Goal: Task Accomplishment & Management: Manage account settings

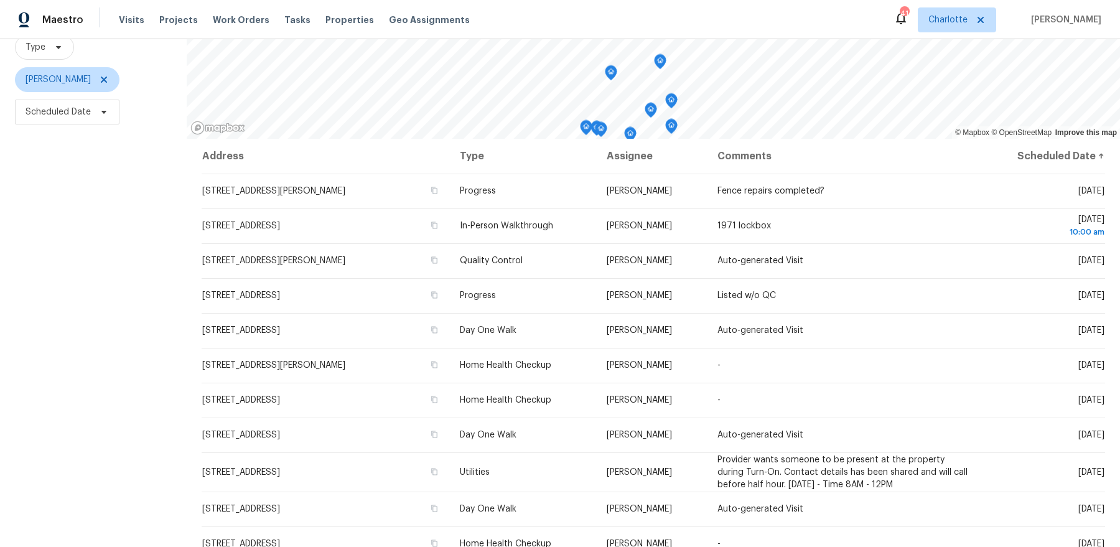
scroll to position [153, 0]
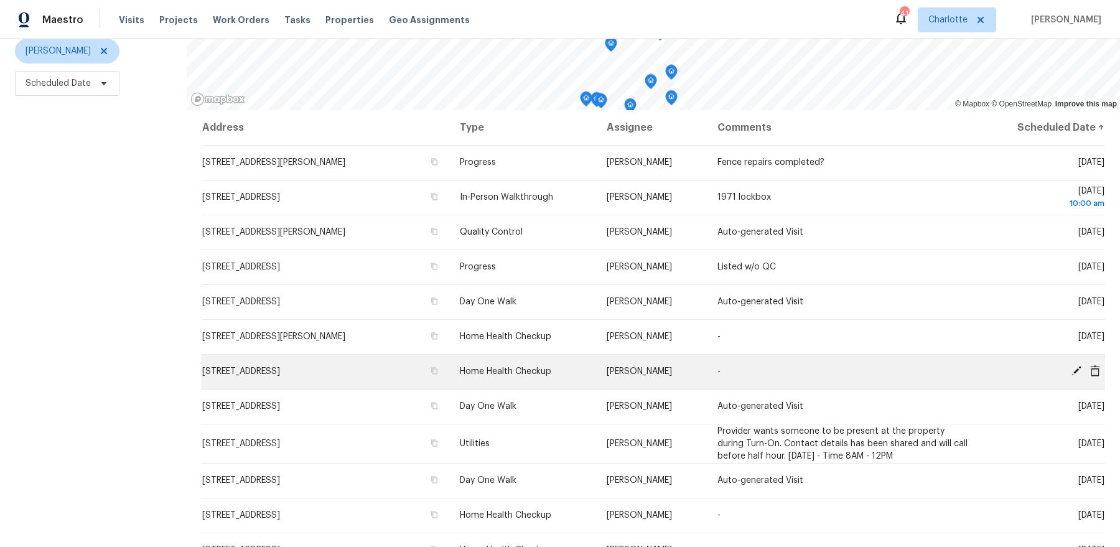
click at [1095, 371] on icon at bounding box center [1095, 370] width 10 height 11
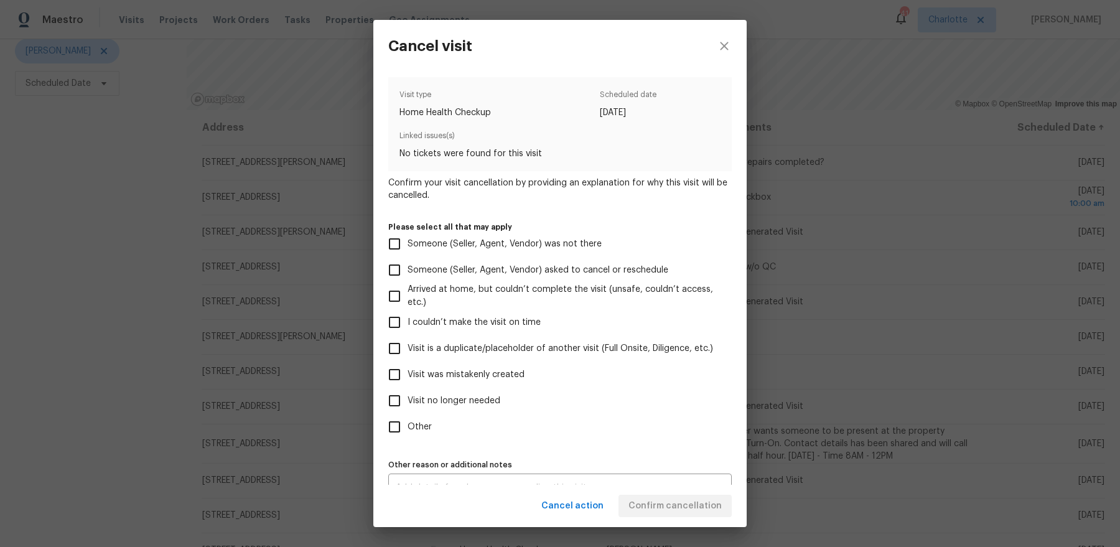
click at [419, 434] on label "Other" at bounding box center [551, 427] width 340 height 26
click at [407, 434] on input "Other" at bounding box center [394, 427] width 26 height 26
checkbox input "true"
click at [443, 396] on span "Visit no longer needed" at bounding box center [453, 400] width 93 height 13
click at [407, 396] on input "Visit no longer needed" at bounding box center [394, 401] width 26 height 26
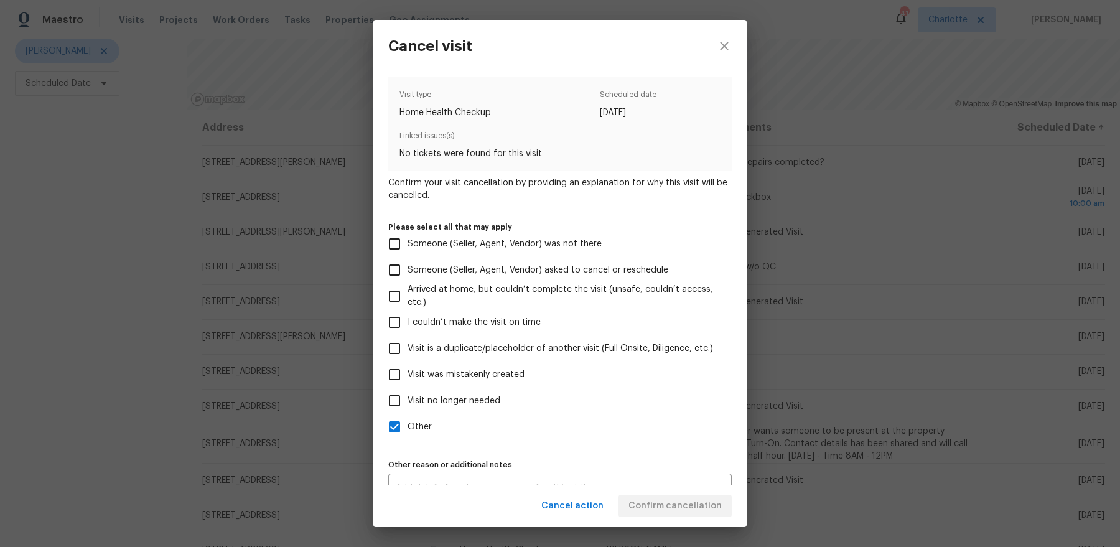
checkbox input "true"
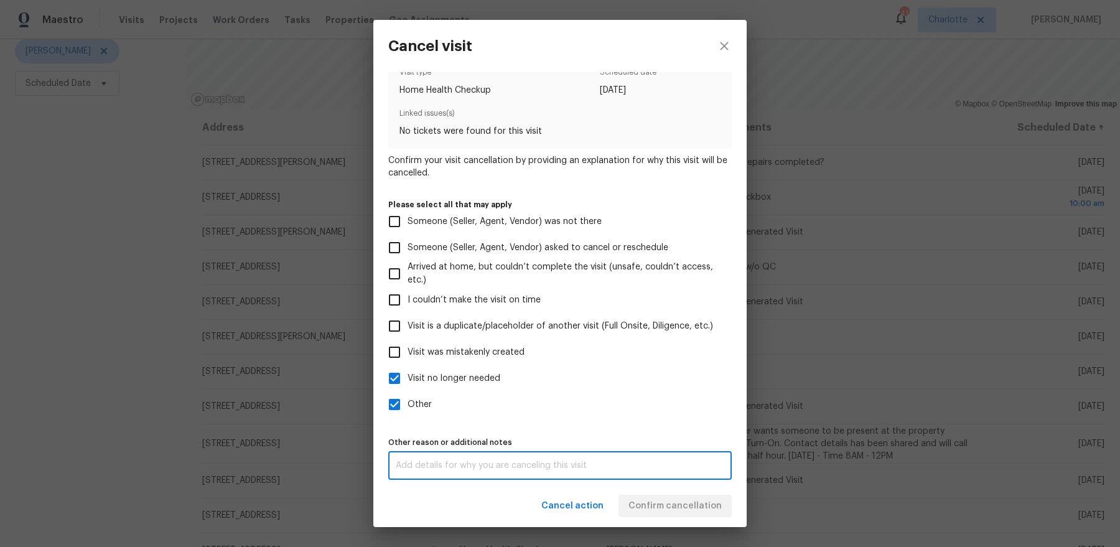
click at [588, 462] on textarea at bounding box center [560, 465] width 328 height 9
click at [674, 504] on div "Cancel action Confirm cancellation" at bounding box center [559, 506] width 373 height 43
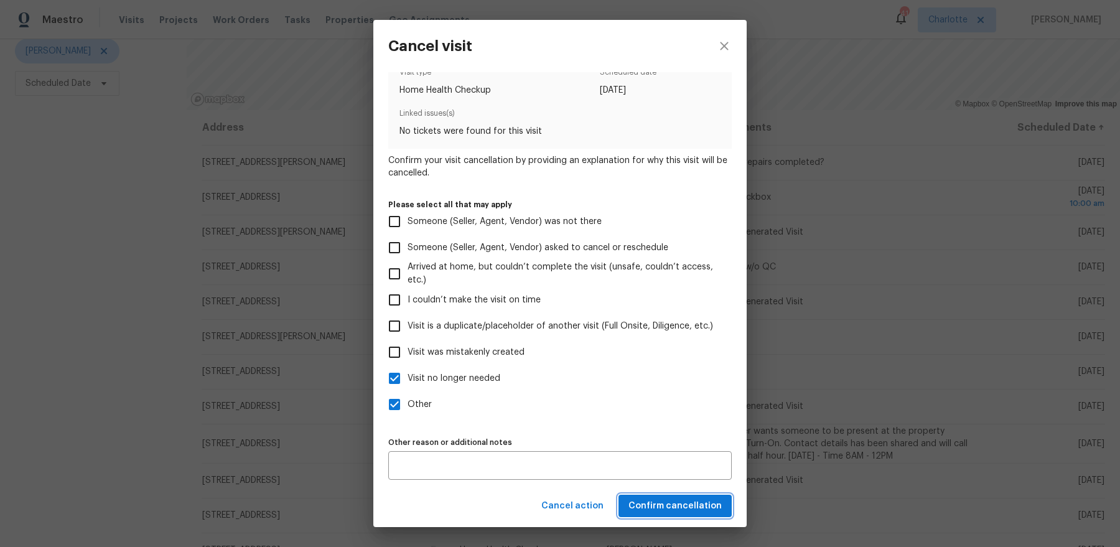
click at [674, 504] on span "Confirm cancellation" at bounding box center [674, 506] width 93 height 16
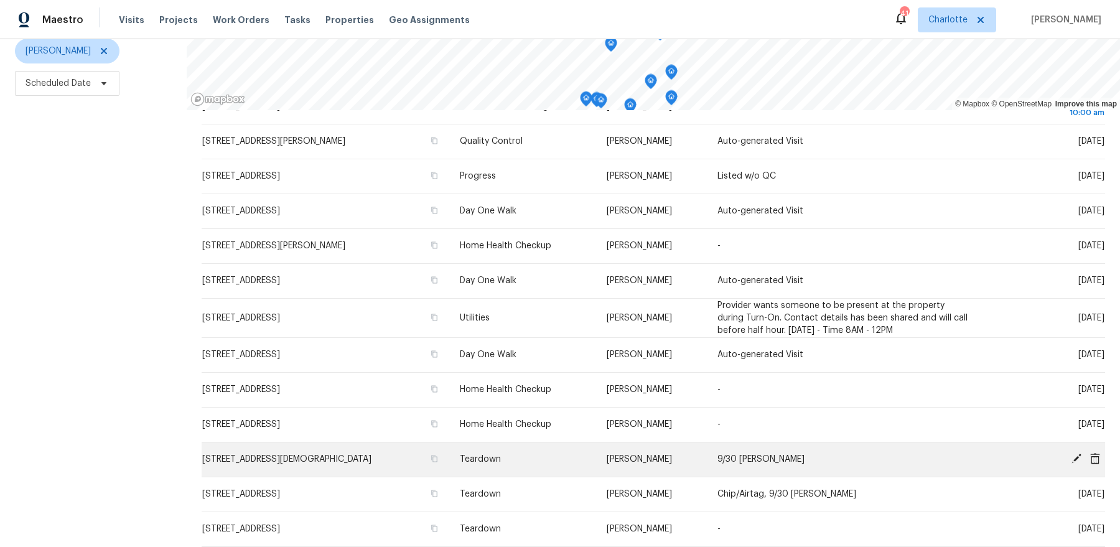
scroll to position [123, 0]
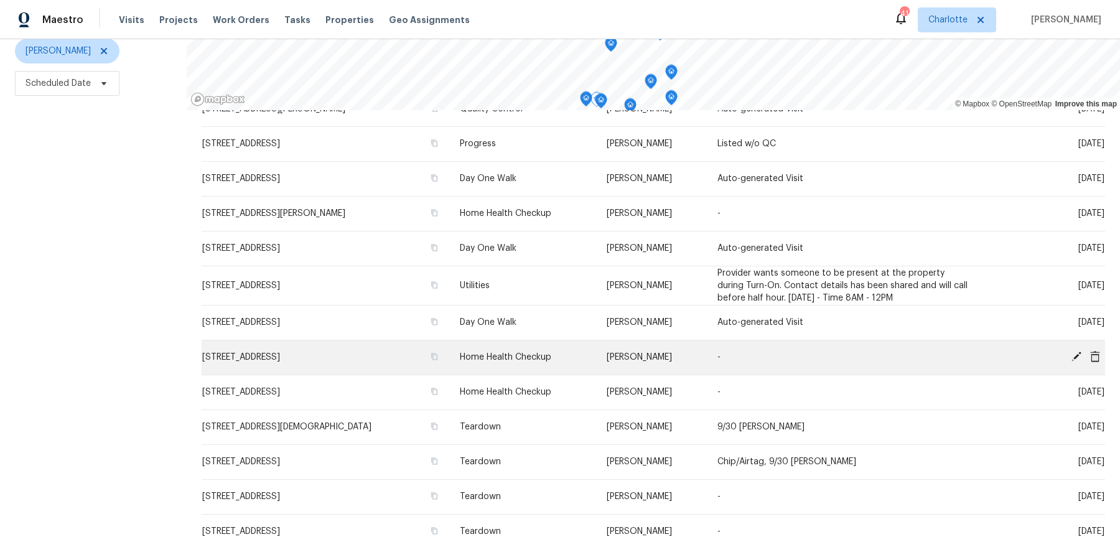
click at [1095, 351] on icon at bounding box center [1095, 355] width 10 height 11
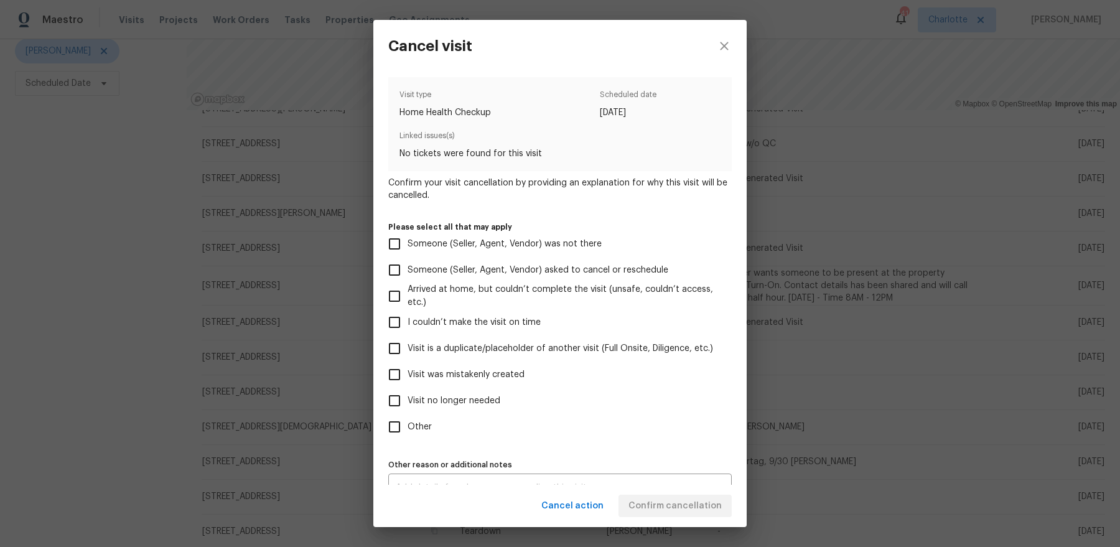
click at [433, 434] on label "Other" at bounding box center [551, 427] width 340 height 26
click at [407, 434] on input "Other" at bounding box center [394, 427] width 26 height 26
checkbox input "true"
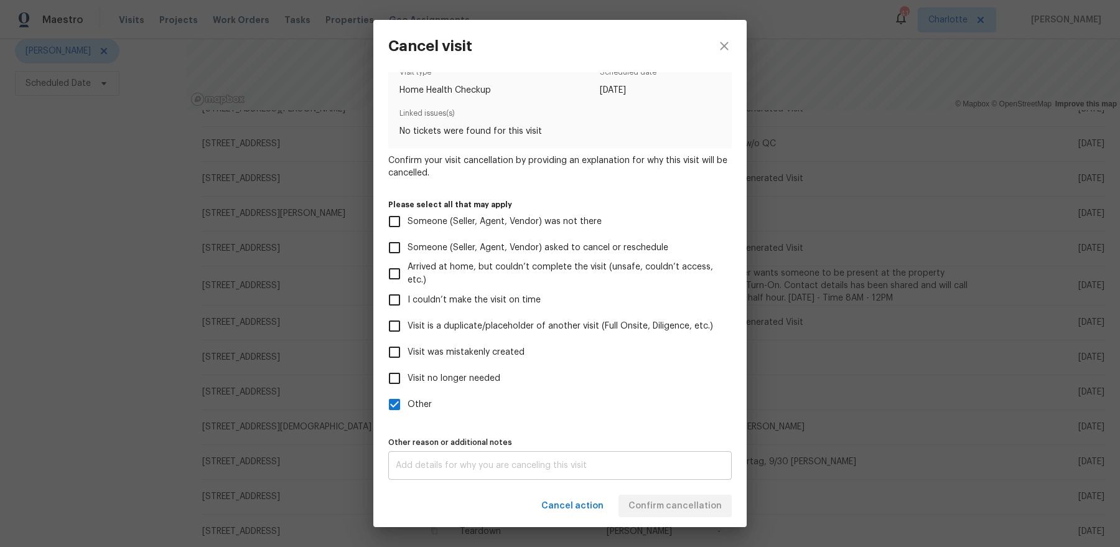
click at [472, 453] on div "x Other reason or additional notes" at bounding box center [559, 465] width 343 height 29
click at [687, 499] on div "Cancel action Confirm cancellation" at bounding box center [559, 506] width 373 height 43
click at [677, 504] on span "Confirm cancellation" at bounding box center [674, 506] width 93 height 16
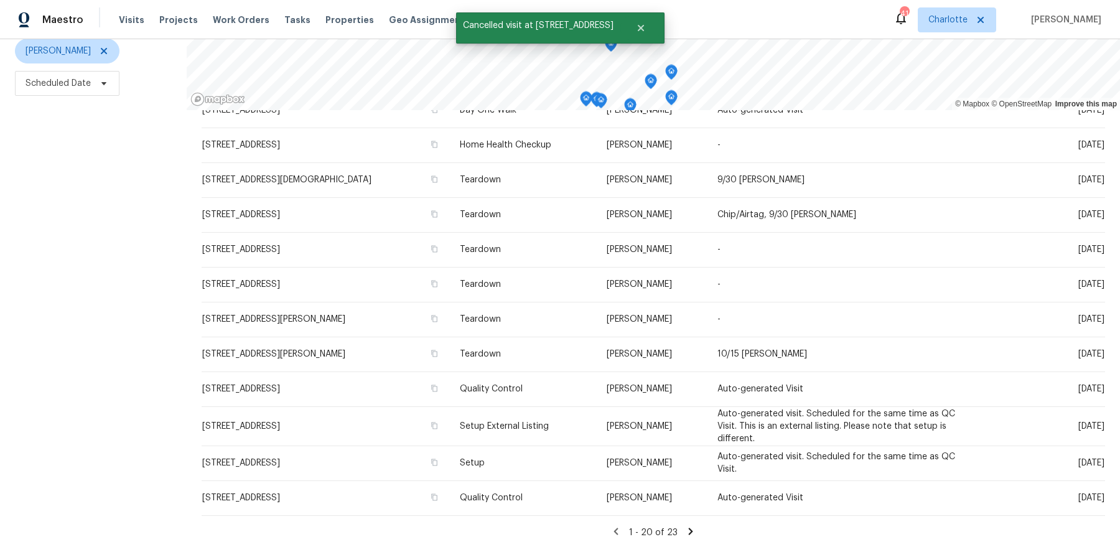
scroll to position [49, 0]
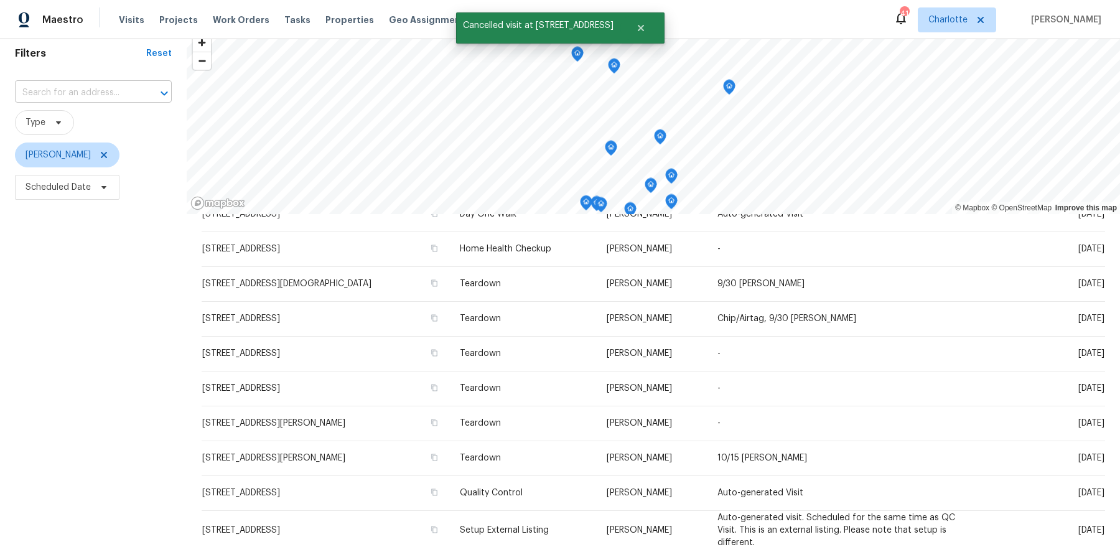
click at [67, 99] on input "text" at bounding box center [76, 92] width 122 height 19
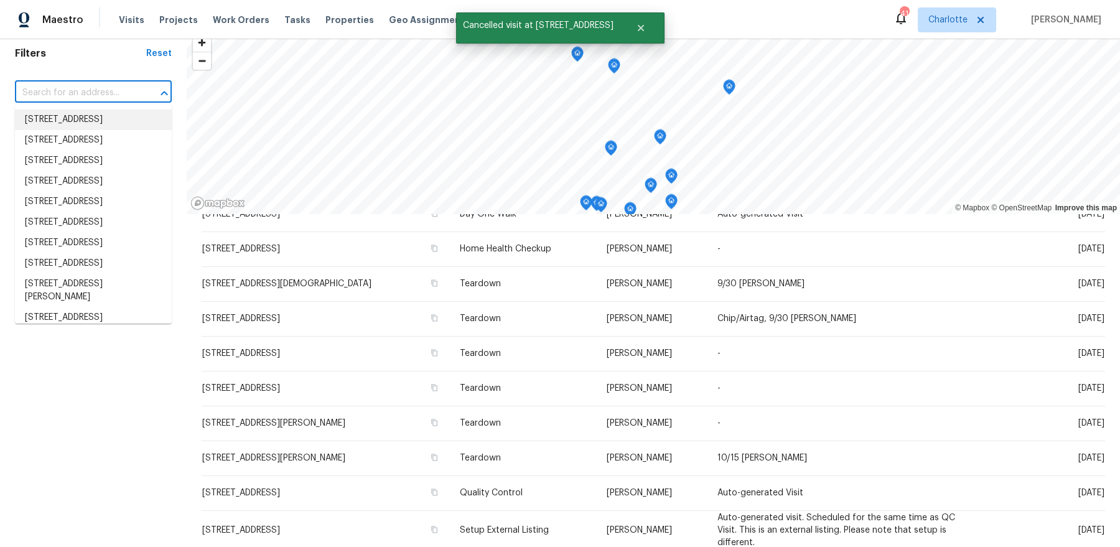
click at [46, 62] on div "Filters Reset ​ Type [PERSON_NAME] Scheduled Date" at bounding box center [93, 339] width 187 height 624
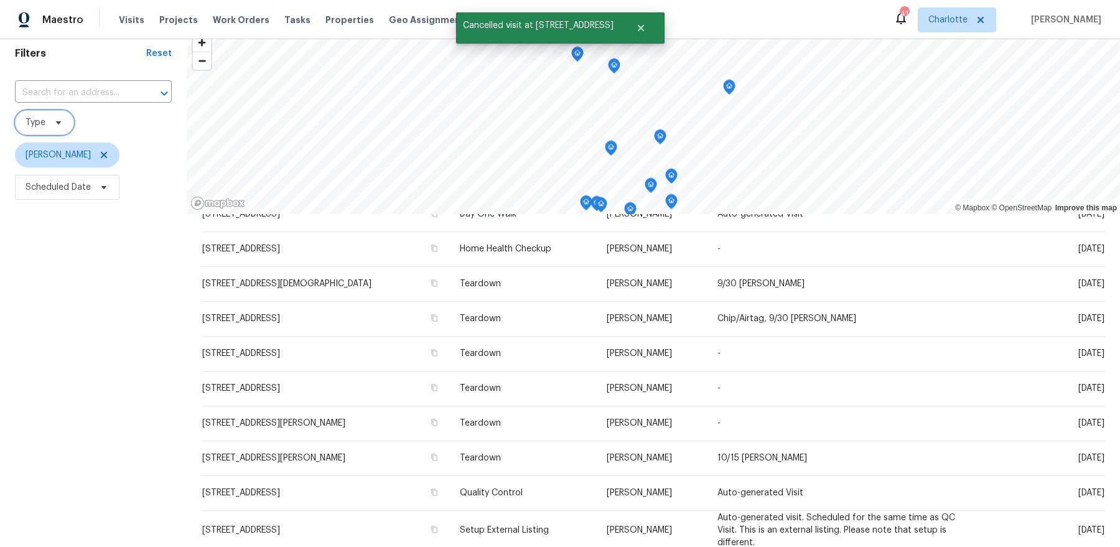
click at [44, 116] on span "Type" at bounding box center [36, 122] width 20 height 12
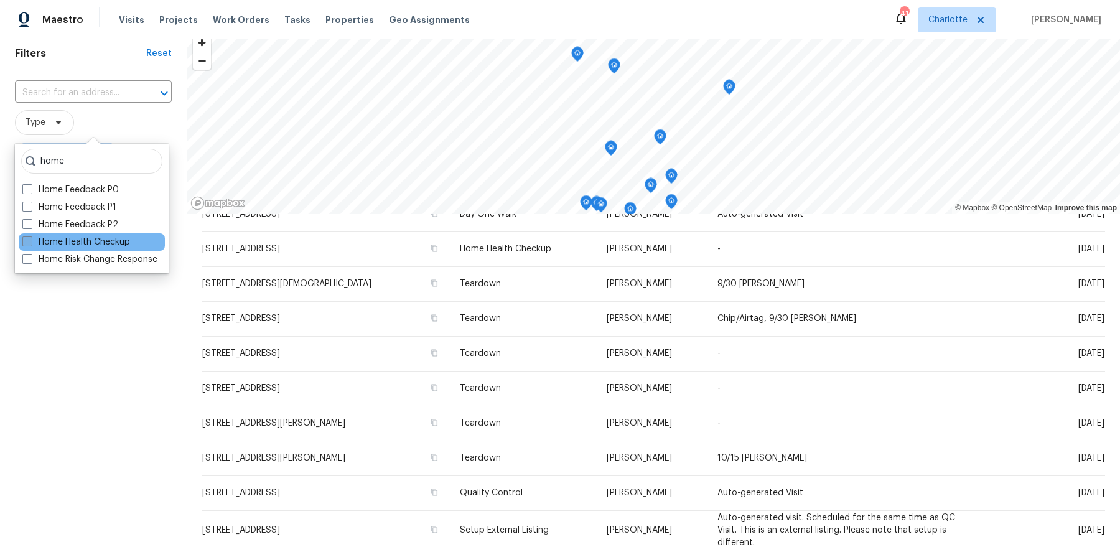
type input "home"
click at [80, 236] on label "Home Health Checkup" at bounding box center [76, 242] width 108 height 12
click at [30, 239] on span at bounding box center [27, 241] width 10 height 10
click at [30, 239] on input "Home Health Checkup" at bounding box center [26, 240] width 8 height 8
checkbox input "true"
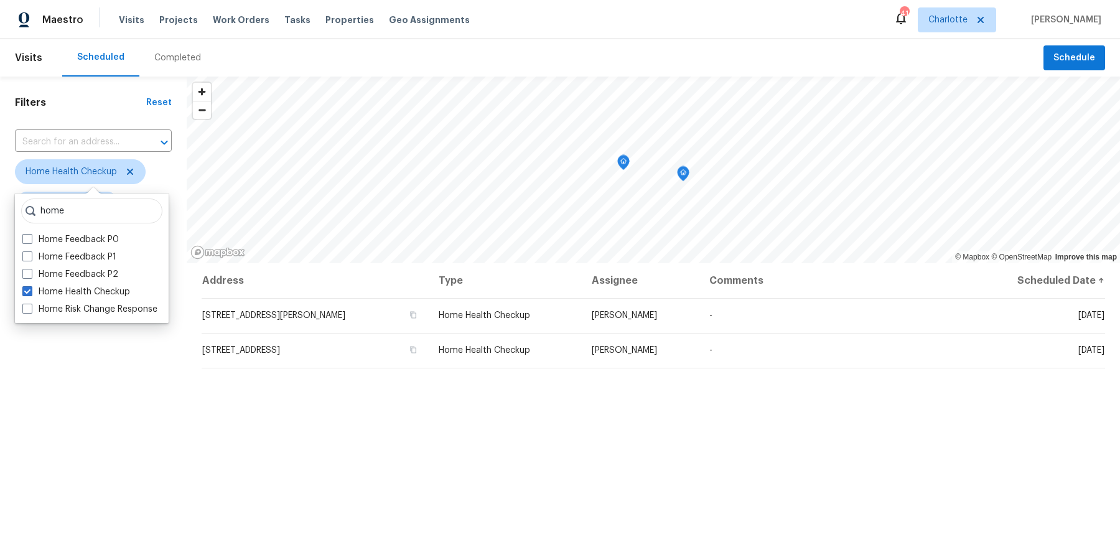
click at [129, 399] on div "Filters Reset ​ Home Health Checkup Dan Baquero Scheduled Date" at bounding box center [93, 389] width 187 height 624
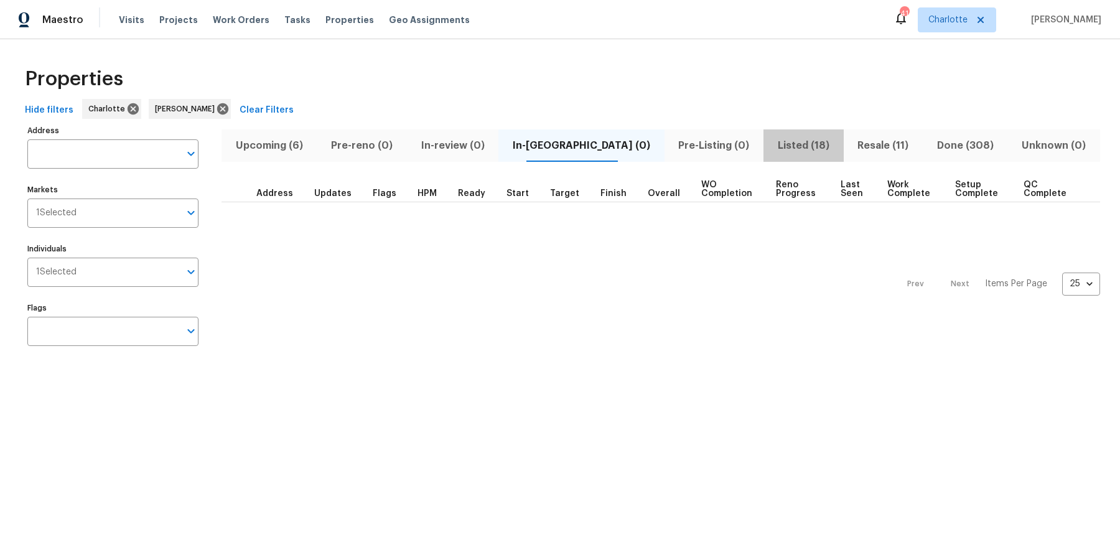
click at [789, 148] on span "Listed (18)" at bounding box center [803, 145] width 65 height 17
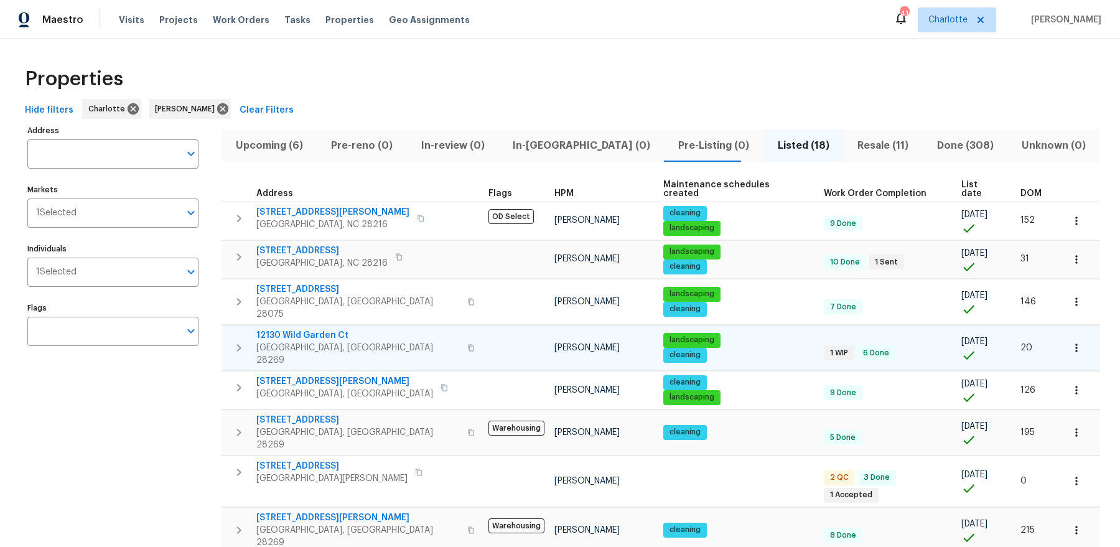
click at [238, 340] on icon "button" at bounding box center [238, 347] width 15 height 15
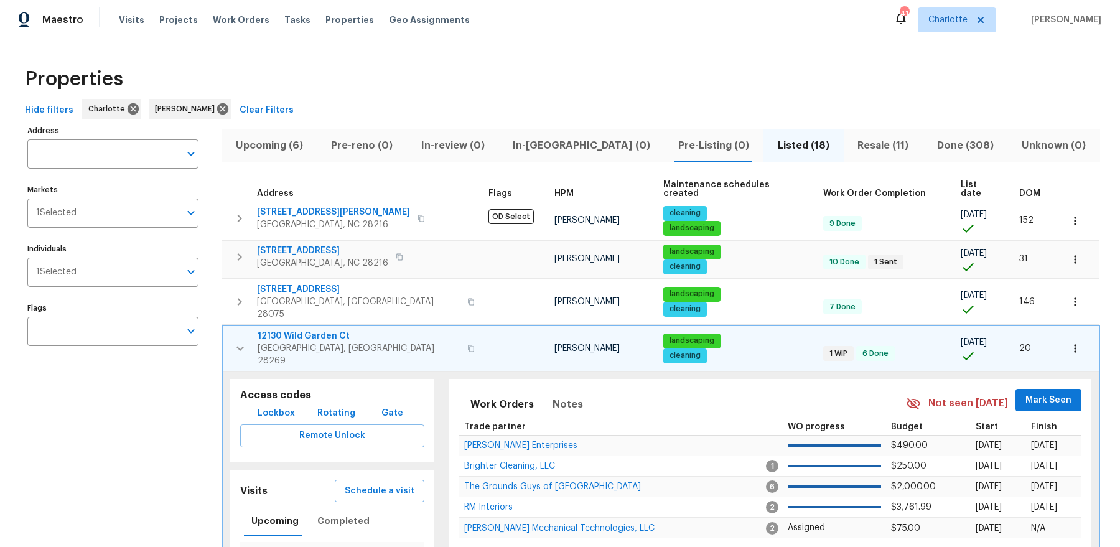
click at [377, 406] on span "Gate" at bounding box center [392, 414] width 30 height 16
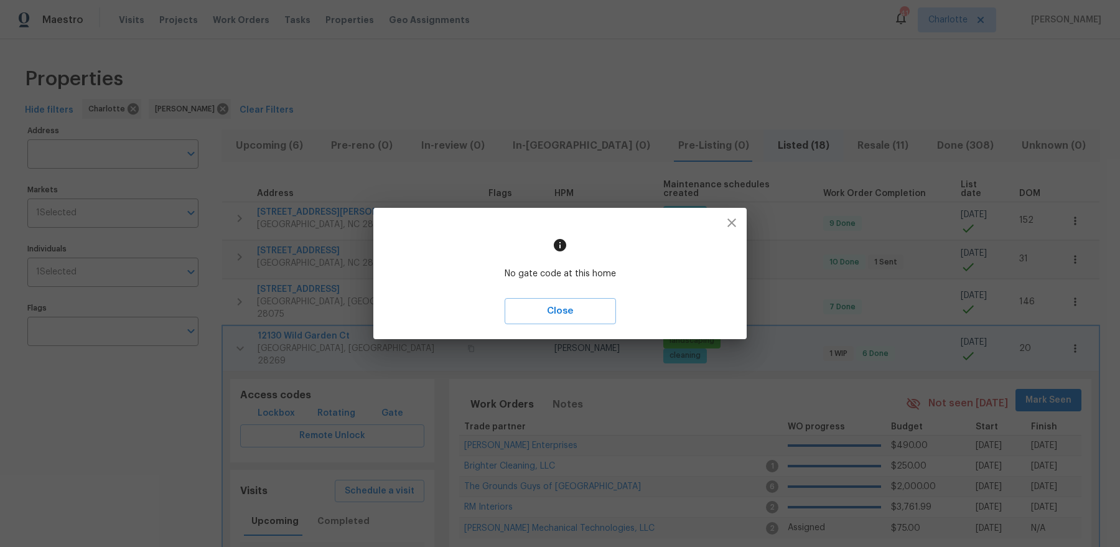
click at [728, 228] on icon "button" at bounding box center [731, 222] width 15 height 15
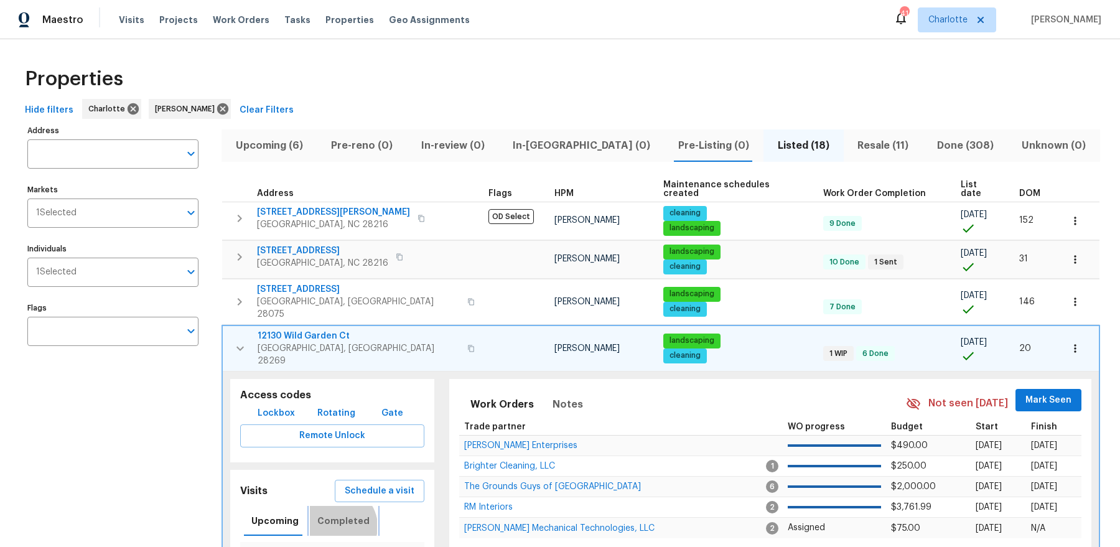
click at [335, 513] on span "Completed" at bounding box center [343, 521] width 52 height 16
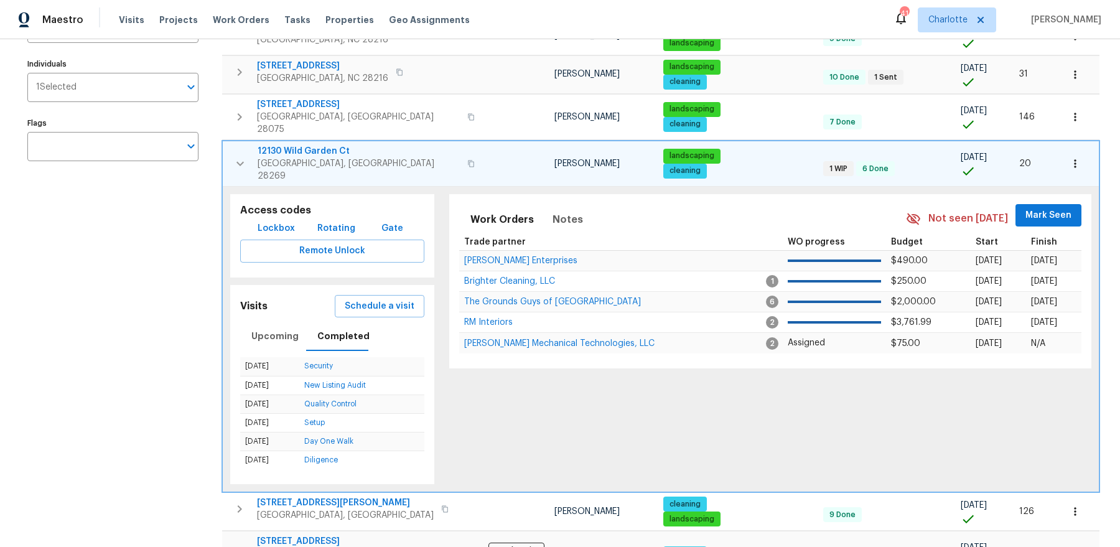
scroll to position [476, 0]
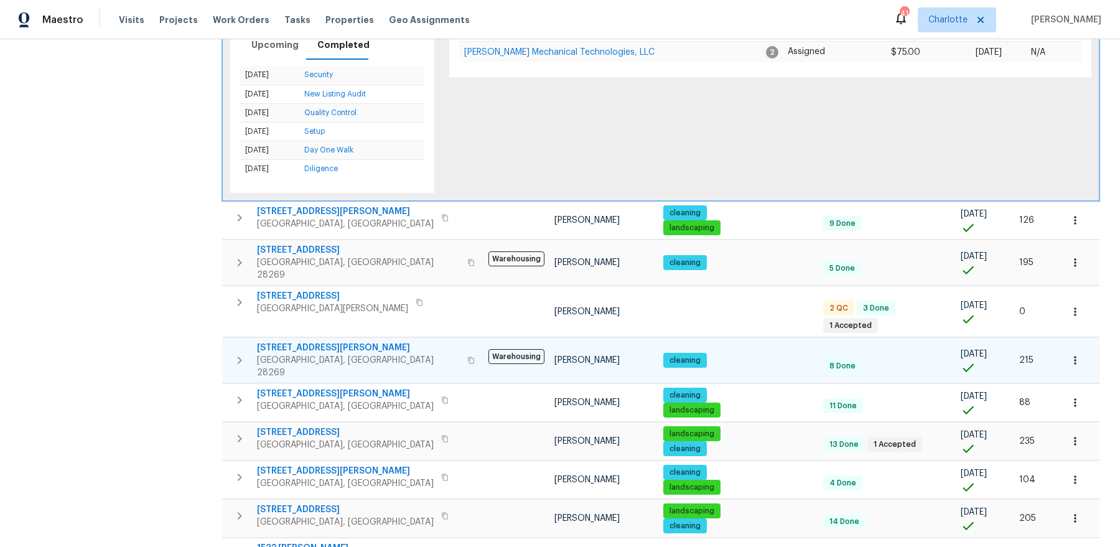
click at [241, 353] on icon "button" at bounding box center [239, 360] width 15 height 15
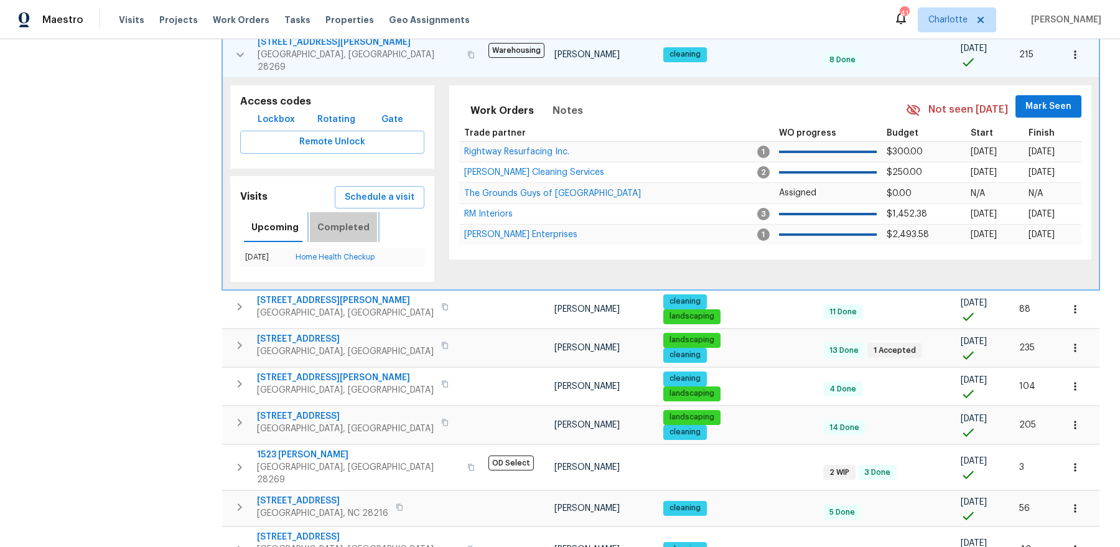
click at [345, 220] on span "Completed" at bounding box center [343, 228] width 52 height 16
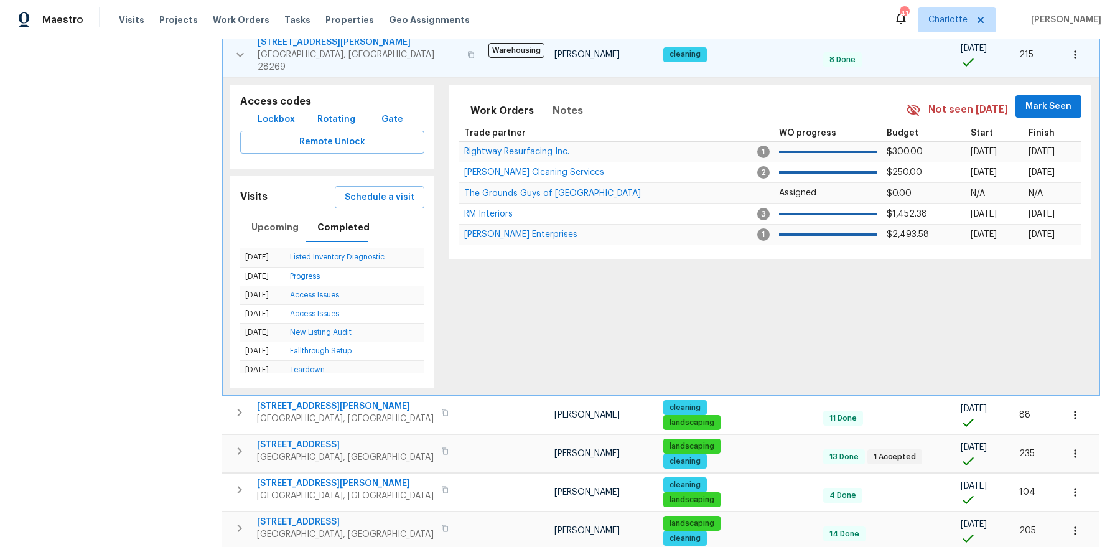
click at [103, 292] on div "Address Address Markets 1 Selected Markets Individuals 1 Selected Individuals F…" at bounding box center [120, 239] width 187 height 1186
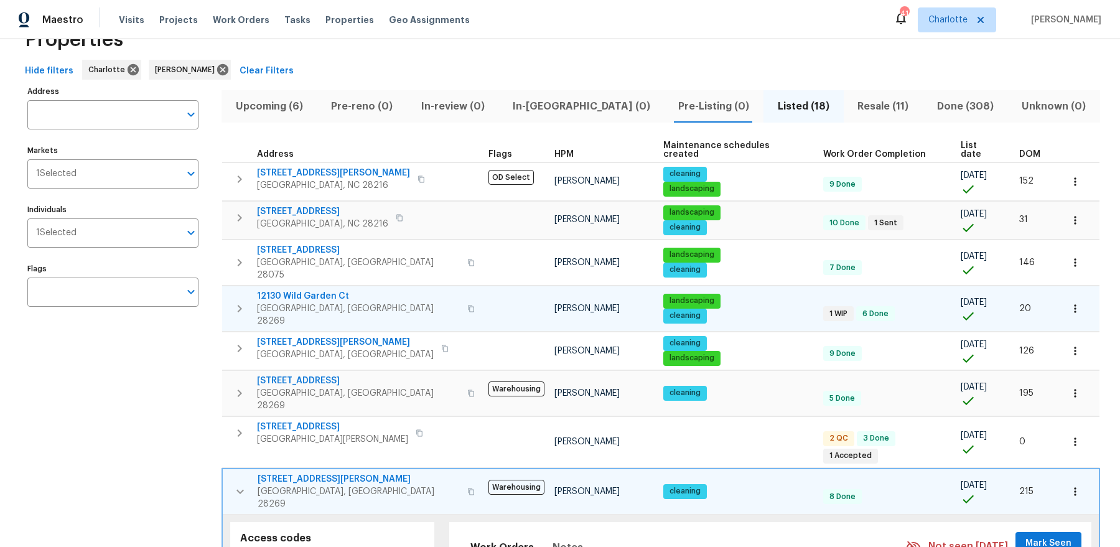
scroll to position [25, 0]
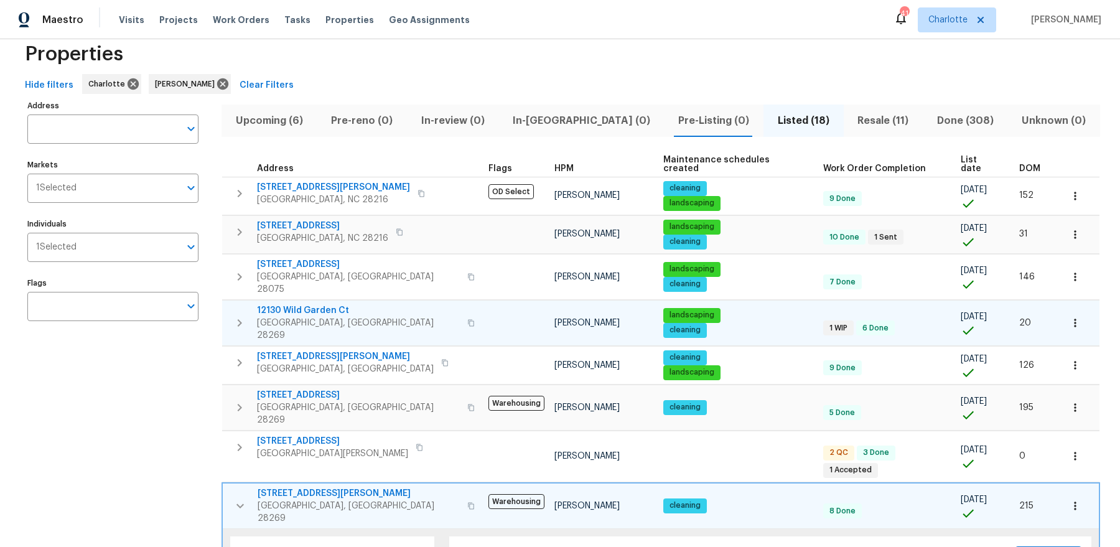
click at [243, 498] on icon "button" at bounding box center [240, 505] width 15 height 15
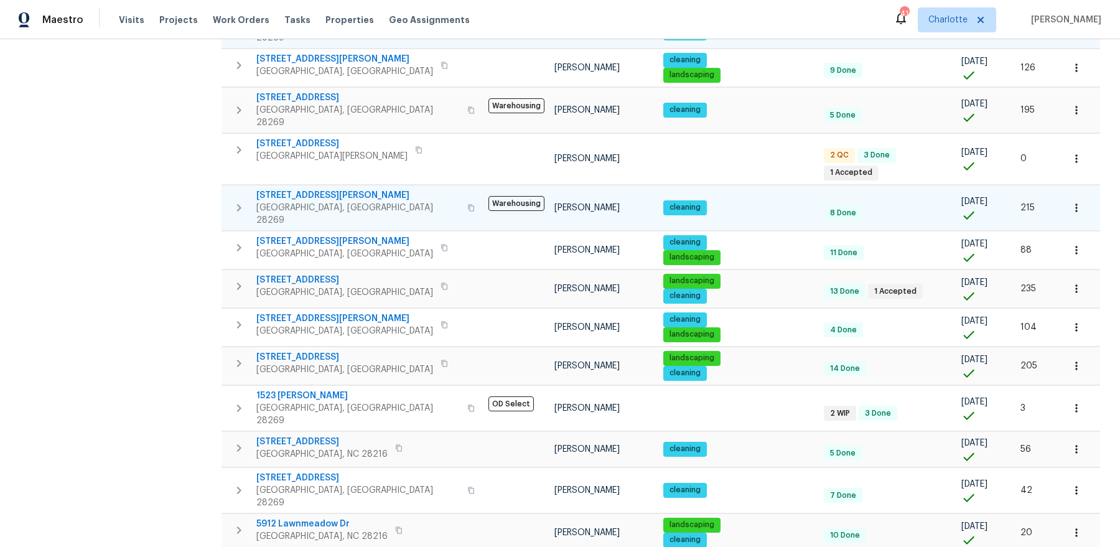
scroll to position [282, 0]
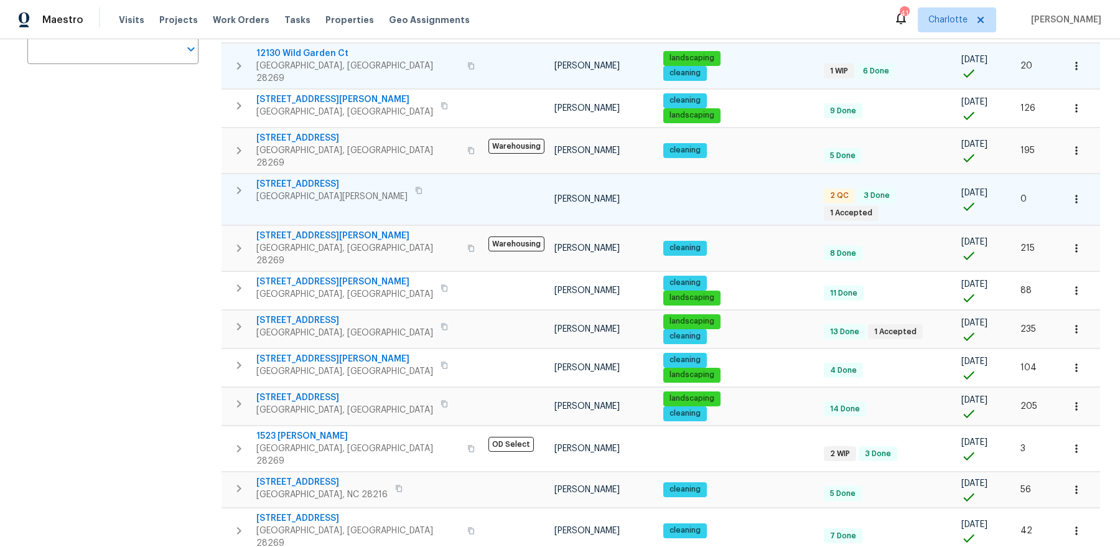
click at [277, 178] on span "[STREET_ADDRESS]" at bounding box center [331, 184] width 151 height 12
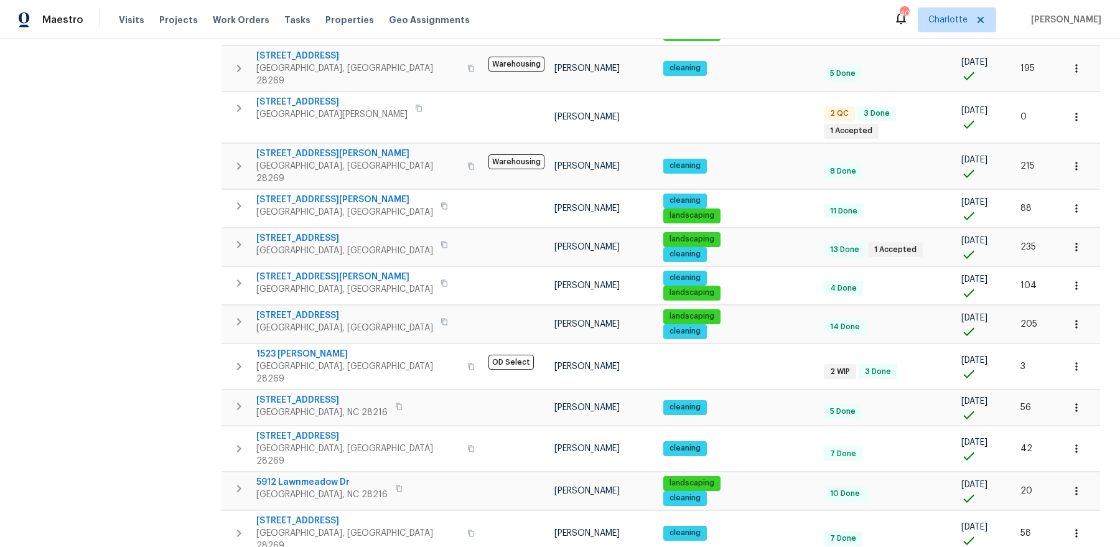
scroll to position [358, 0]
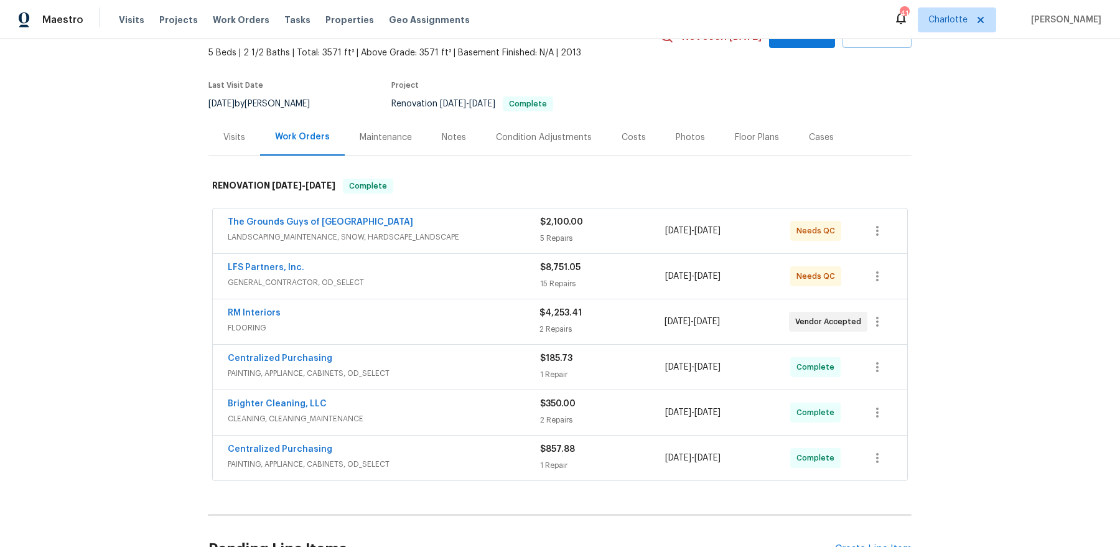
scroll to position [88, 0]
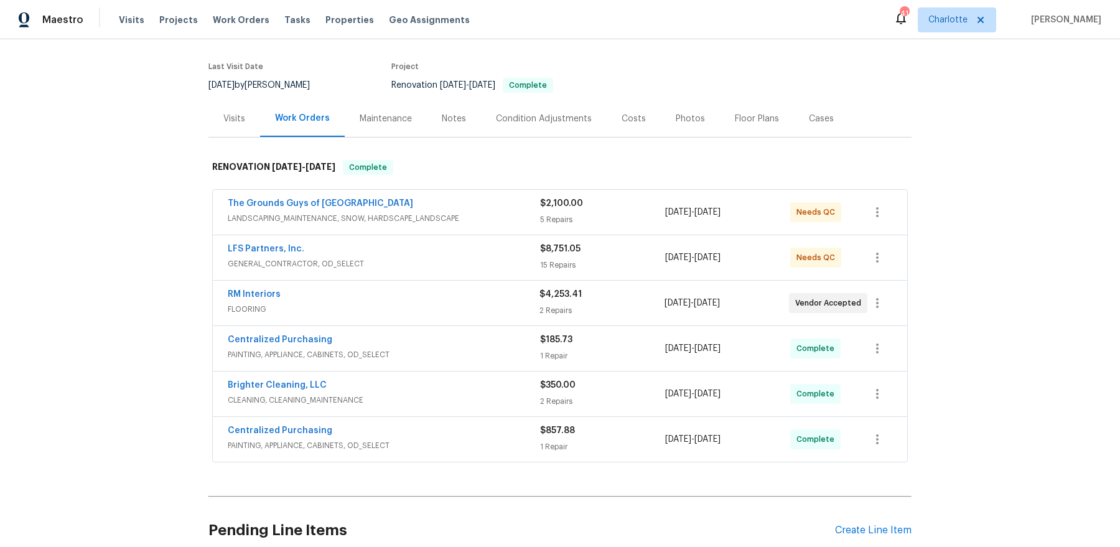
click at [427, 213] on span "LANDSCAPING_MAINTENANCE, SNOW, HARDSCAPE_LANDSCAPE" at bounding box center [384, 218] width 312 height 12
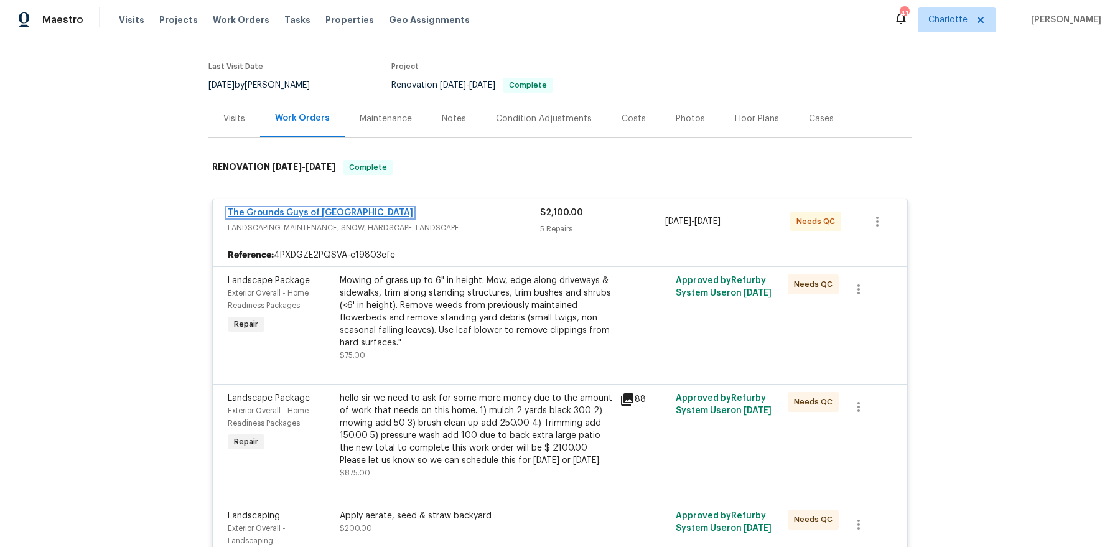
click at [312, 213] on link "The Grounds Guys of [GEOGRAPHIC_DATA]" at bounding box center [320, 212] width 185 height 9
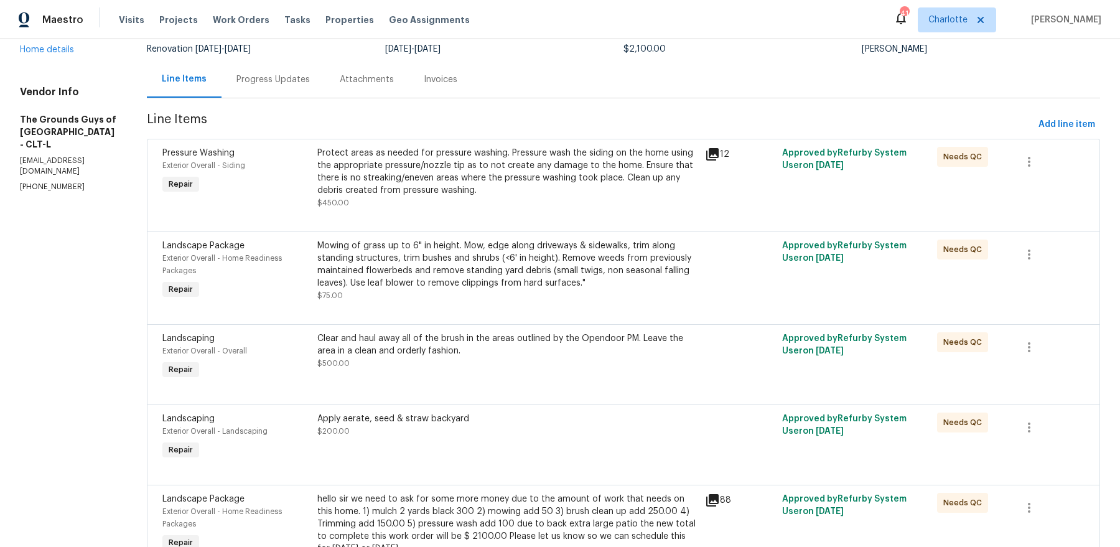
scroll to position [179, 0]
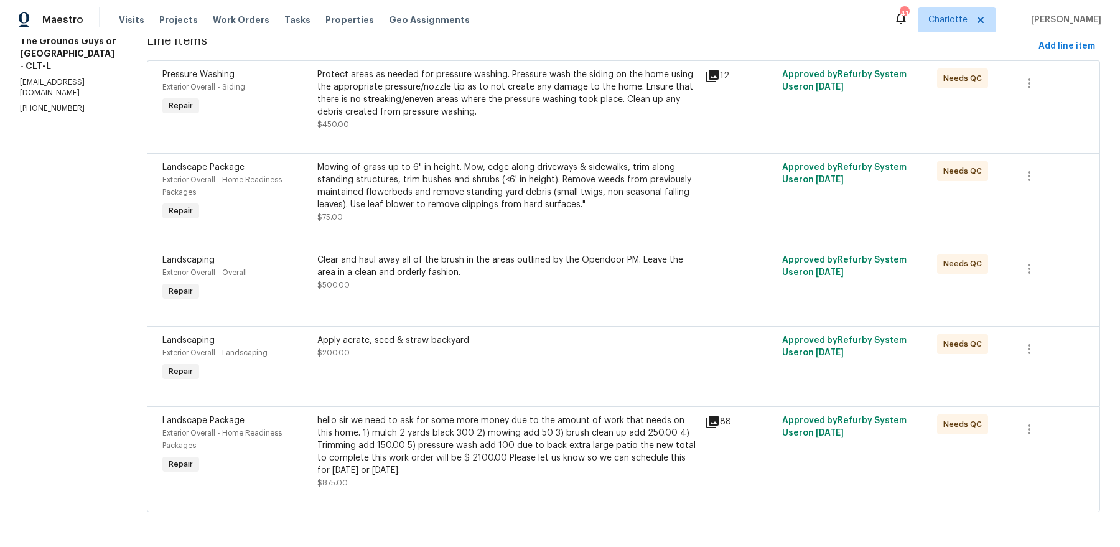
click at [462, 455] on div "hello sir we need to ask for some more money due to the amount of work that nee…" at bounding box center [507, 445] width 380 height 62
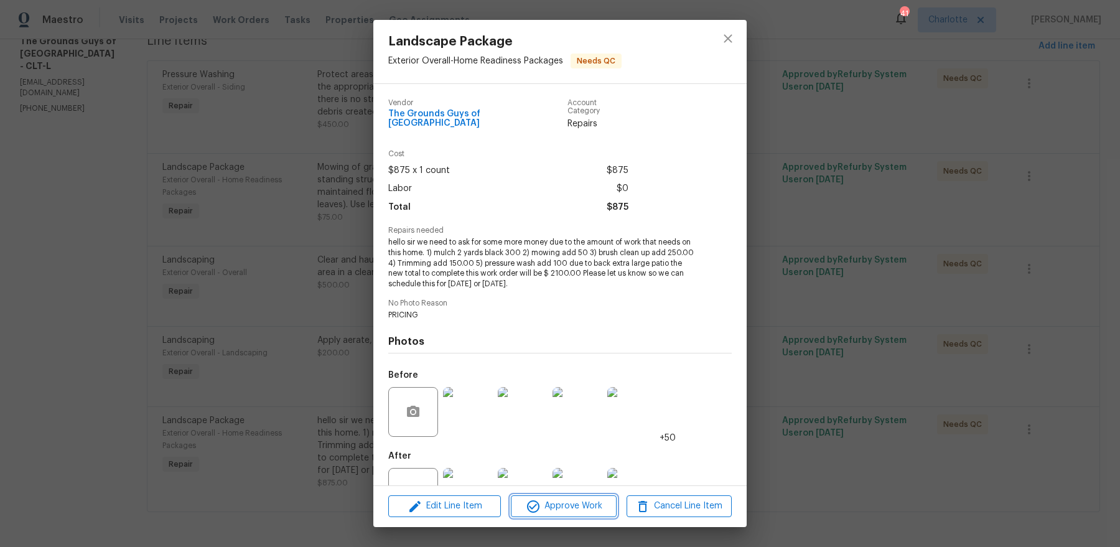
click at [562, 503] on span "Approve Work" at bounding box center [563, 506] width 98 height 16
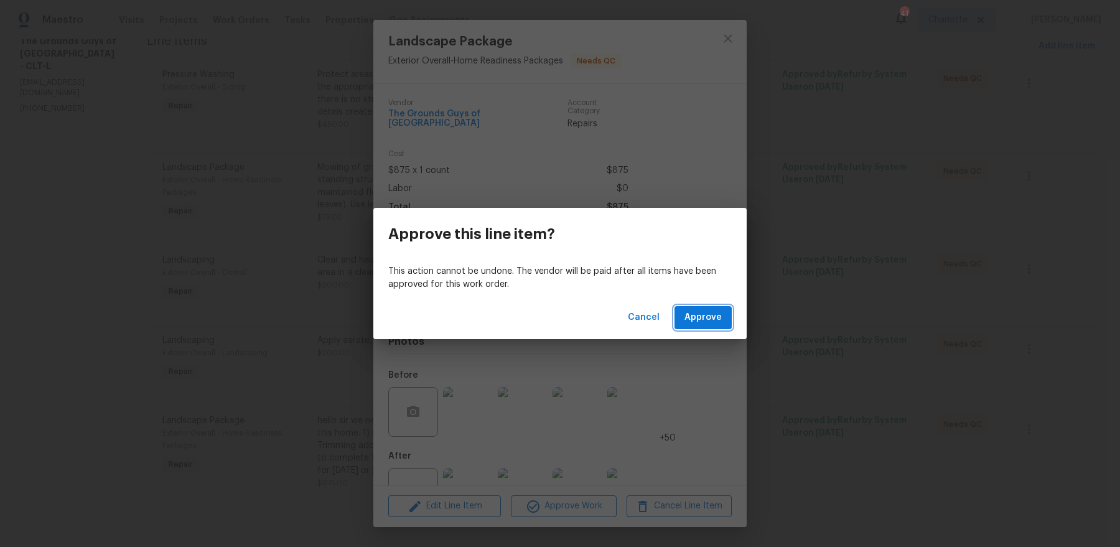
click at [712, 314] on span "Approve" at bounding box center [702, 318] width 37 height 16
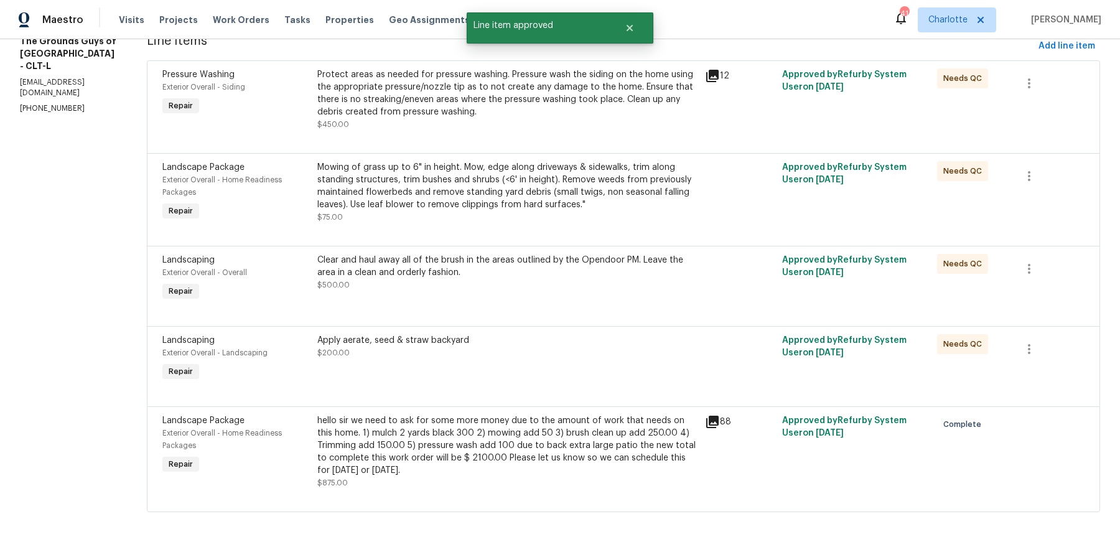
click at [475, 115] on div "Protect areas as needed for pressure washing. Pressure wash the siding on the h…" at bounding box center [507, 93] width 380 height 50
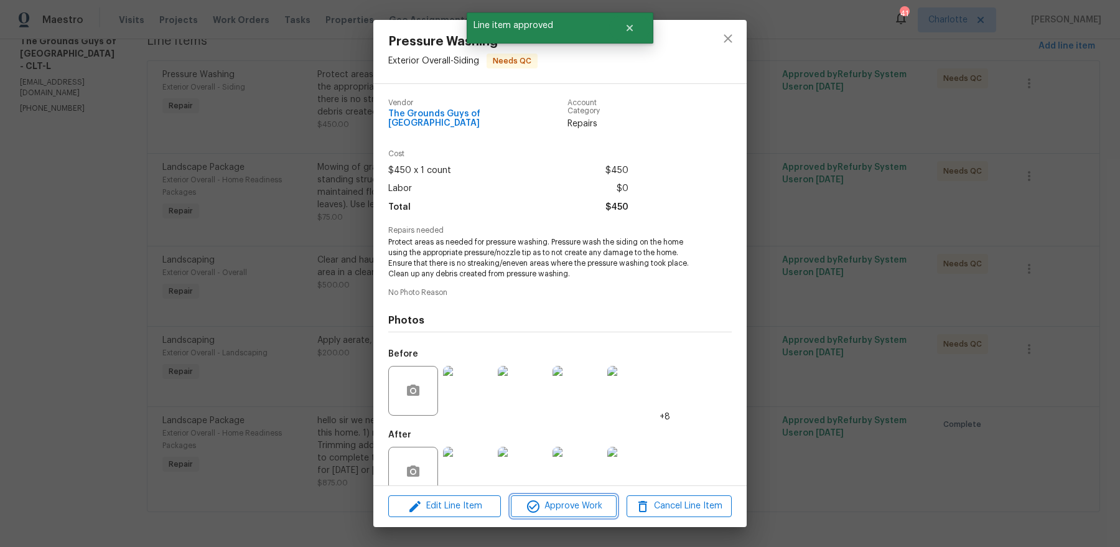
click at [552, 513] on span "Approve Work" at bounding box center [563, 506] width 98 height 16
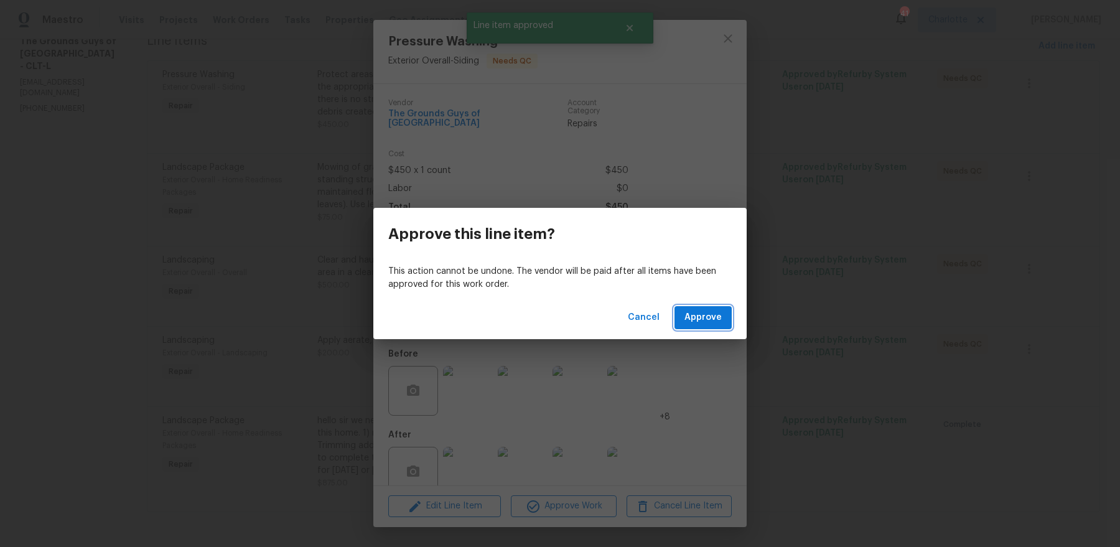
click at [680, 318] on button "Approve" at bounding box center [702, 317] width 57 height 23
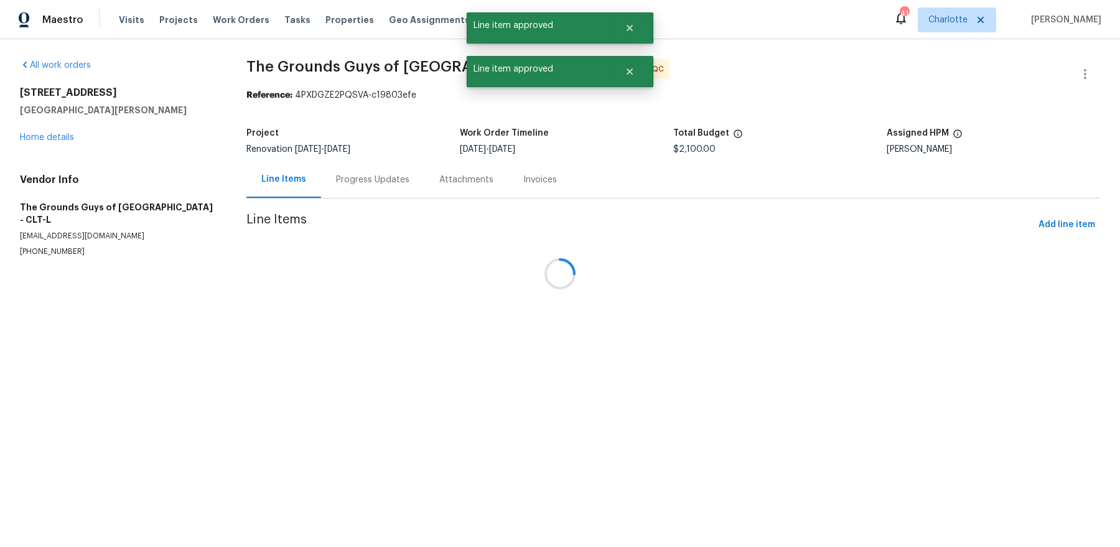
scroll to position [0, 0]
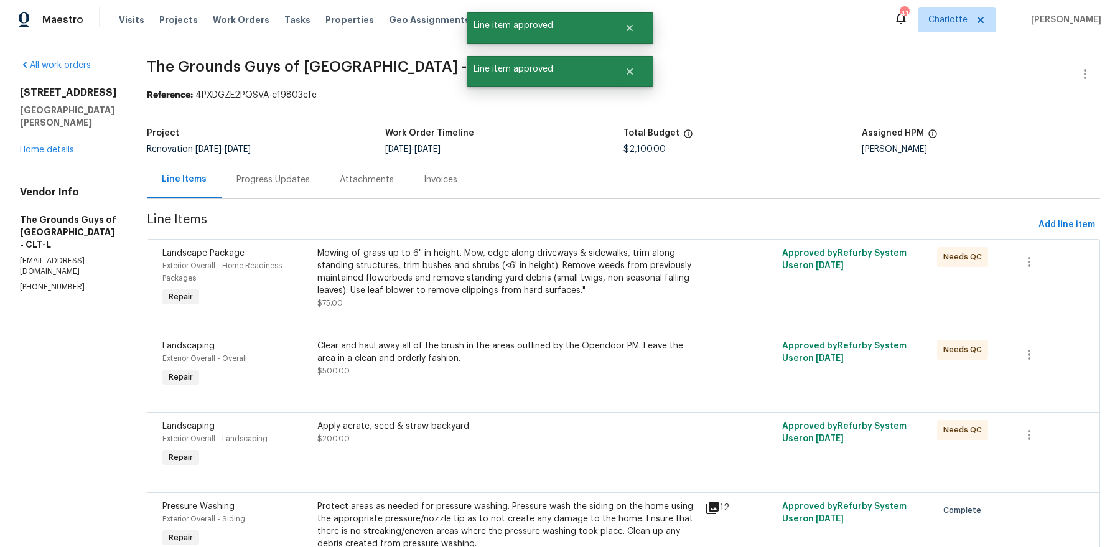
click at [458, 285] on div "Mowing of grass up to 6" in height. Mow, edge along driveways & sidewalks, trim…" at bounding box center [507, 272] width 380 height 50
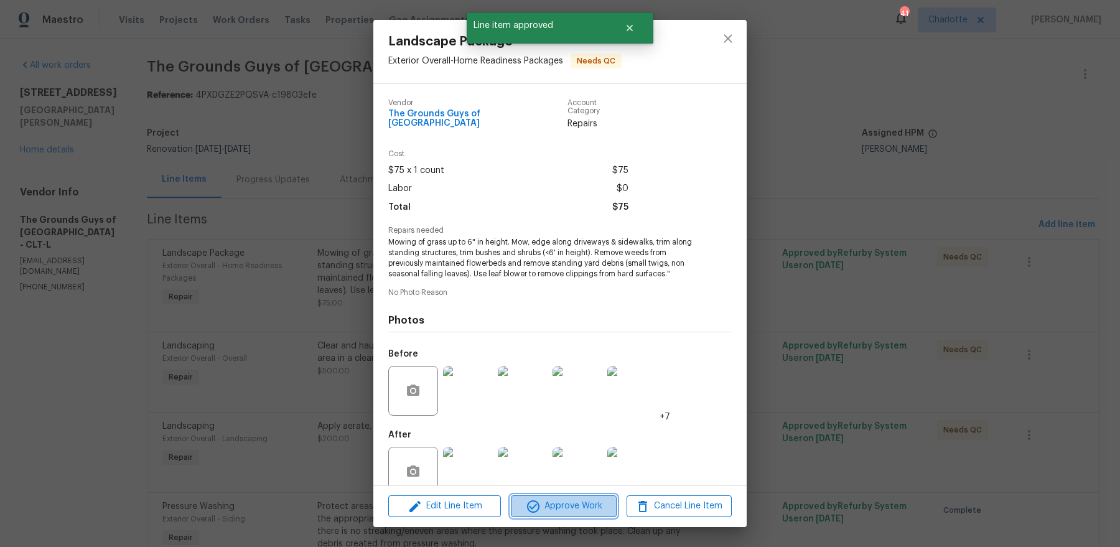
click at [569, 506] on span "Approve Work" at bounding box center [563, 506] width 98 height 16
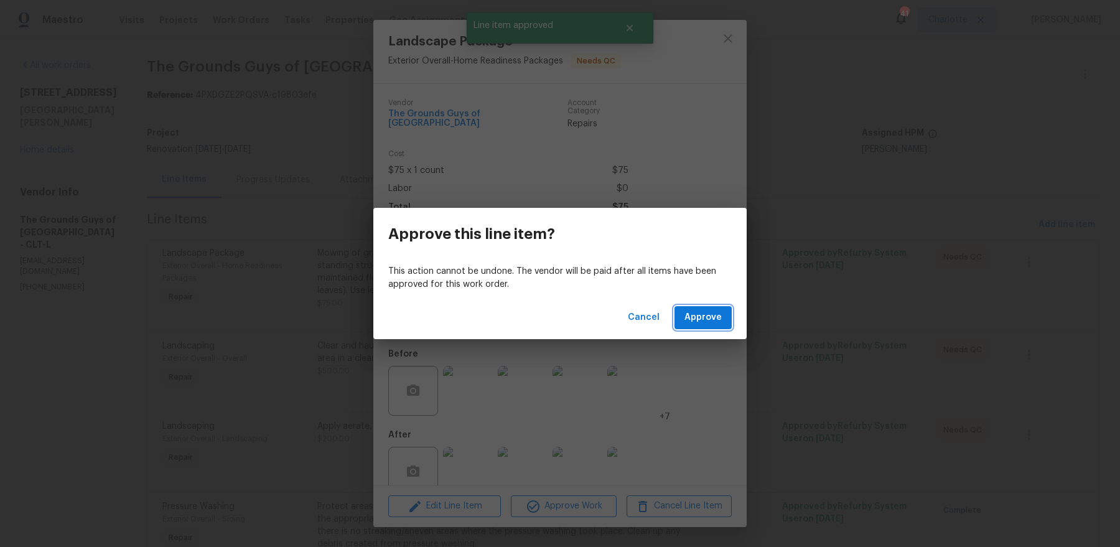
click at [725, 310] on button "Approve" at bounding box center [702, 317] width 57 height 23
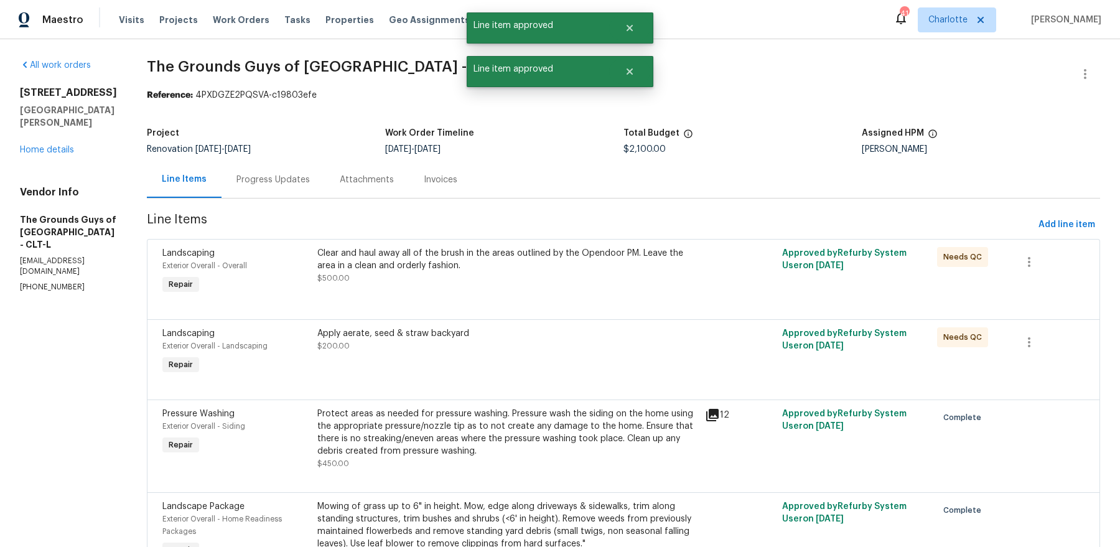
click at [489, 277] on div "Clear and haul away all of the brush in the areas outlined by the Opendoor PM. …" at bounding box center [507, 265] width 380 height 37
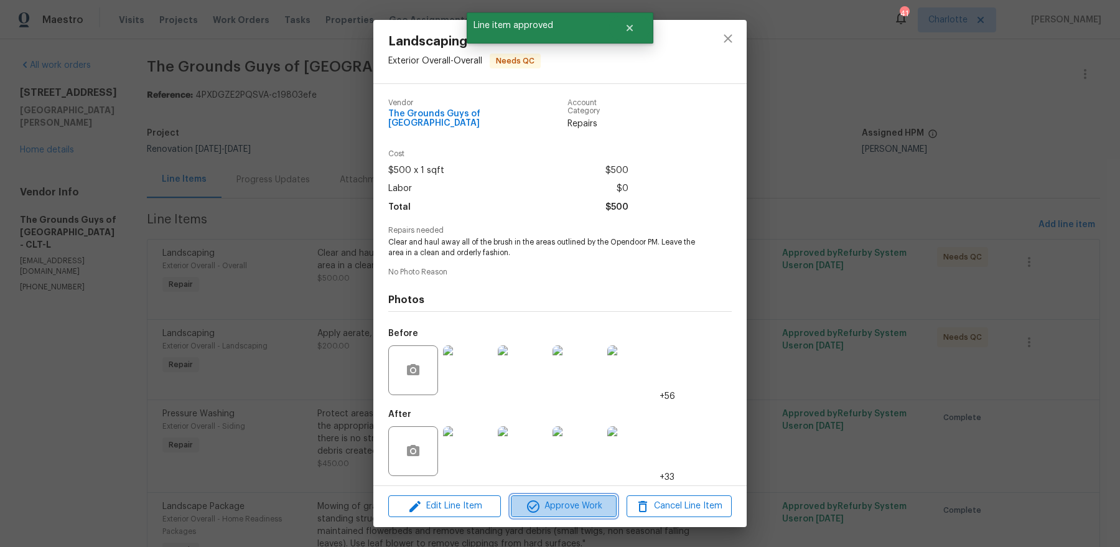
click at [552, 495] on button "Approve Work" at bounding box center [563, 506] width 105 height 22
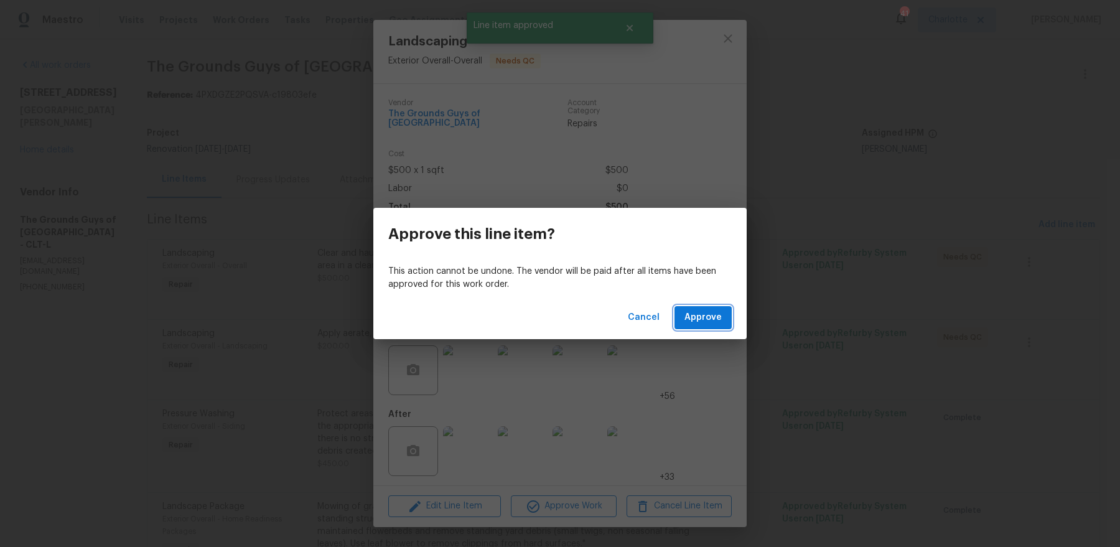
click at [720, 312] on span "Approve" at bounding box center [702, 318] width 37 height 16
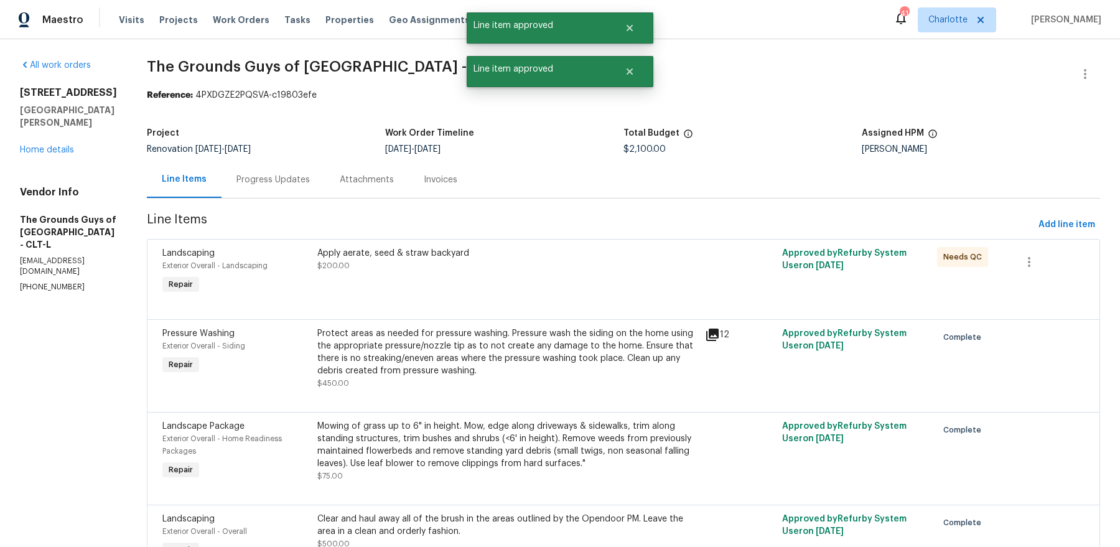
click at [434, 244] on div "Apply aerate, seed & straw backyard $200.00" at bounding box center [508, 271] width 388 height 57
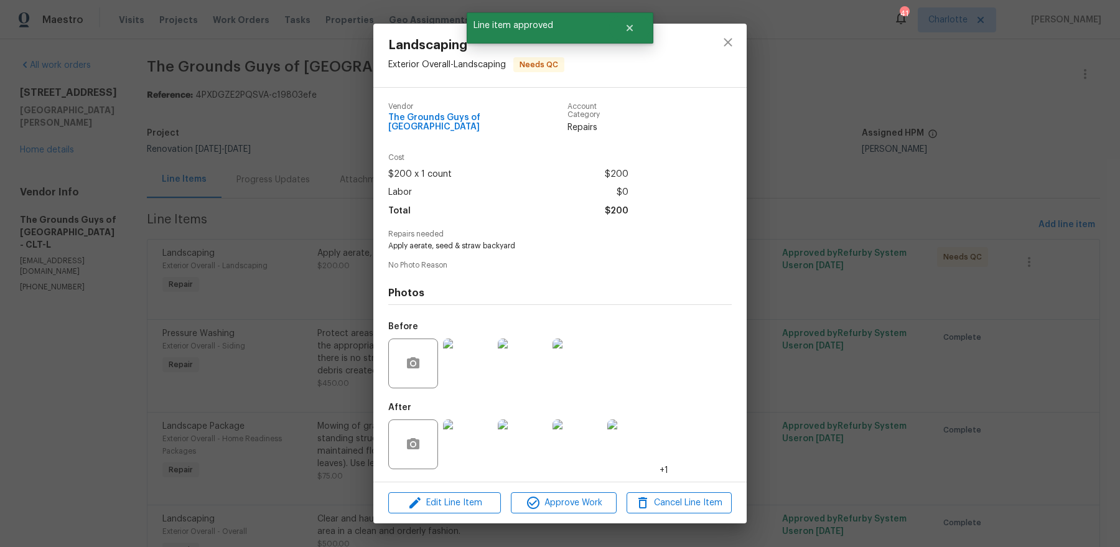
click at [564, 509] on div "Edit Line Item Approve Work Cancel Line Item" at bounding box center [559, 503] width 373 height 42
click at [568, 501] on span "Approve Work" at bounding box center [563, 503] width 98 height 16
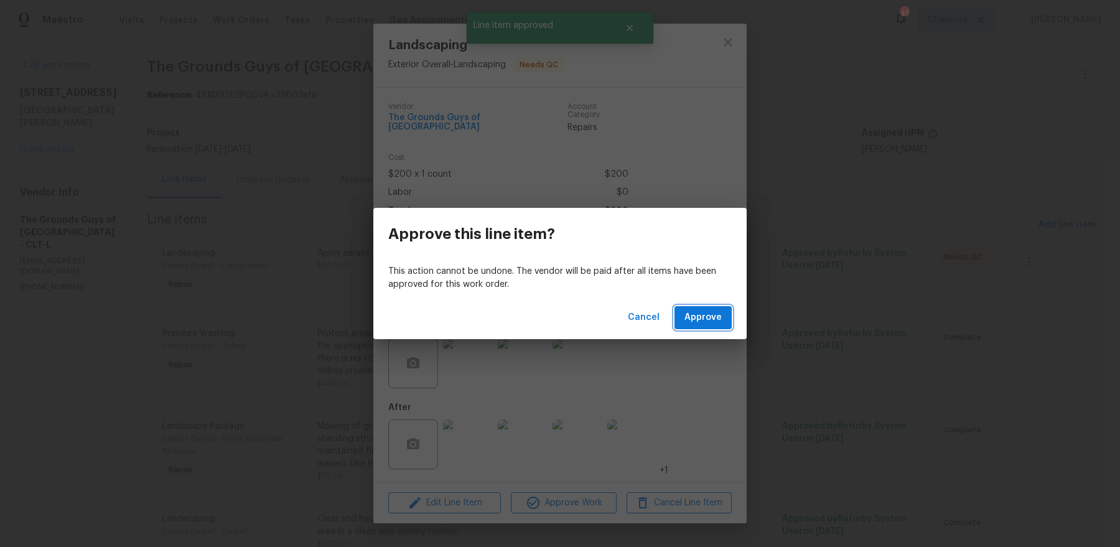
click at [678, 312] on button "Approve" at bounding box center [702, 317] width 57 height 23
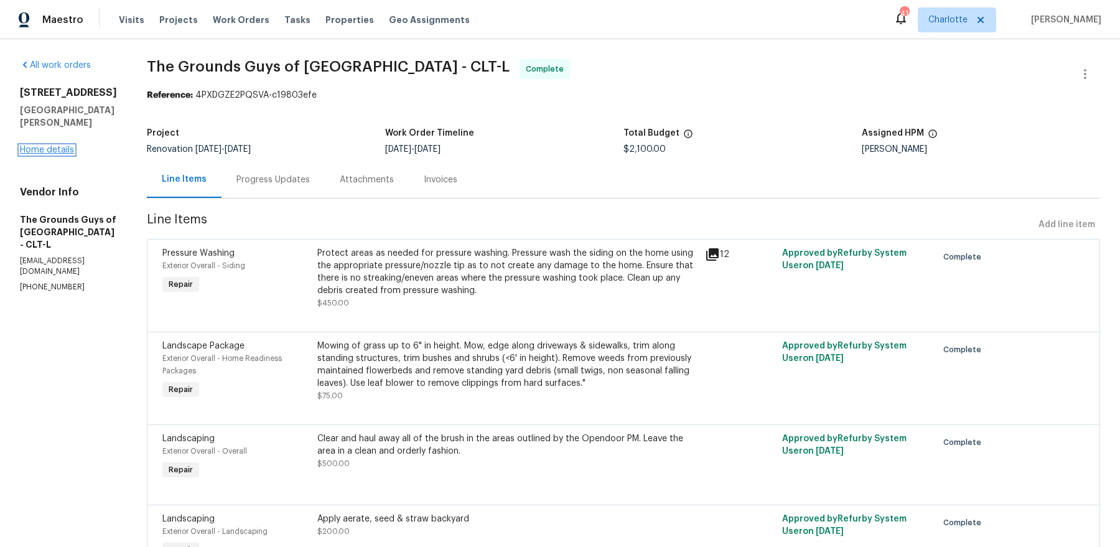
click at [47, 146] on link "Home details" at bounding box center [47, 150] width 54 height 9
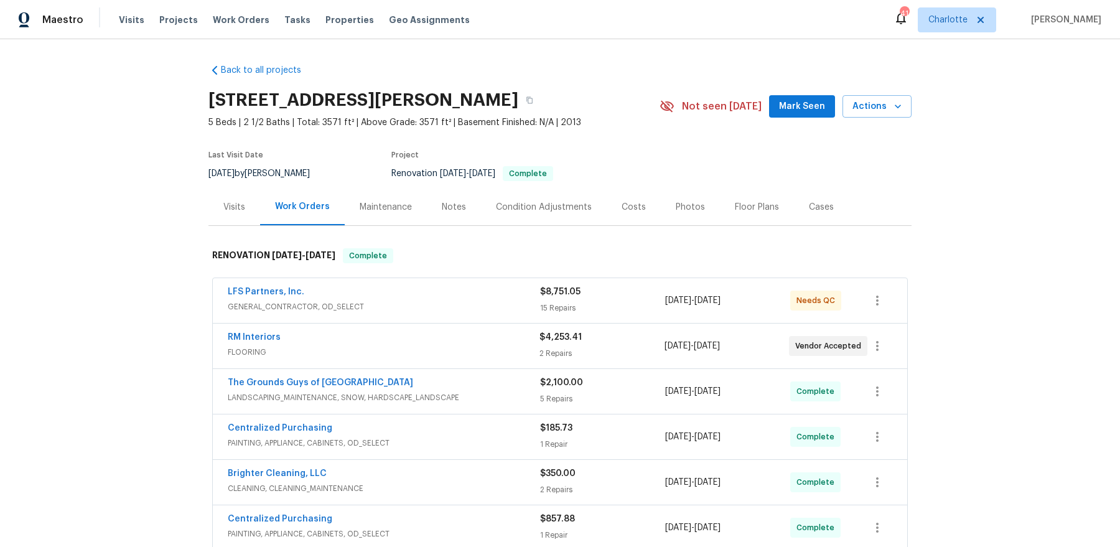
click at [399, 302] on span "GENERAL_CONTRACTOR, OD_SELECT" at bounding box center [384, 306] width 312 height 12
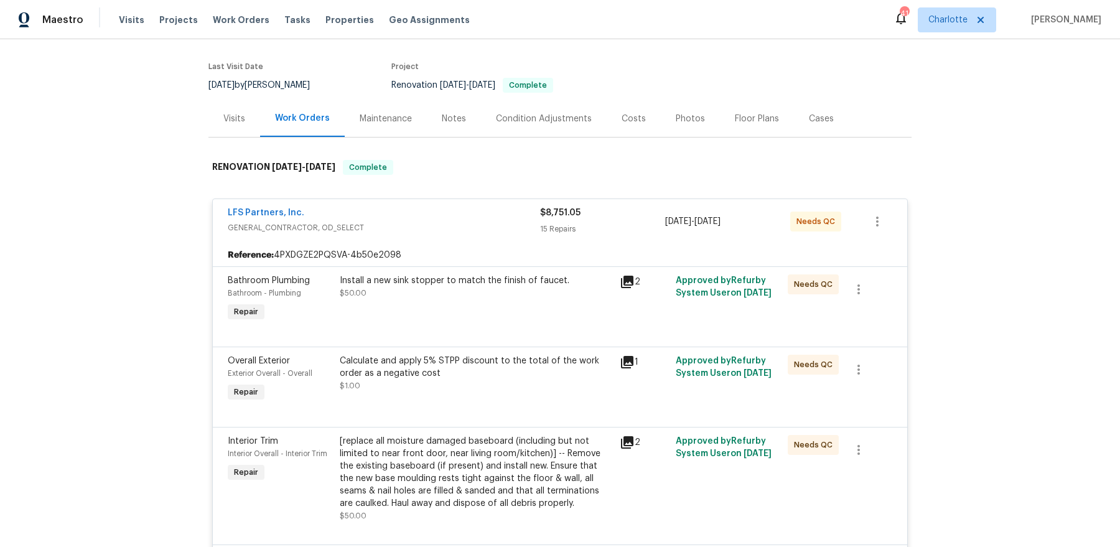
scroll to position [29, 0]
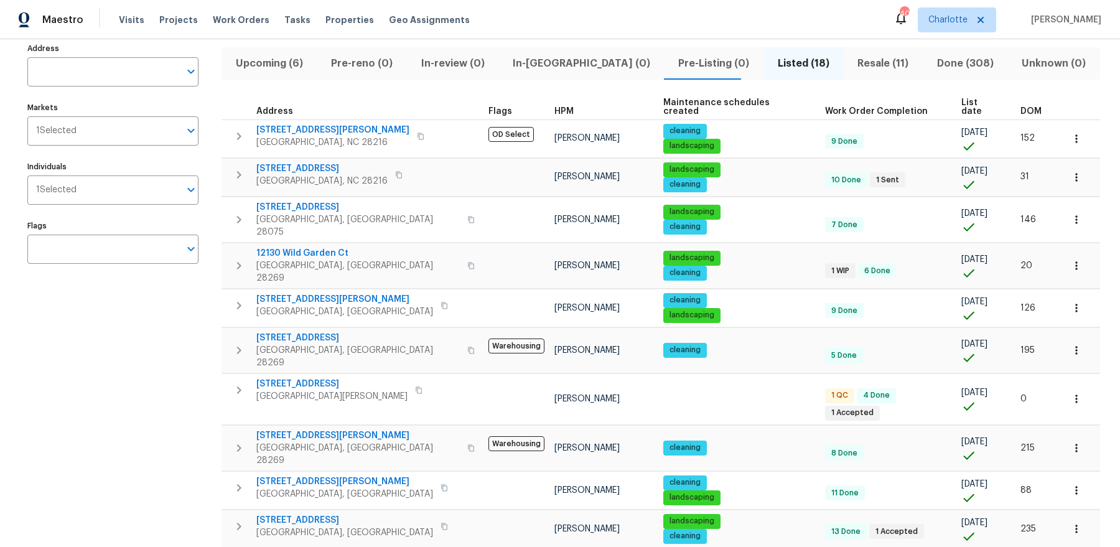
scroll to position [84, 0]
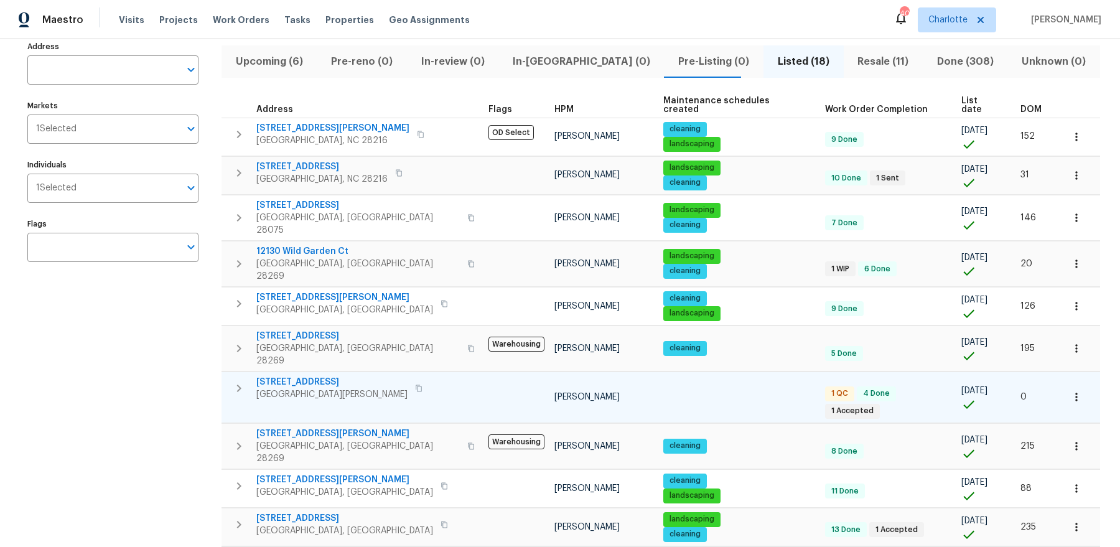
click at [305, 376] on span "[STREET_ADDRESS]" at bounding box center [331, 382] width 151 height 12
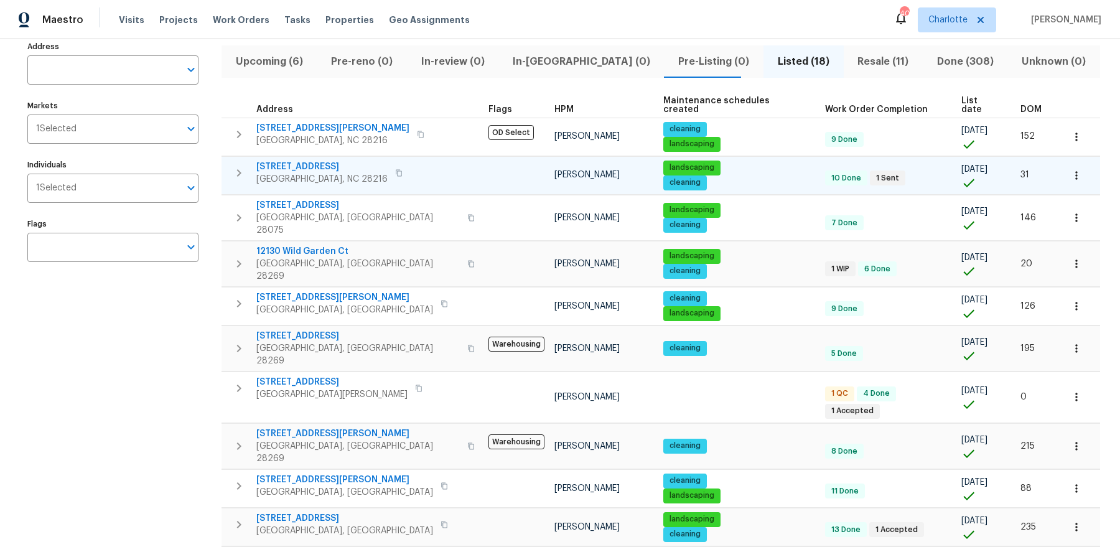
click at [299, 160] on span "[STREET_ADDRESS]" at bounding box center [321, 166] width 131 height 12
click at [292, 245] on span "12130 Wild Garden Ct" at bounding box center [357, 251] width 203 height 12
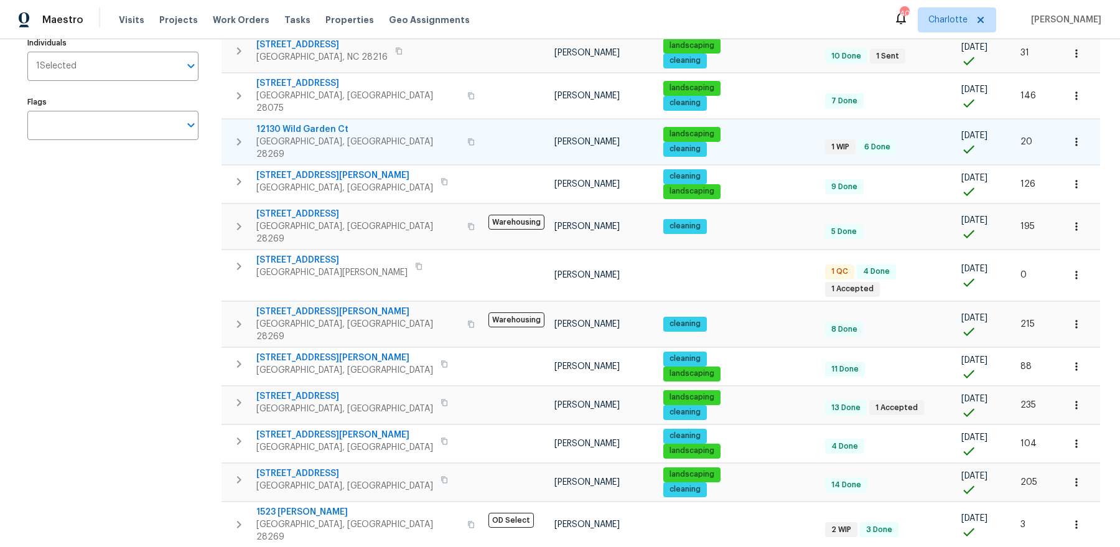
scroll to position [243, 0]
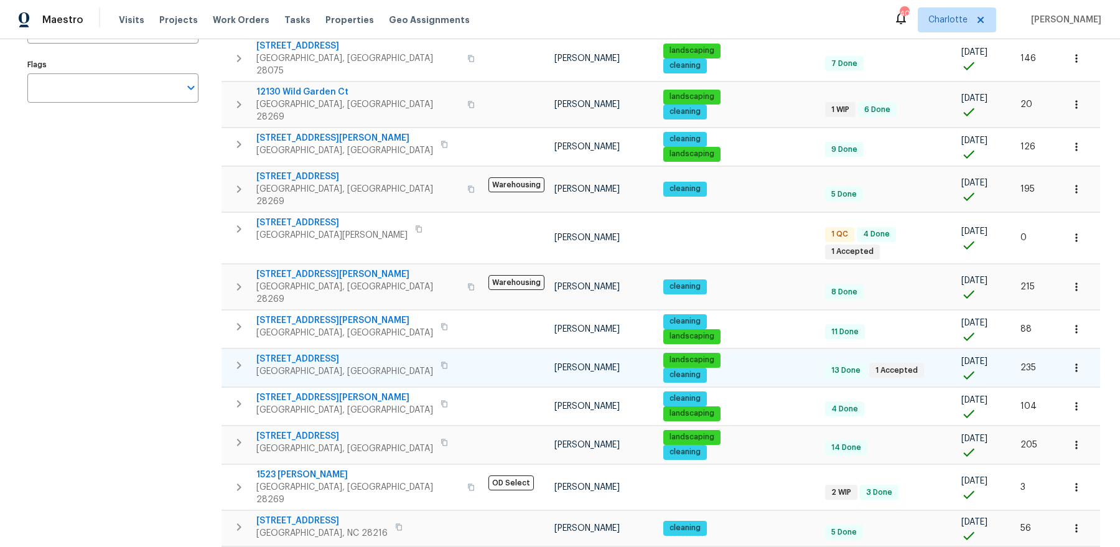
click at [300, 353] on span "[STREET_ADDRESS]" at bounding box center [344, 359] width 177 height 12
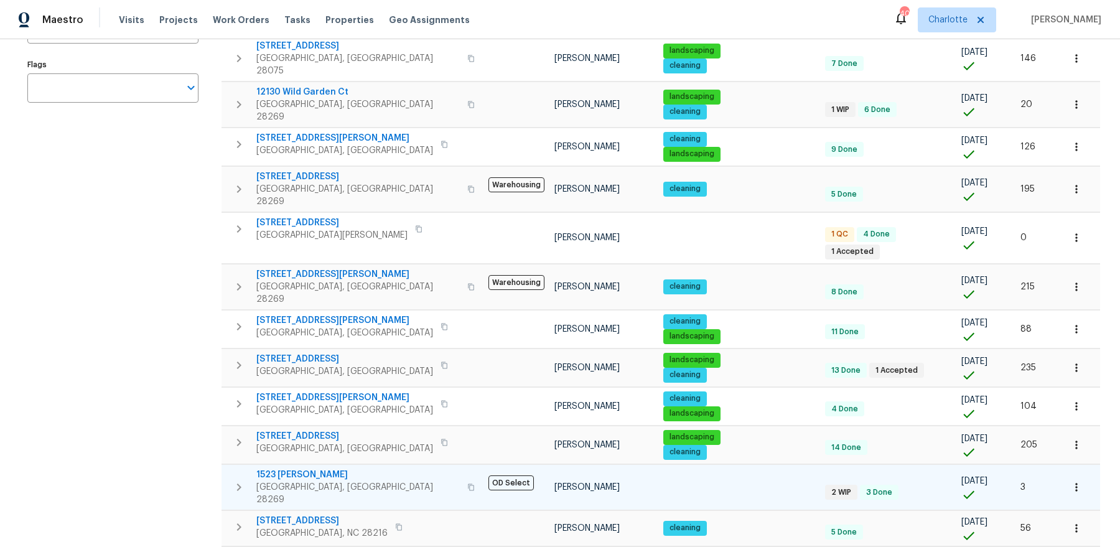
click at [304, 468] on span "1523 [PERSON_NAME]" at bounding box center [357, 474] width 203 height 12
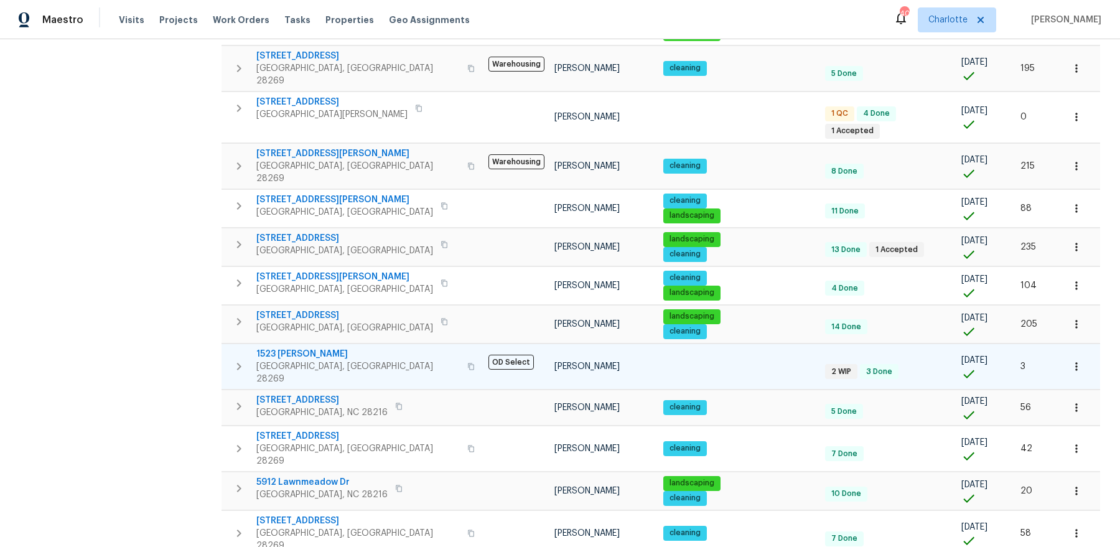
scroll to position [0, 0]
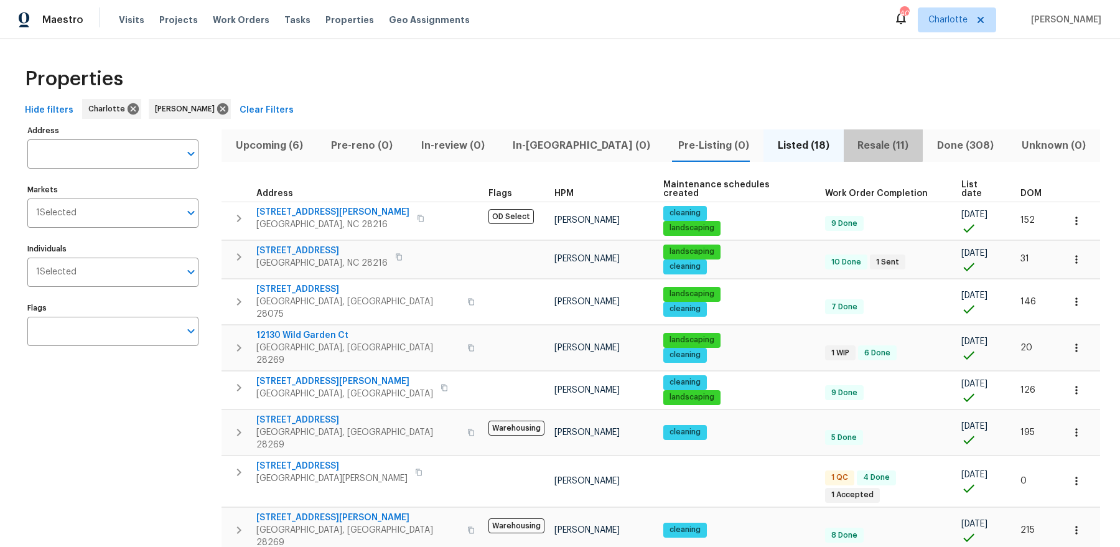
click at [851, 144] on span "Resale (11)" at bounding box center [883, 145] width 64 height 17
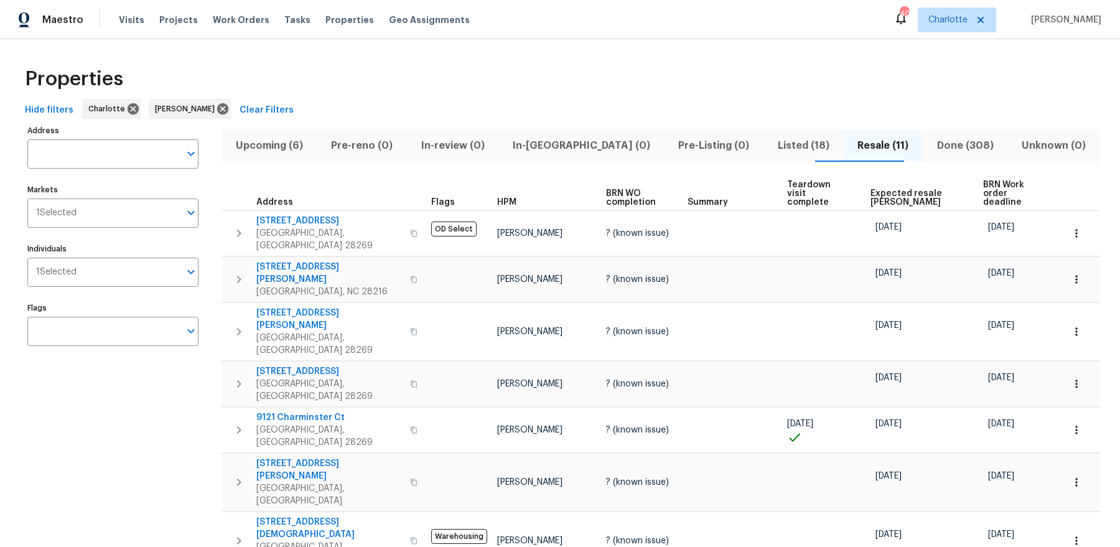
click at [985, 187] on span "BRN Work order deadline" at bounding box center [1012, 193] width 58 height 26
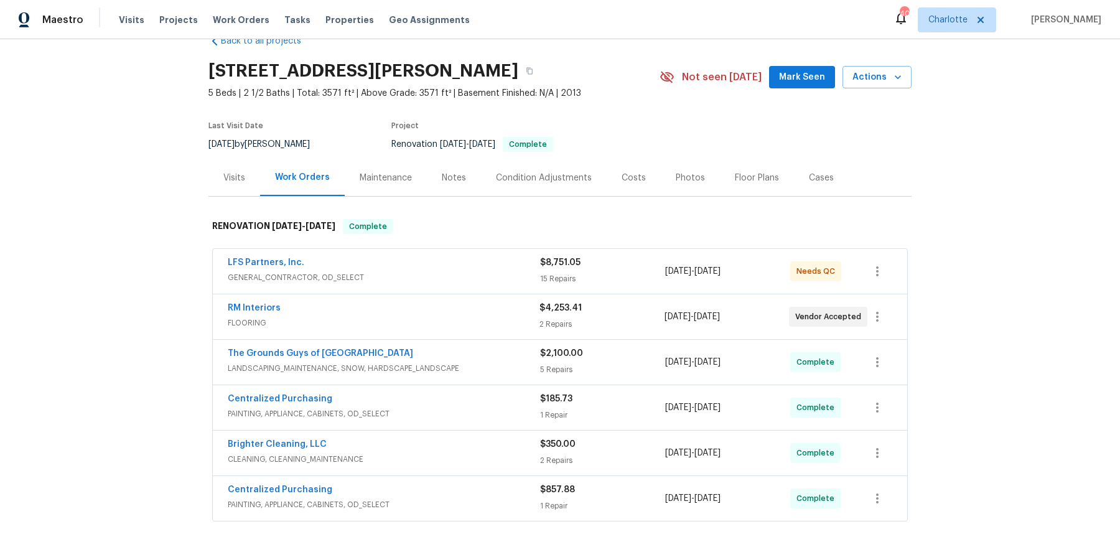
scroll to position [32, 0]
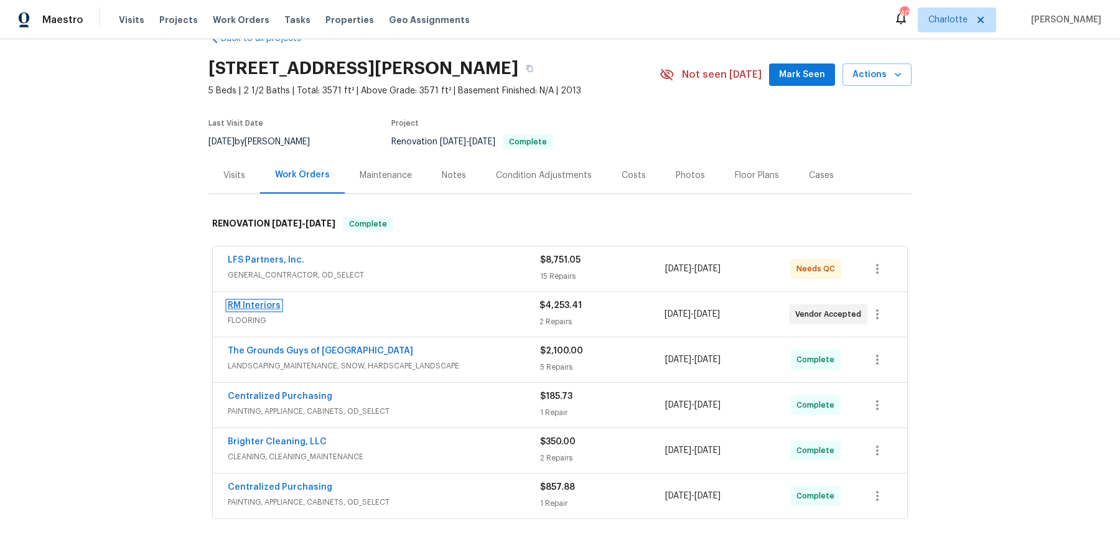
click at [245, 305] on link "RM Interiors" at bounding box center [254, 305] width 53 height 9
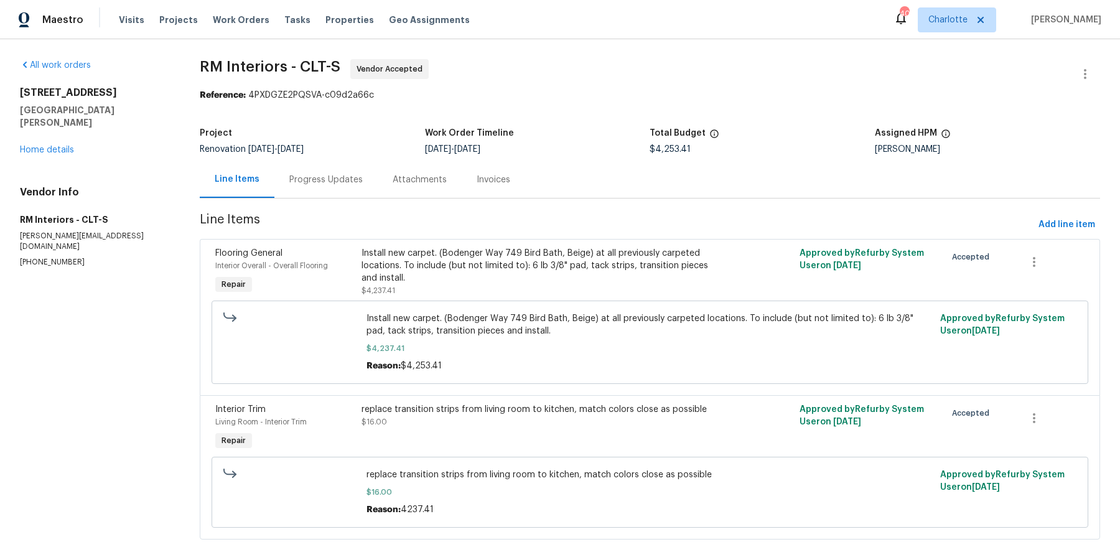
click at [310, 184] on div "Progress Updates" at bounding box center [325, 180] width 73 height 12
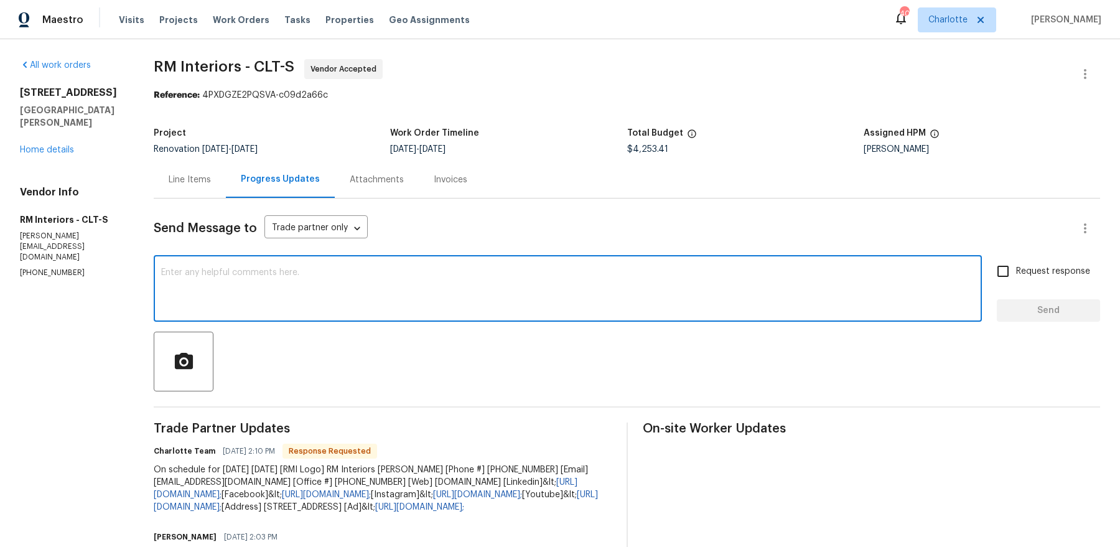
click at [323, 291] on textarea at bounding box center [567, 290] width 813 height 44
type textarea "please mark complete"
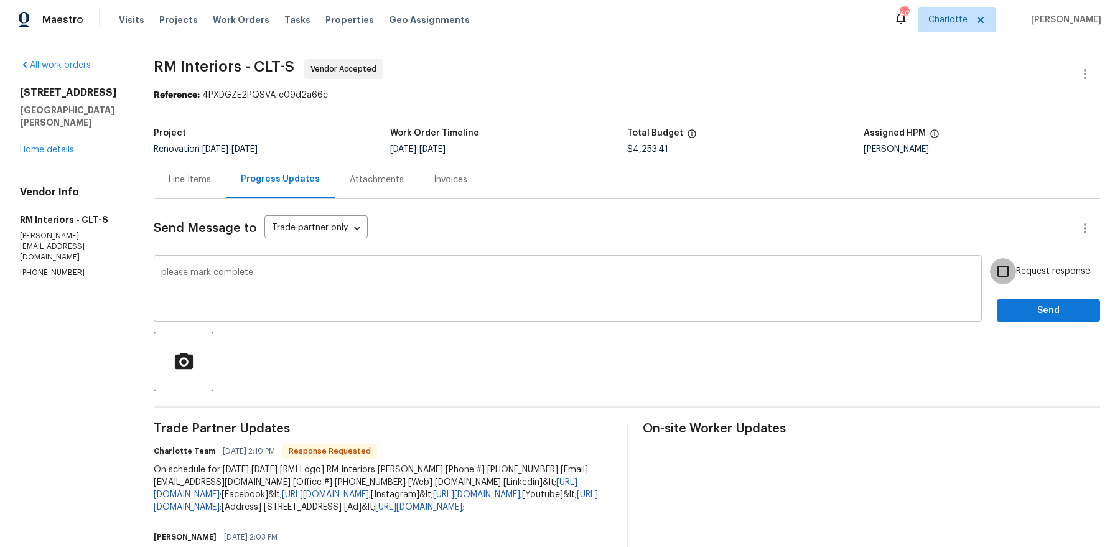
click at [895, 258] on input "Request response" at bounding box center [1003, 271] width 26 height 26
checkbox input "true"
click at [895, 299] on button "Send" at bounding box center [1047, 310] width 103 height 23
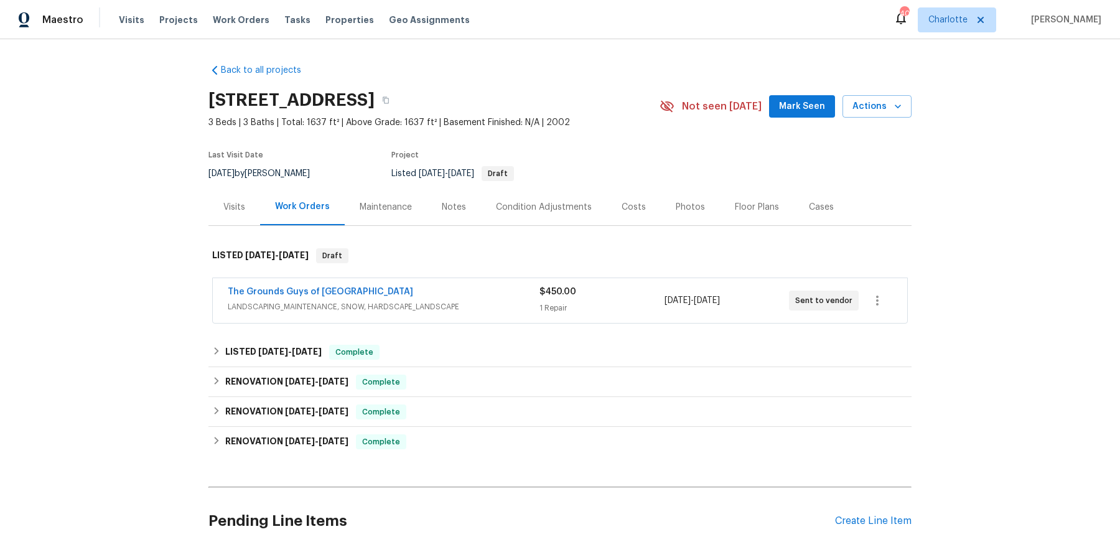
click at [403, 302] on span "LANDSCAPING_MAINTENANCE, SNOW, HARDSCAPE_LANDSCAPE" at bounding box center [384, 306] width 312 height 12
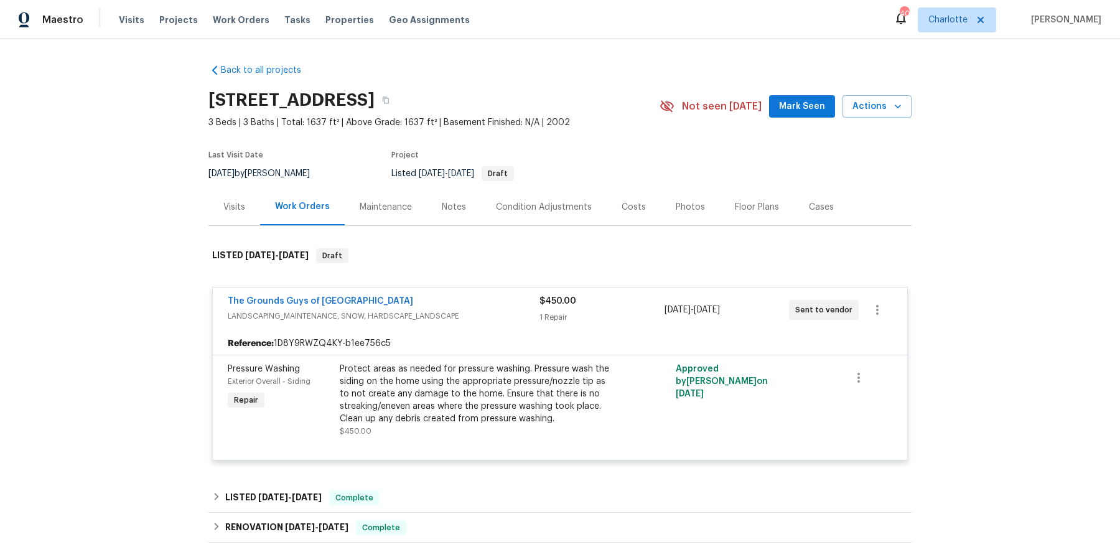
click at [236, 208] on div "Visits" at bounding box center [234, 207] width 22 height 12
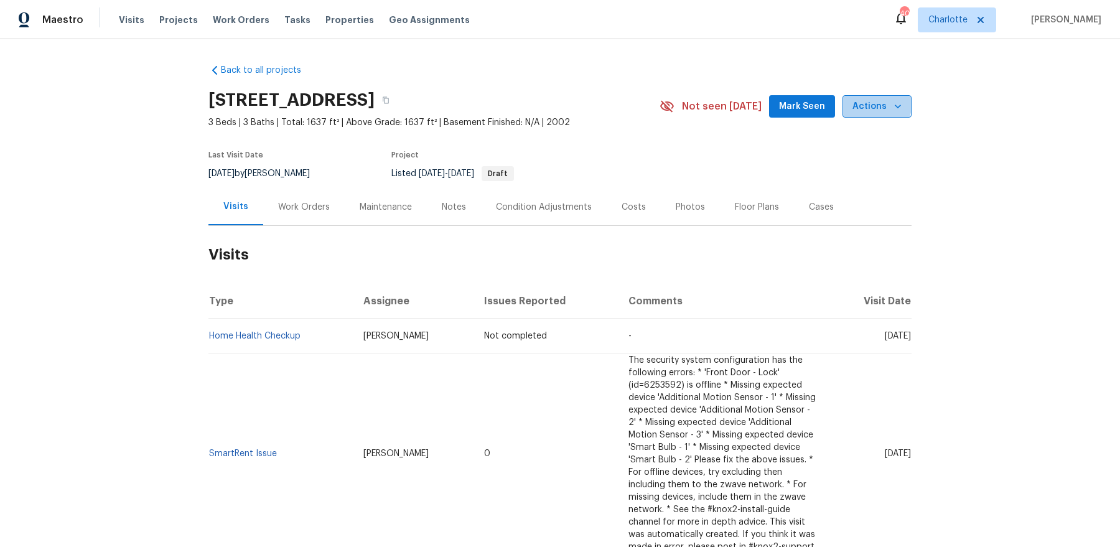
click at [866, 101] on span "Actions" at bounding box center [876, 107] width 49 height 16
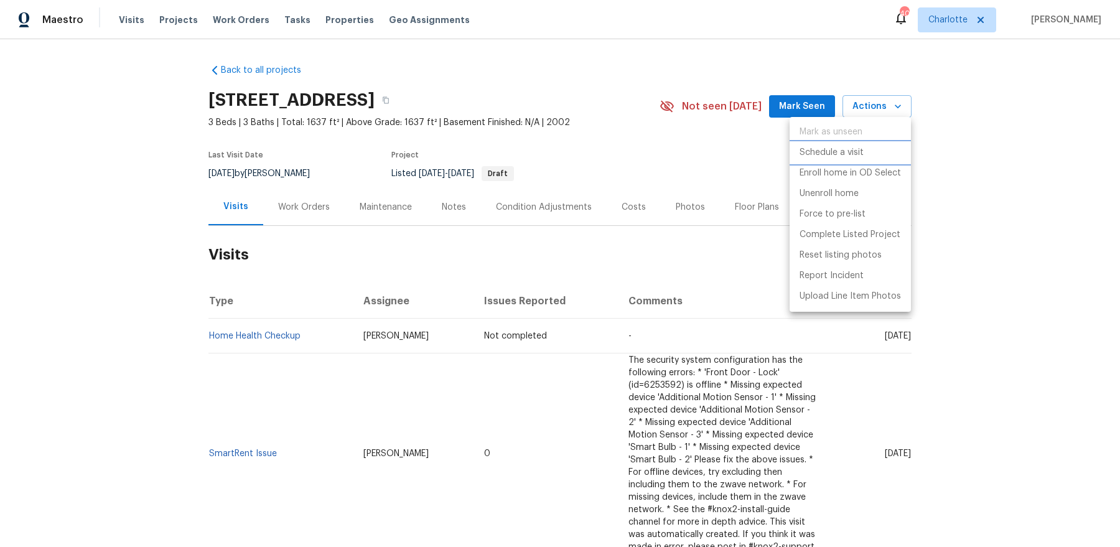
click at [855, 153] on p "Schedule a visit" at bounding box center [831, 152] width 64 height 13
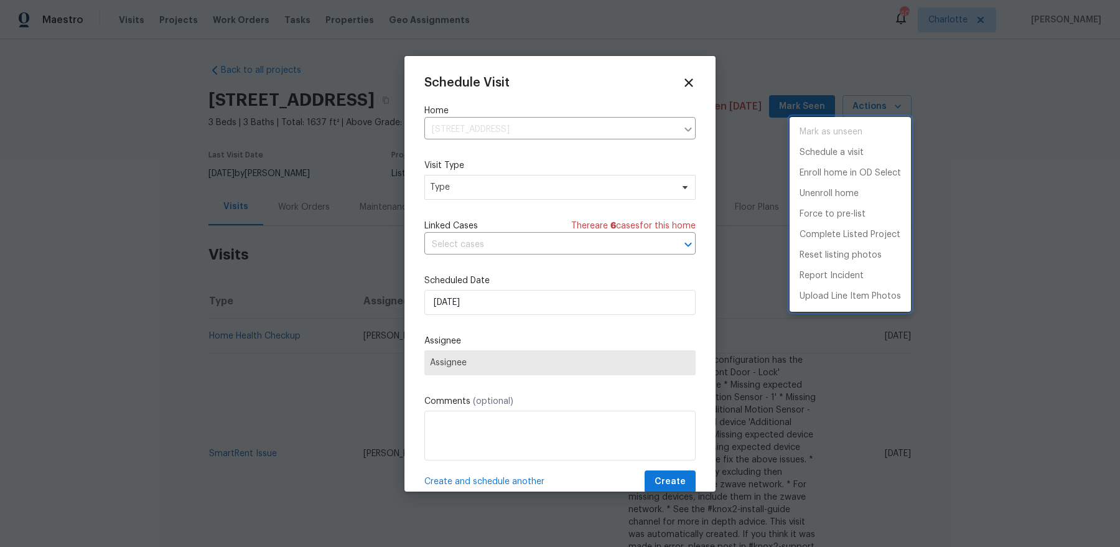
click at [496, 182] on div at bounding box center [560, 273] width 1120 height 547
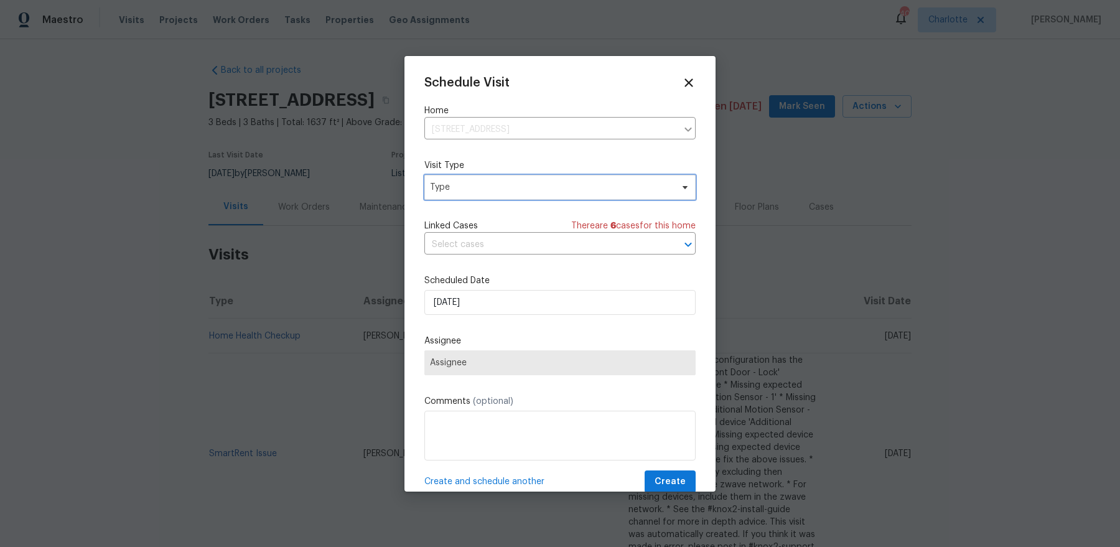
click at [496, 182] on span "Type" at bounding box center [551, 187] width 242 height 12
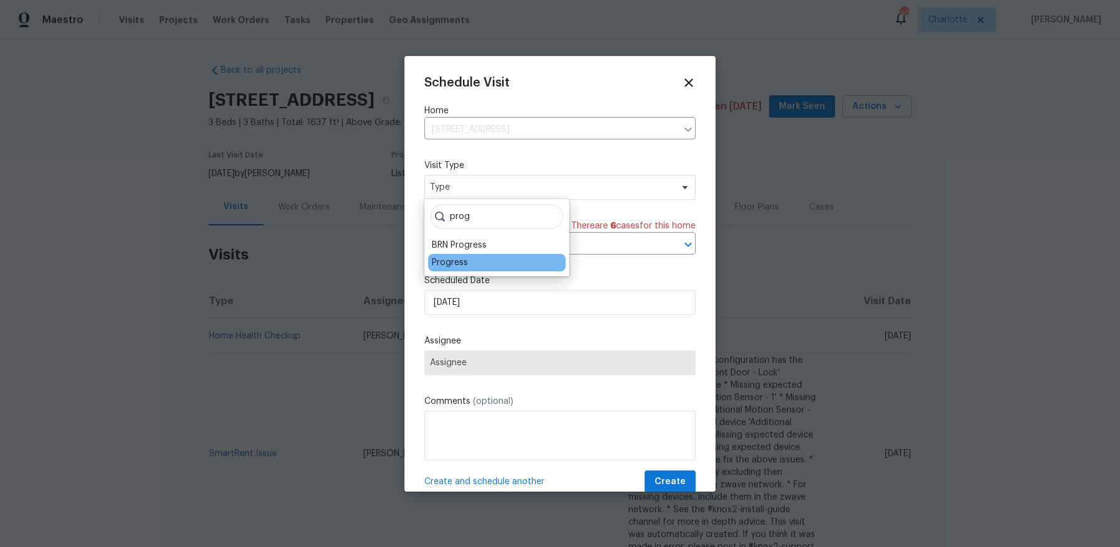
type input "prog"
click at [458, 264] on div "Progress" at bounding box center [450, 262] width 36 height 12
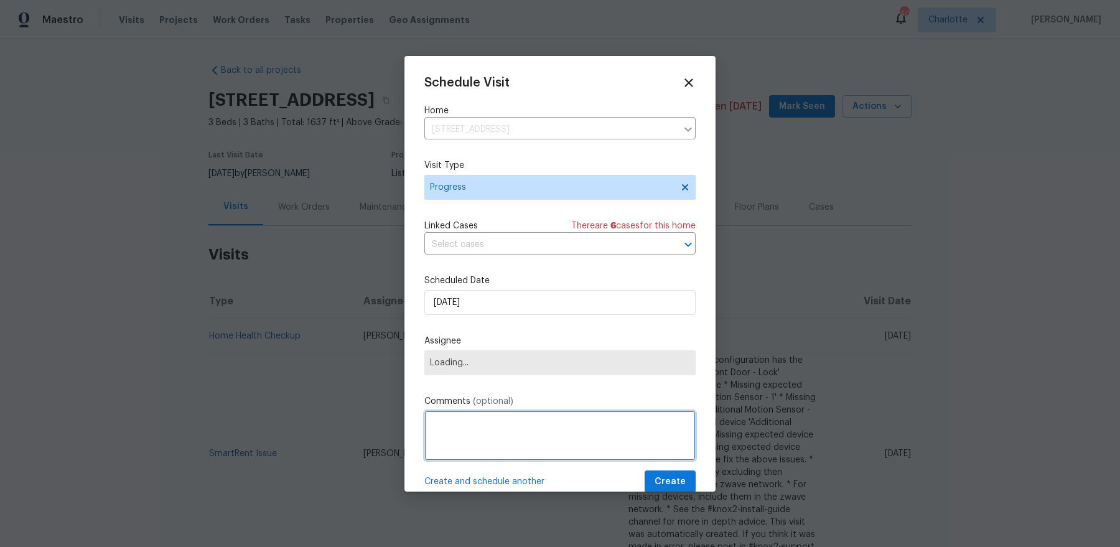
click at [501, 430] on textarea at bounding box center [559, 436] width 271 height 50
type textarea "close listed w/o"
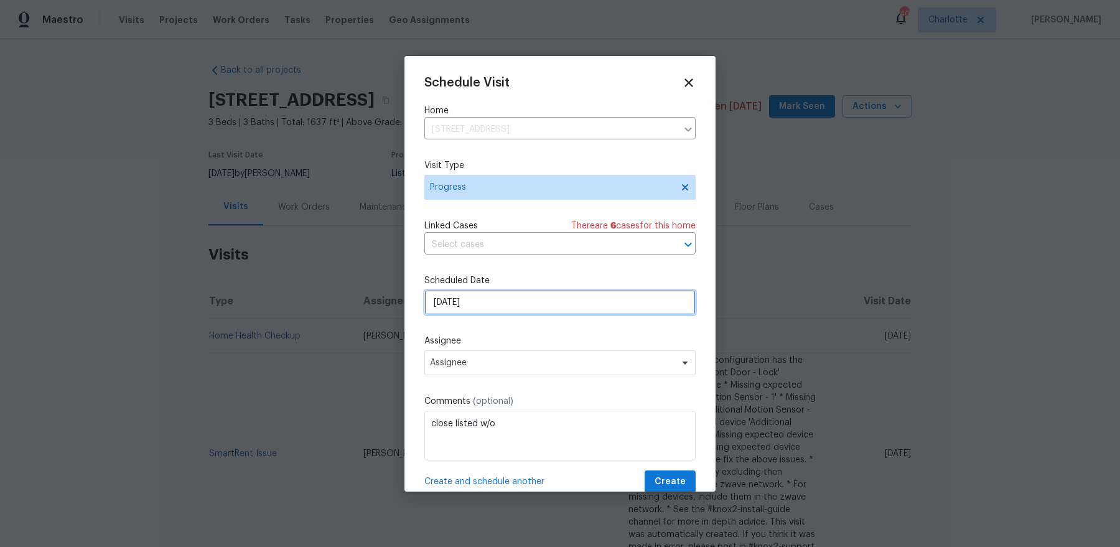
click at [493, 290] on input "9/22/2025" at bounding box center [559, 302] width 271 height 25
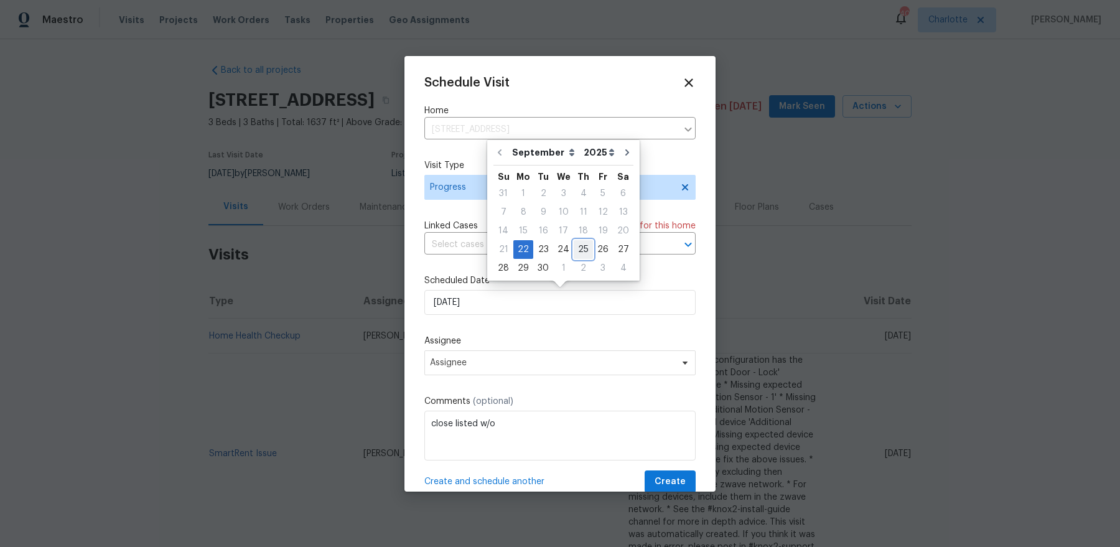
click at [575, 249] on div "25" at bounding box center [583, 249] width 19 height 17
type input "9/25/2025"
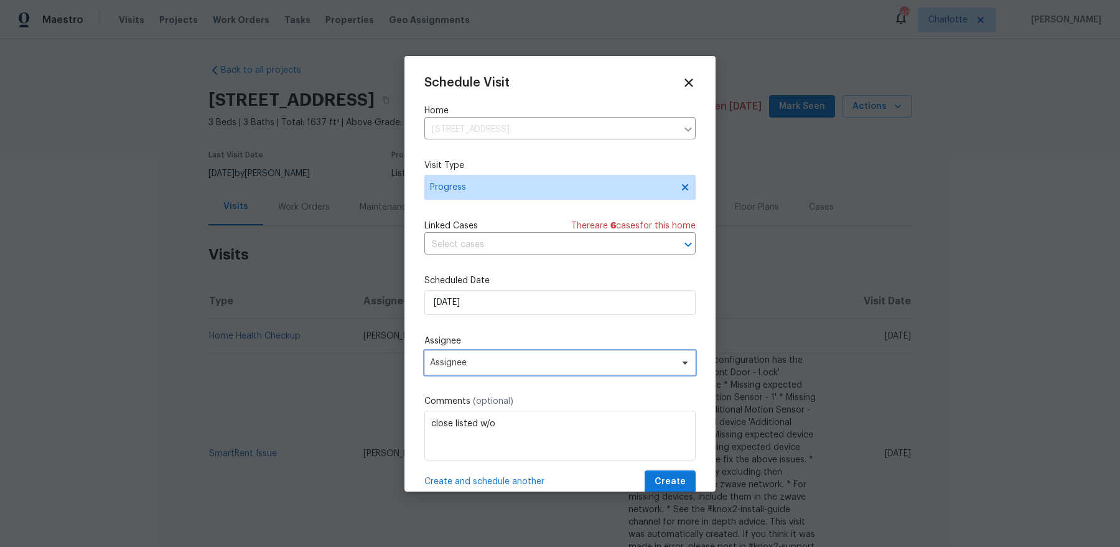
click at [569, 370] on span "Assignee" at bounding box center [559, 362] width 271 height 25
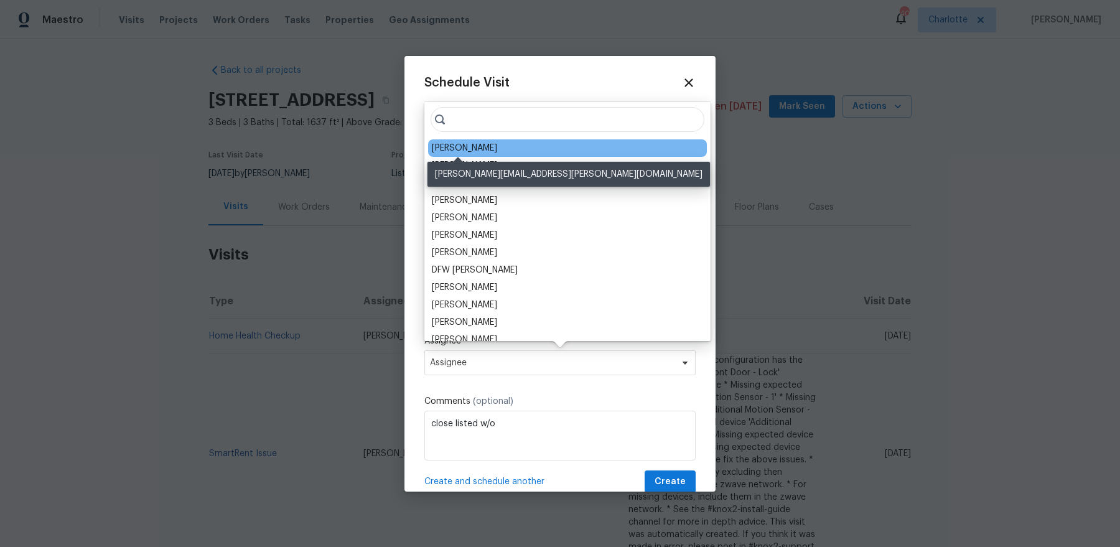
click at [478, 149] on div "[PERSON_NAME]" at bounding box center [464, 148] width 65 height 12
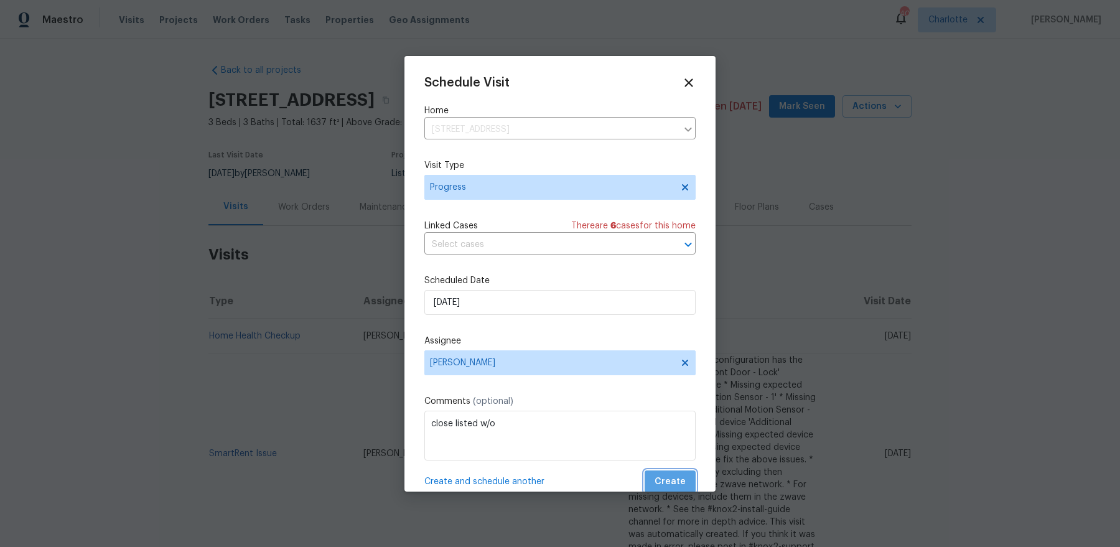
click at [684, 437] on span "Create" at bounding box center [669, 482] width 31 height 16
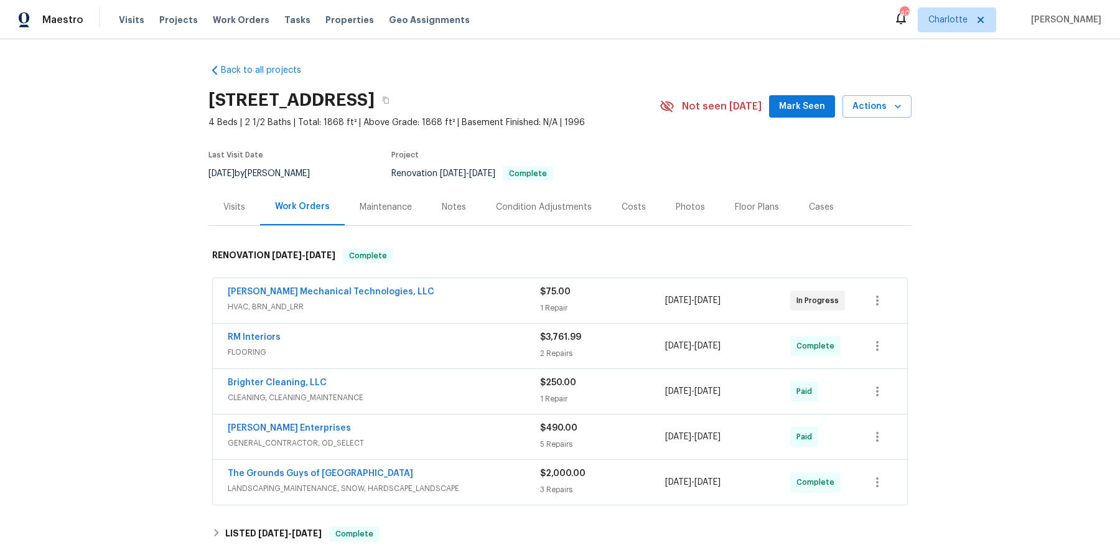
click at [445, 301] on span "HVAC, BRN_AND_LRR" at bounding box center [384, 306] width 312 height 12
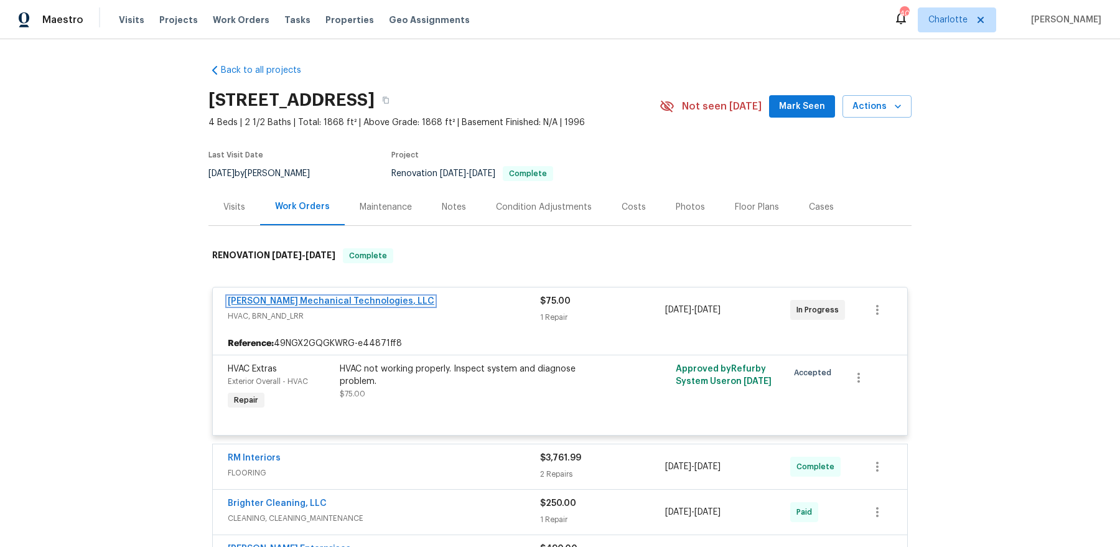
click at [335, 300] on link "[PERSON_NAME] Mechanical Technologies, LLC" at bounding box center [331, 301] width 207 height 9
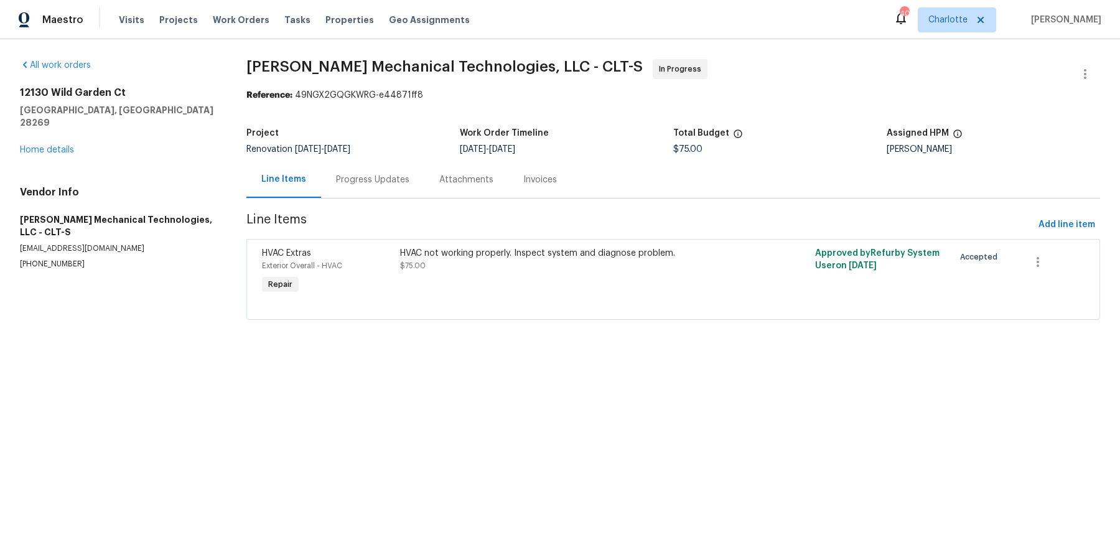
click at [383, 172] on div "Progress Updates" at bounding box center [372, 179] width 103 height 37
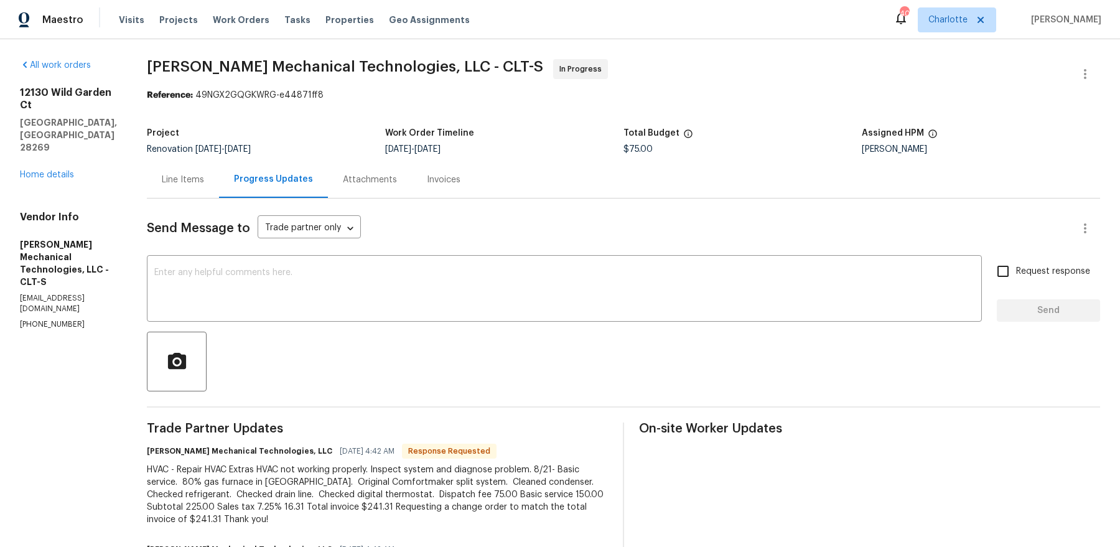
click at [229, 437] on div "HVAC - Repair HVAC Extras HVAC not working properly. Inspect system and diagnos…" at bounding box center [377, 494] width 461 height 62
copy div "241.31"
click at [202, 188] on div "Line Items" at bounding box center [183, 179] width 72 height 37
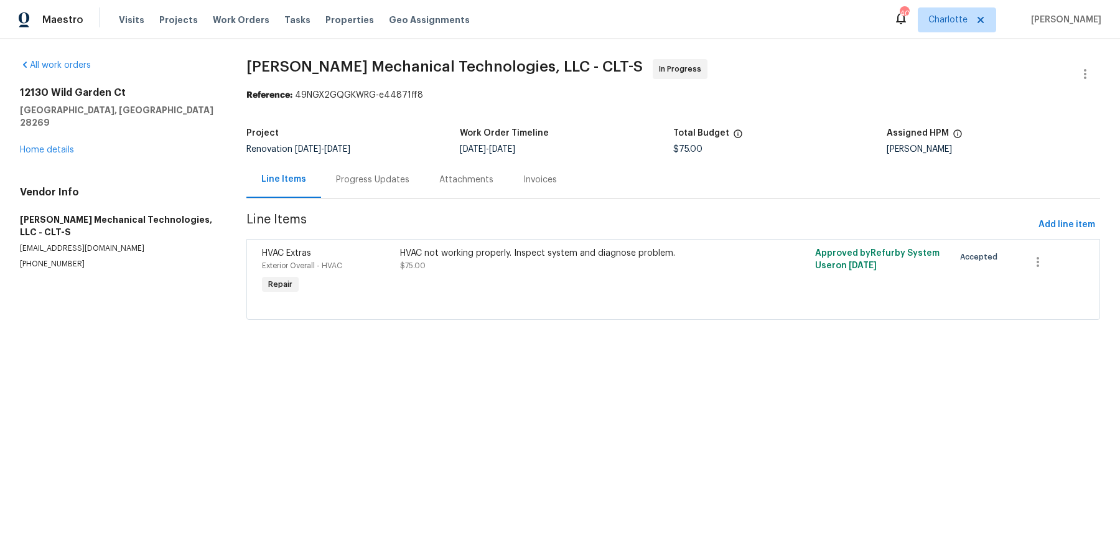
click at [407, 272] on div "HVAC not working properly. Inspect system and diagnose problem. $75.00" at bounding box center [569, 271] width 346 height 57
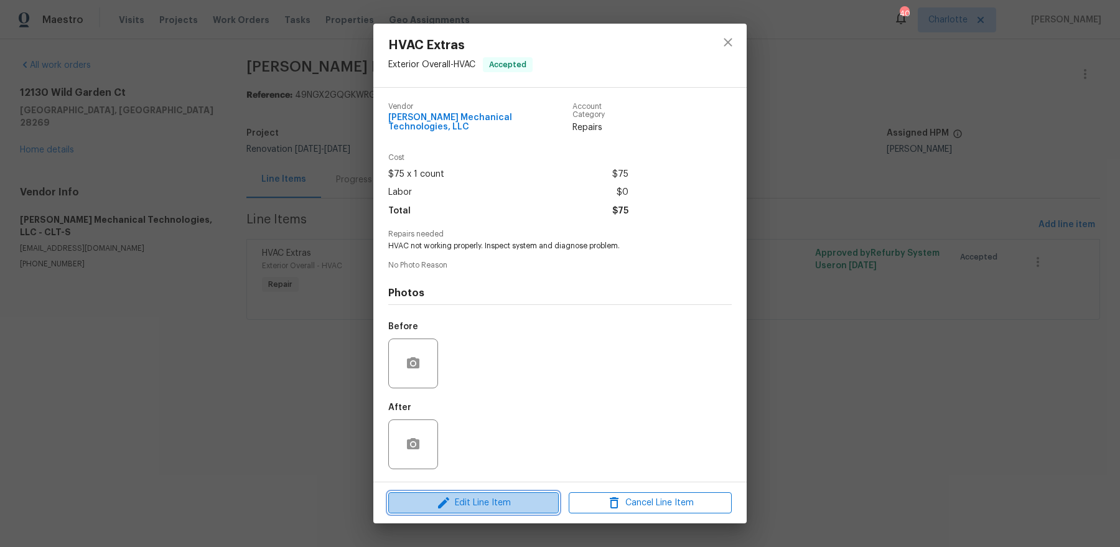
click at [477, 437] on span "Edit Line Item" at bounding box center [473, 503] width 163 height 16
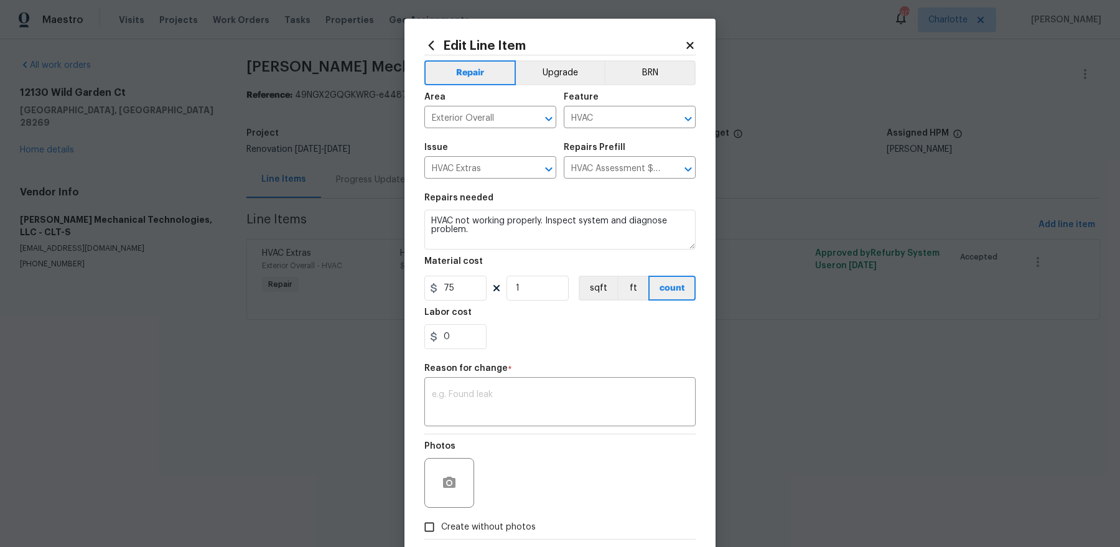
click at [690, 40] on icon at bounding box center [689, 45] width 11 height 11
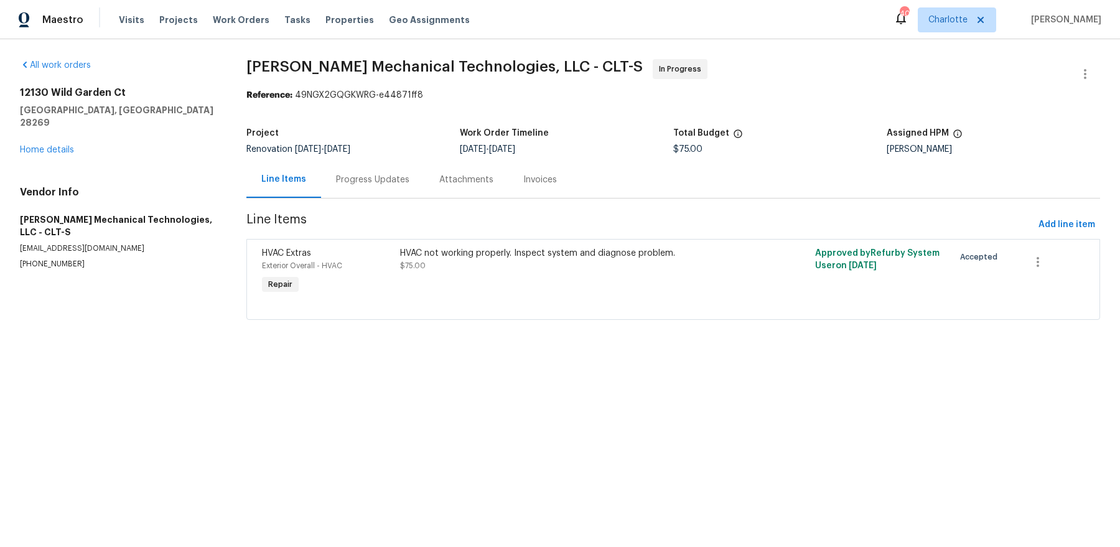
click at [388, 175] on div "Progress Updates" at bounding box center [372, 180] width 73 height 12
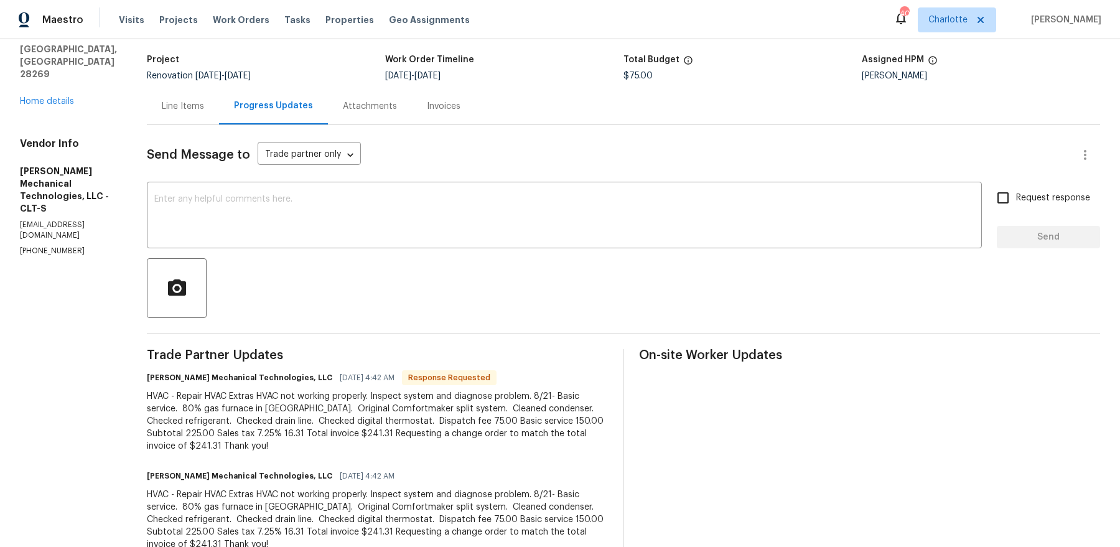
scroll to position [112, 0]
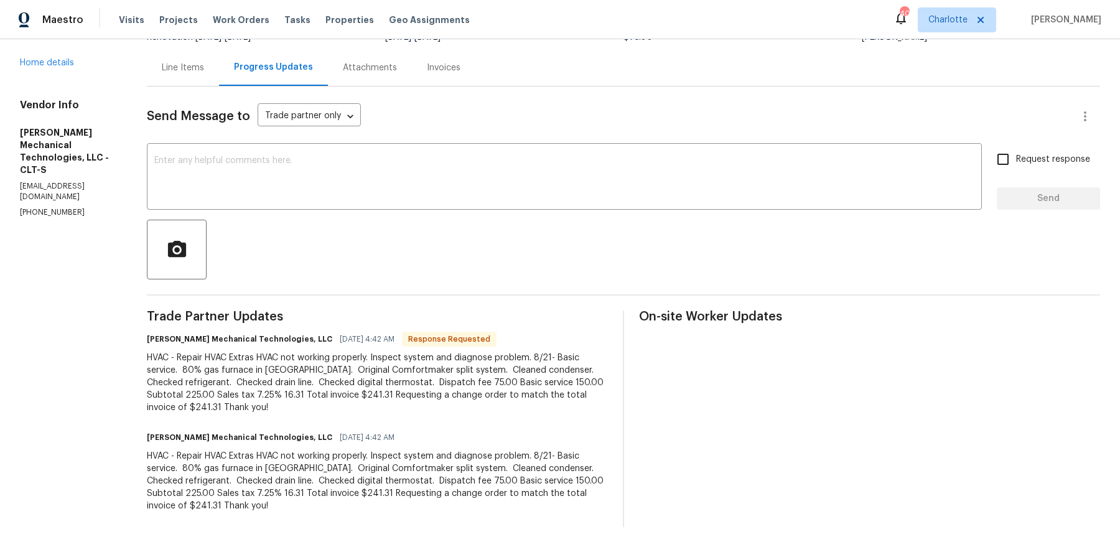
click at [400, 378] on div "HVAC - Repair HVAC Extras HVAC not working properly. Inspect system and diagnos…" at bounding box center [377, 382] width 461 height 62
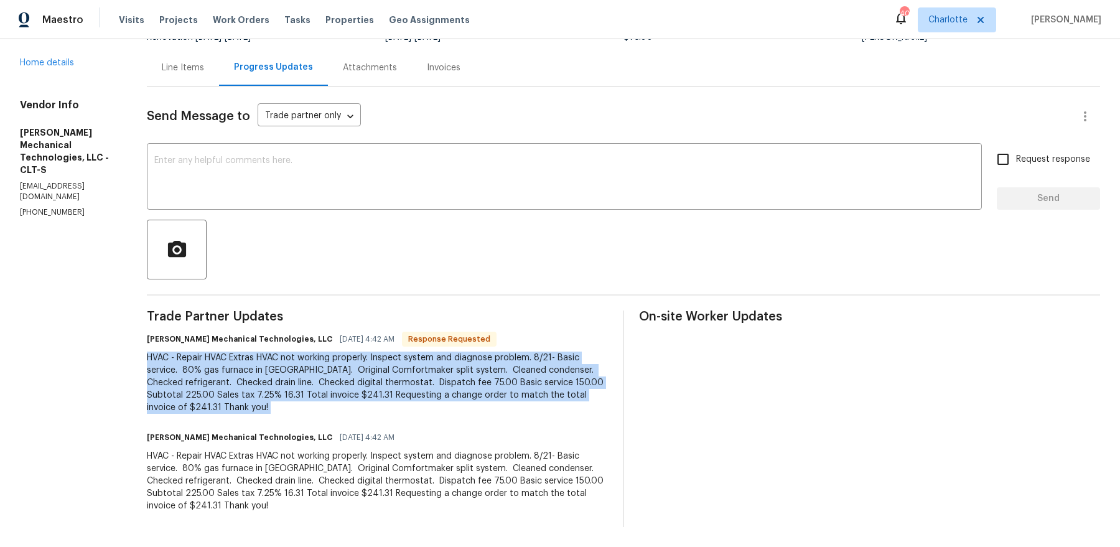
click at [400, 378] on div "HVAC - Repair HVAC Extras HVAC not working properly. Inspect system and diagnos…" at bounding box center [377, 382] width 461 height 62
copy div "HVAC - Repair HVAC Extras HVAC not working properly. Inspect system and diagnos…"
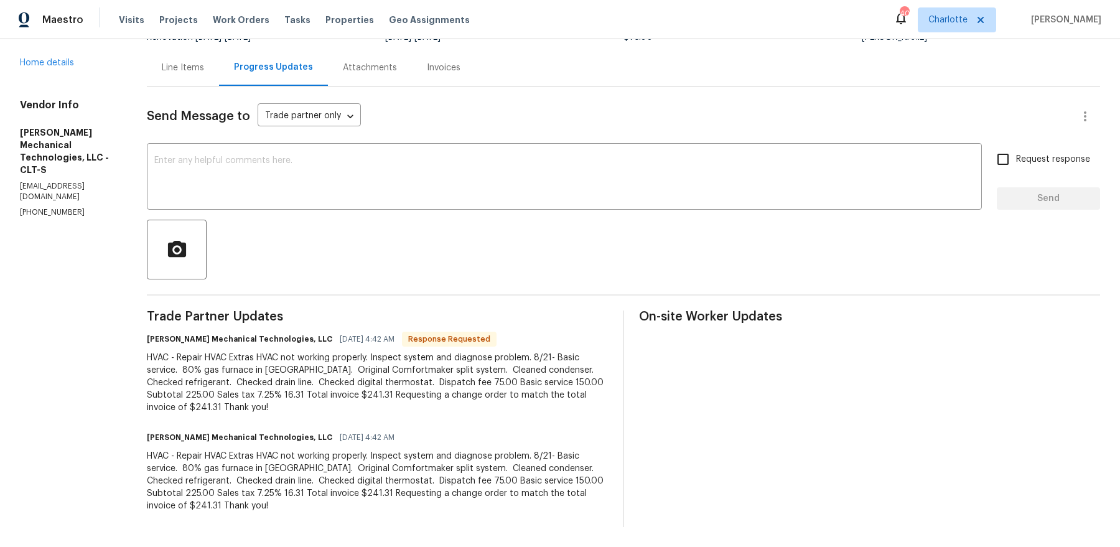
click at [193, 68] on div "Line Items" at bounding box center [183, 68] width 42 height 12
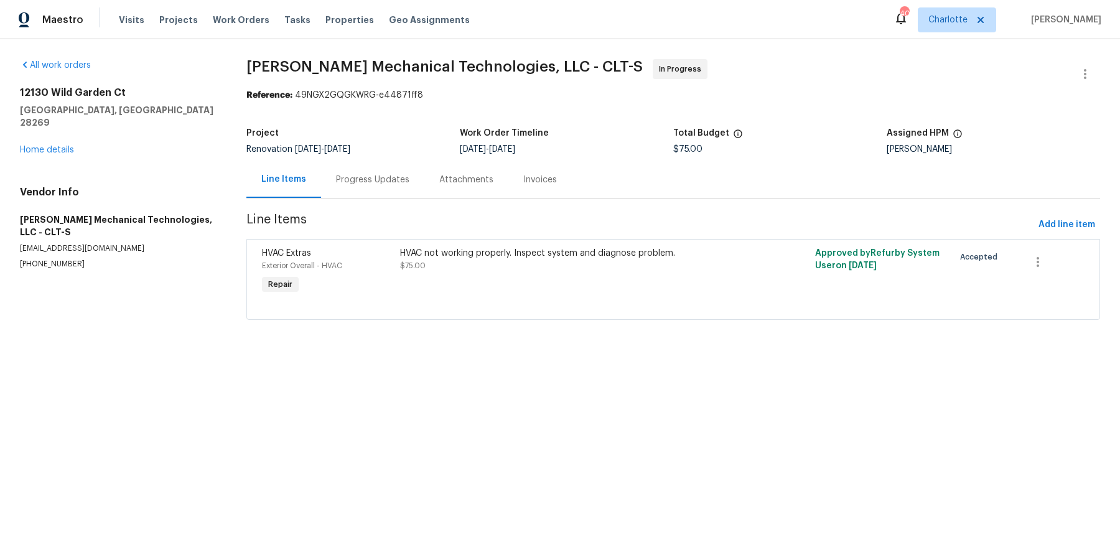
click at [468, 268] on div "HVAC not working properly. Inspect system and diagnose problem. $75.00" at bounding box center [569, 259] width 338 height 25
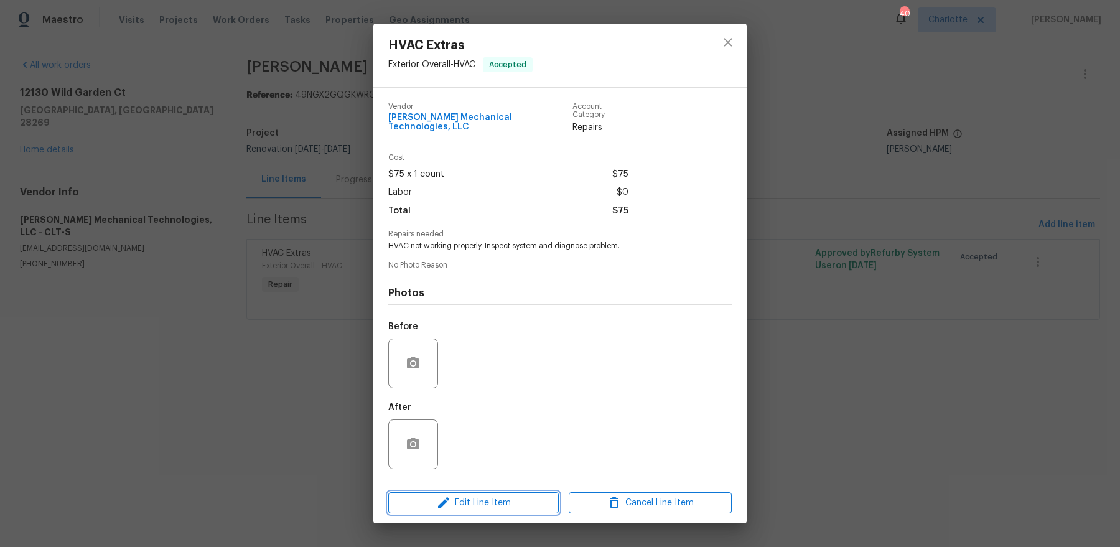
click at [507, 437] on button "Edit Line Item" at bounding box center [473, 503] width 170 height 22
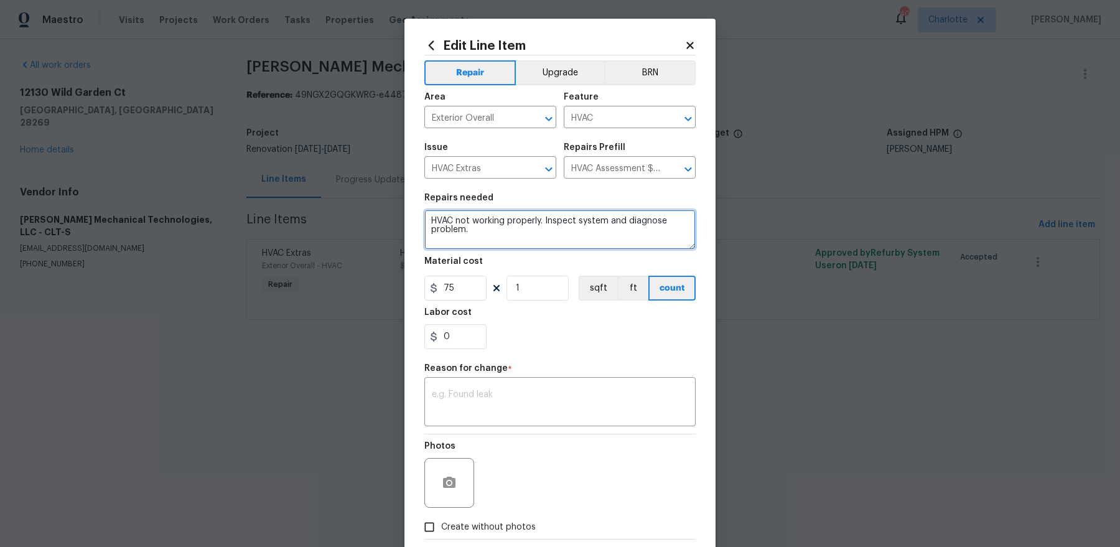
click at [491, 240] on textarea "HVAC not working properly. Inspect system and diagnose problem." at bounding box center [559, 230] width 271 height 40
paste textarea "- Repair HVAC Extras HVAC not working properly. Inspect system and diagnose pro…"
click at [458, 235] on textarea "HVAC - Repair HVAC Extras HVAC not working properly. Inspect system and diagnos…" at bounding box center [559, 230] width 271 height 40
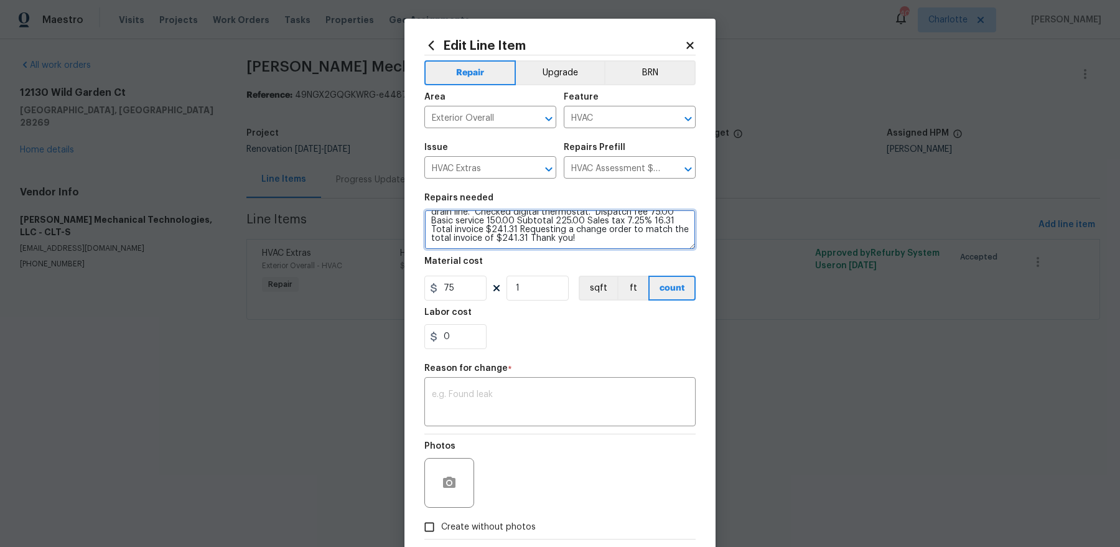
type textarea "HVAC - Repair HVAC Extras HVAC not working properly. Inspect system and diagnos…"
click at [462, 295] on input "75" at bounding box center [455, 288] width 62 height 25
paste input "241.31"
type input "241.31"
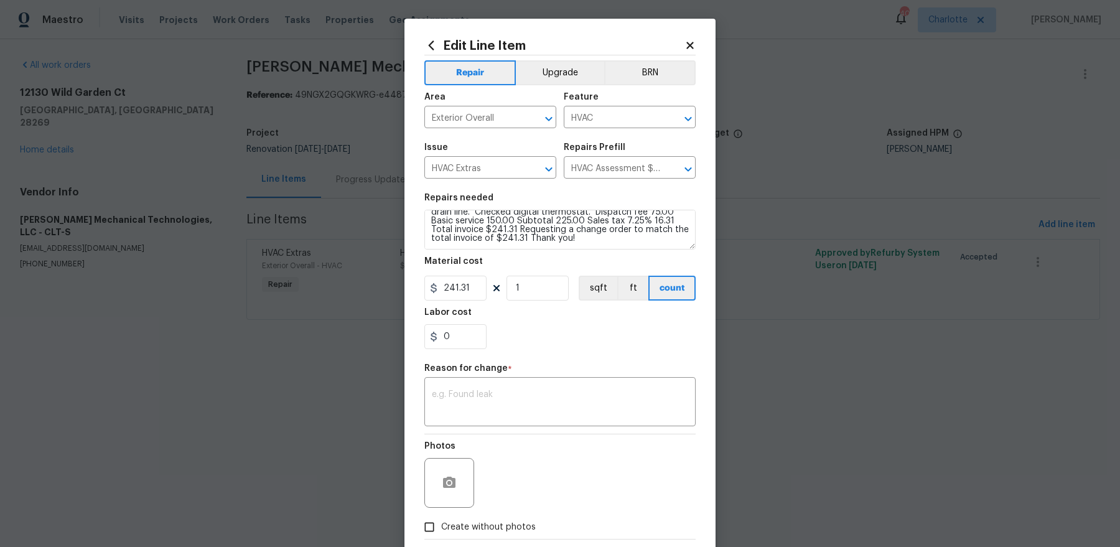
click at [485, 404] on div "Repair Upgrade BRN Area Exterior Overall ​ Feature HVAC ​ Issue HVAC Extras ​ R…" at bounding box center [559, 296] width 271 height 483
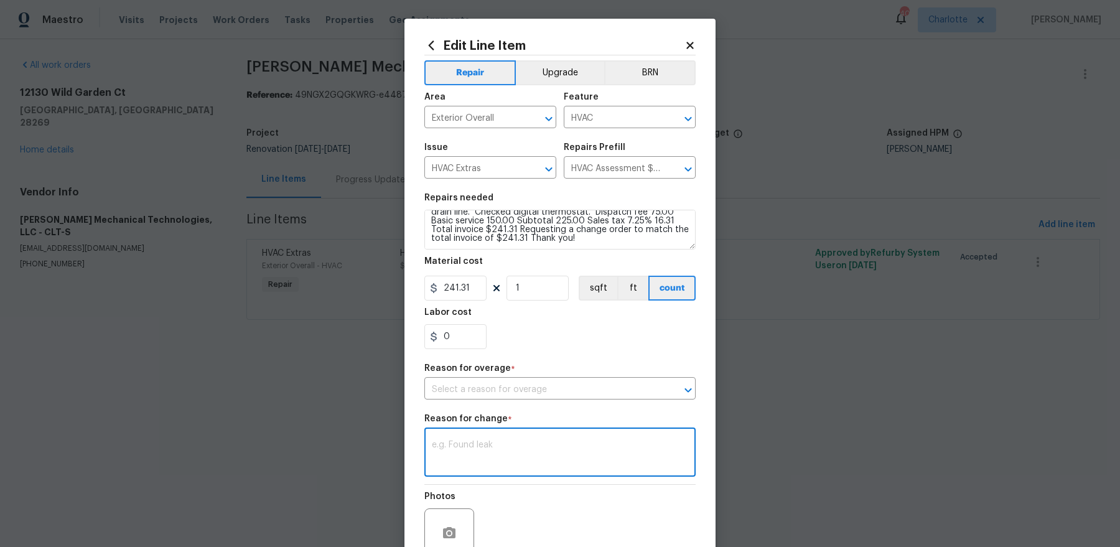
paste textarea "241.31"
type textarea "241.31"
click at [524, 384] on input "text" at bounding box center [542, 389] width 236 height 19
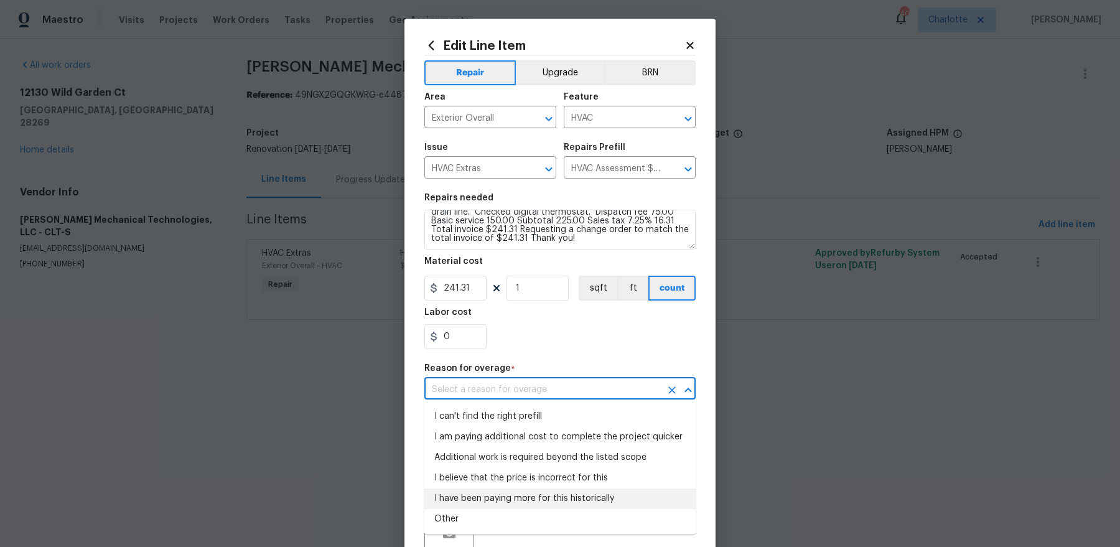
click at [511, 437] on li "I have been paying more for this historically" at bounding box center [559, 498] width 271 height 21
type input "I have been paying more for this historically"
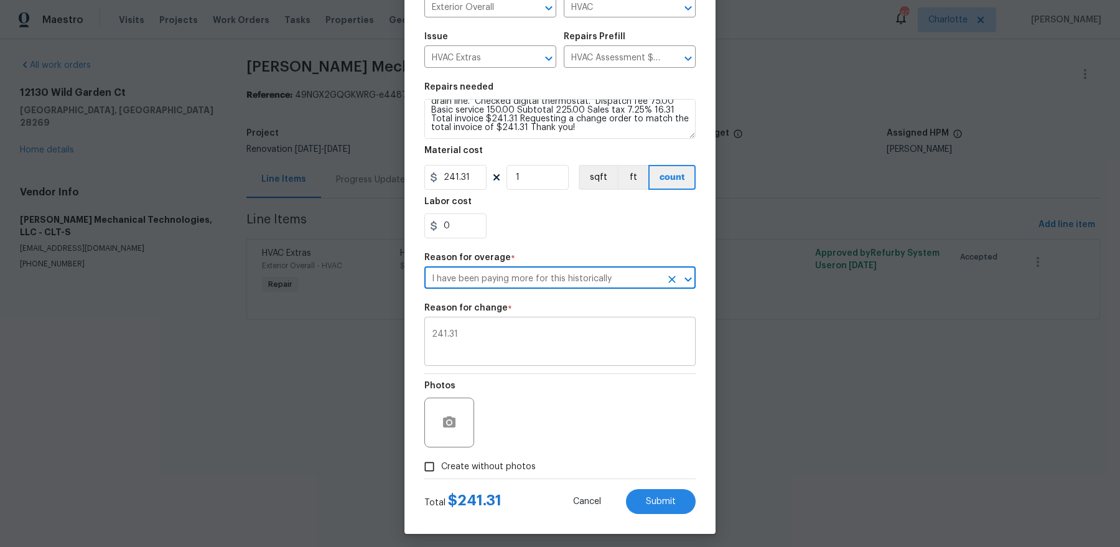
scroll to position [115, 0]
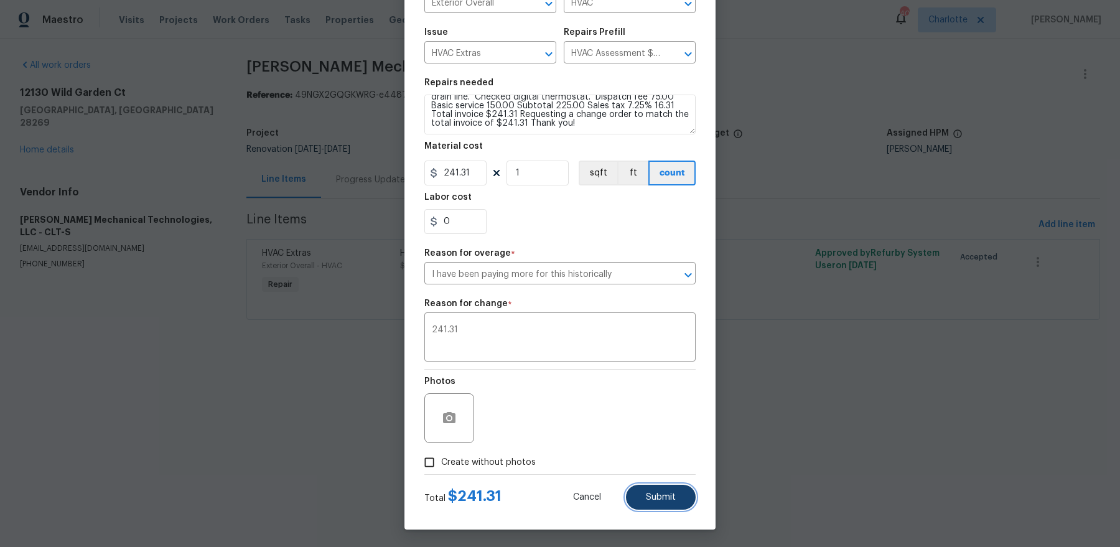
click at [658, 437] on span "Submit" at bounding box center [661, 497] width 30 height 9
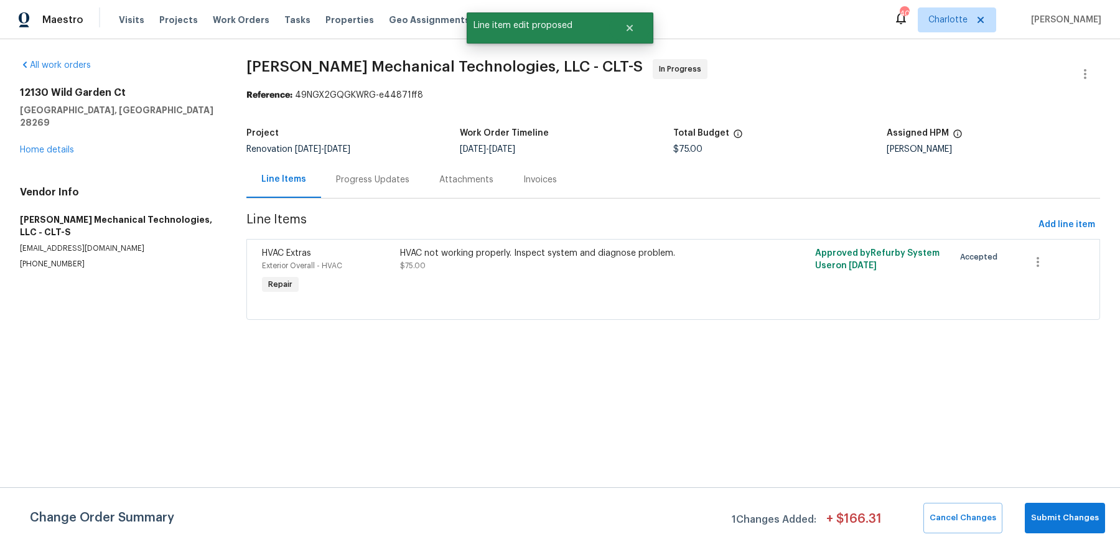
scroll to position [0, 0]
click at [895, 437] on span "Submit Changes" at bounding box center [1065, 518] width 68 height 14
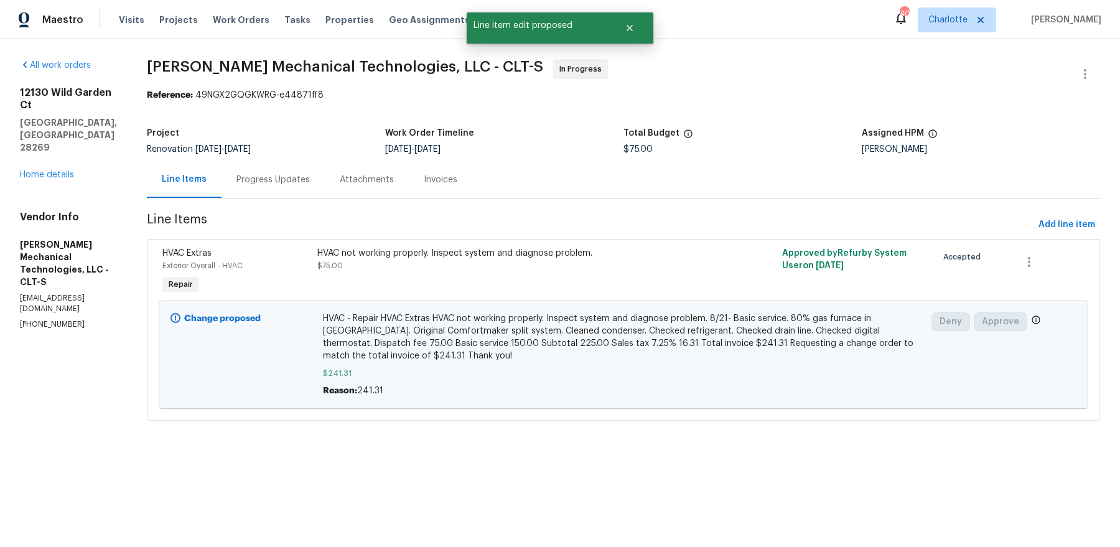
click at [300, 177] on div "Progress Updates" at bounding box center [272, 180] width 73 height 12
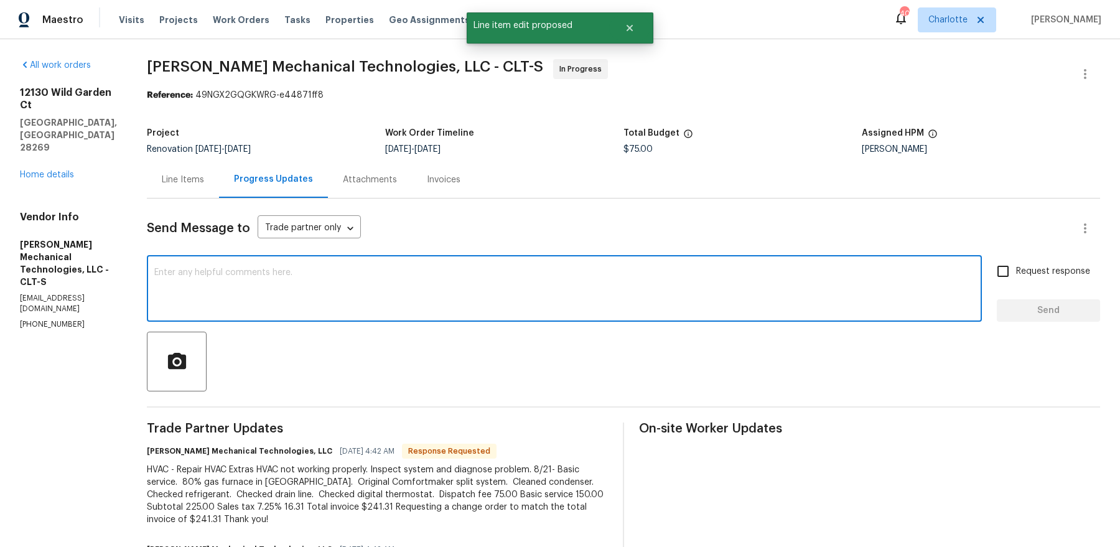
click at [322, 292] on textarea at bounding box center [564, 290] width 820 height 44
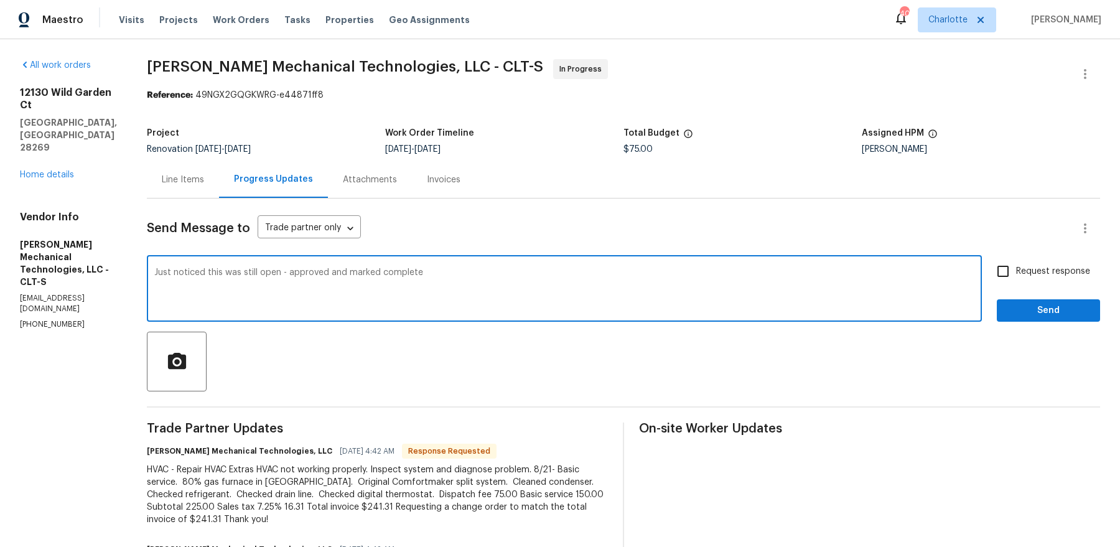
type textarea "Just noticed this was still open - approved and marked complete"
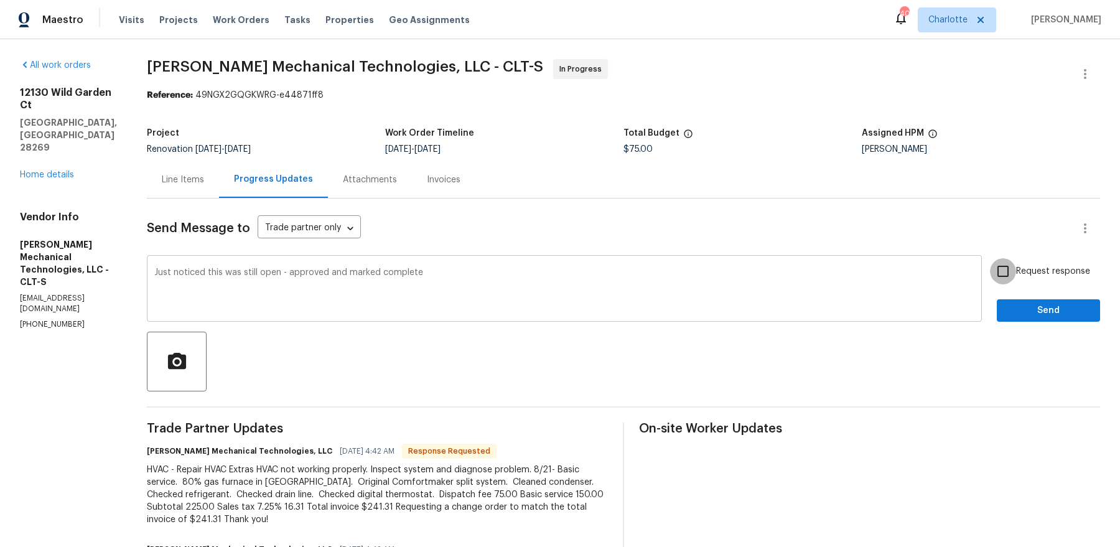
click at [895, 258] on input "Request response" at bounding box center [1003, 271] width 26 height 26
checkbox input "true"
click at [895, 299] on button "Send" at bounding box center [1047, 310] width 103 height 23
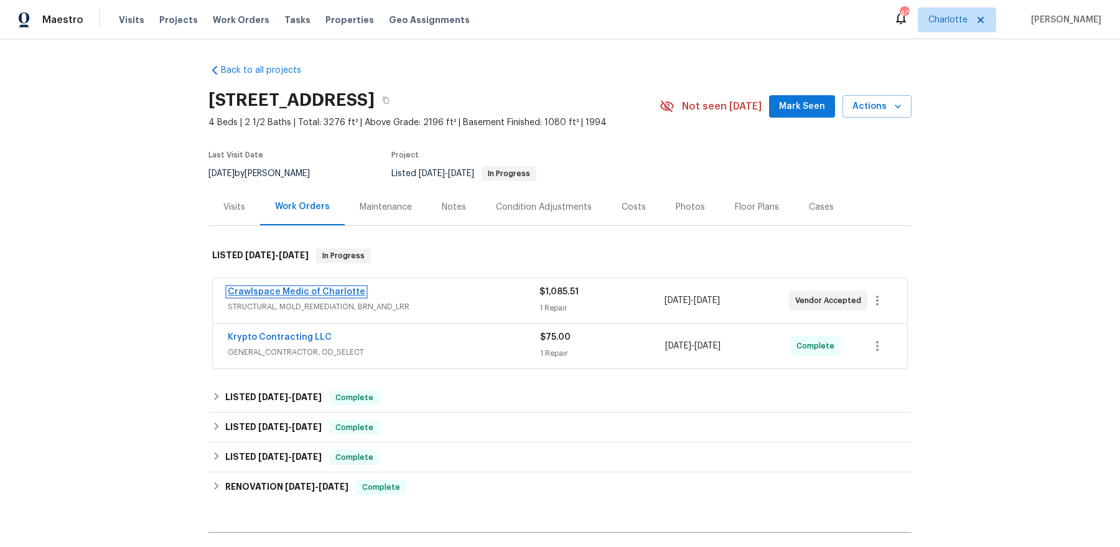
click at [346, 292] on link "Crawlspace Medic of Charlotte" at bounding box center [296, 291] width 137 height 9
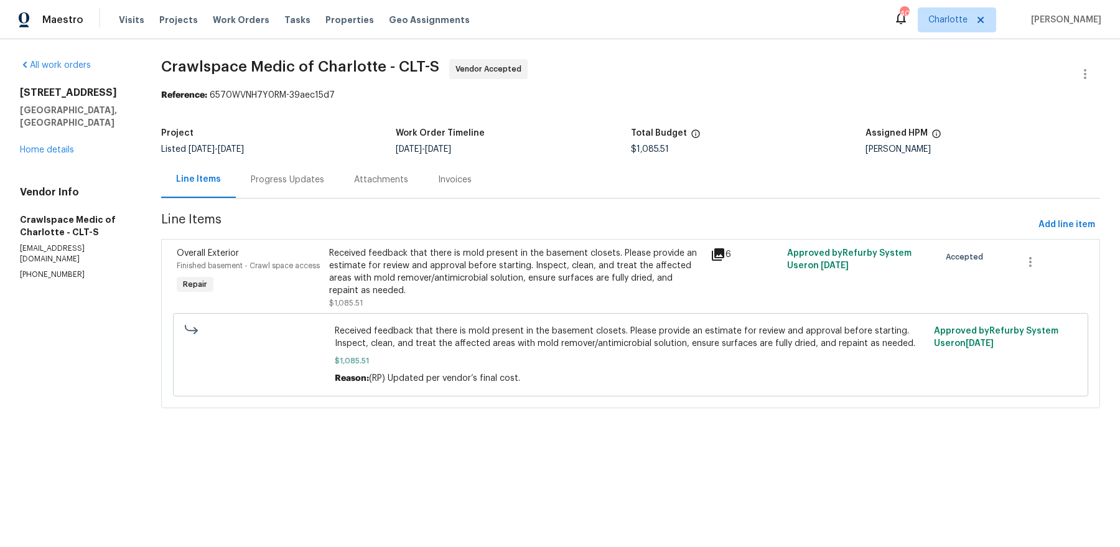
click at [264, 195] on div "Progress Updates" at bounding box center [287, 179] width 103 height 37
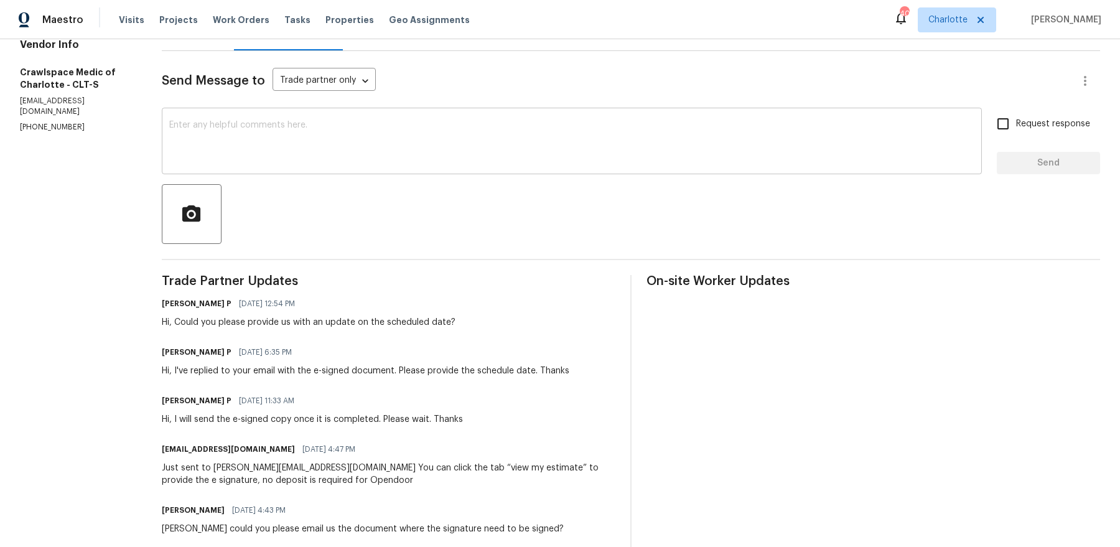
scroll to position [150, 0]
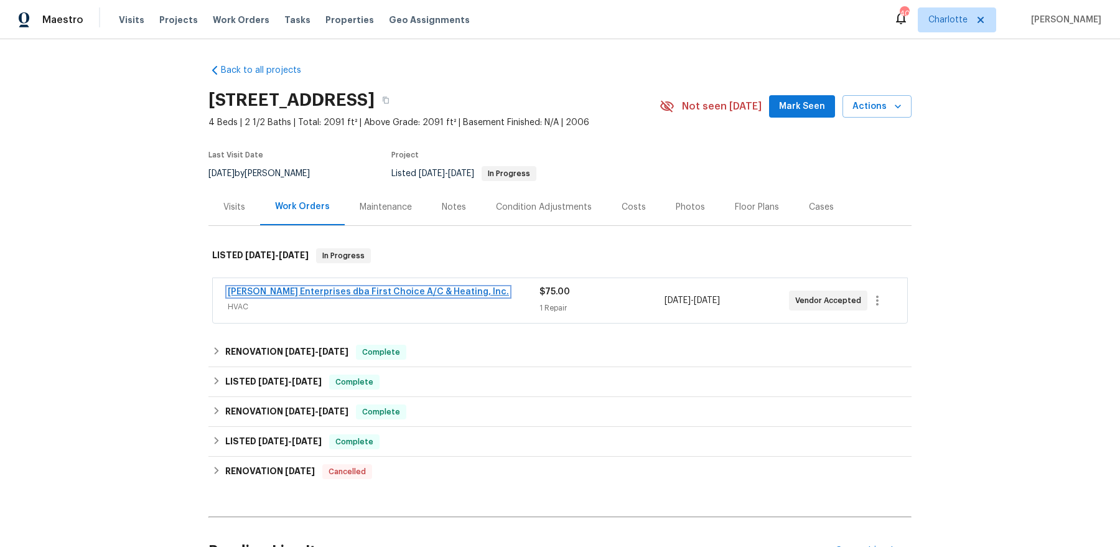
click at [404, 295] on link "[PERSON_NAME] Enterprises dba First Choice A/C & Heating, Inc." at bounding box center [368, 291] width 281 height 9
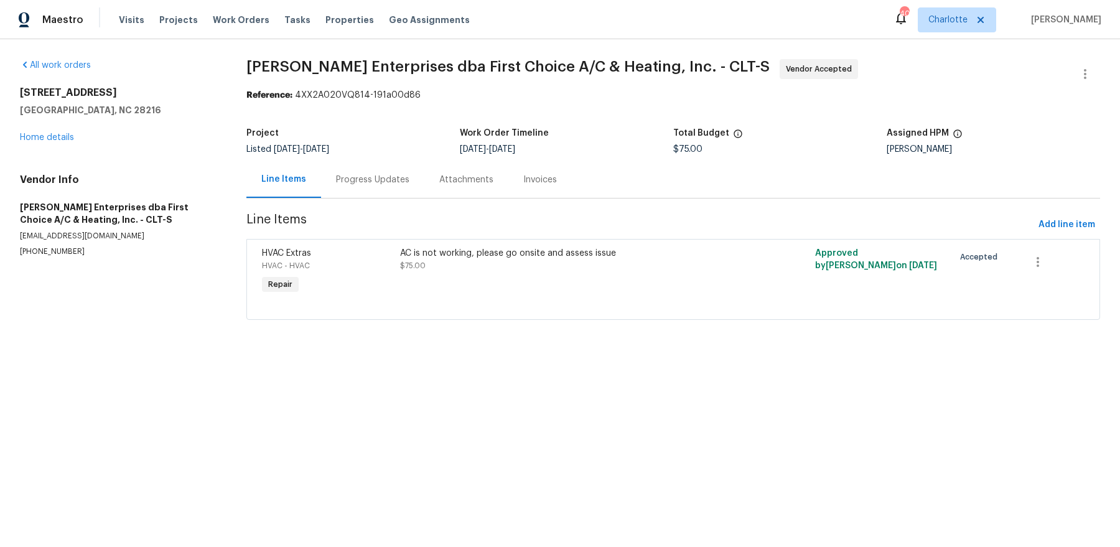
click at [347, 182] on div "Progress Updates" at bounding box center [372, 180] width 73 height 12
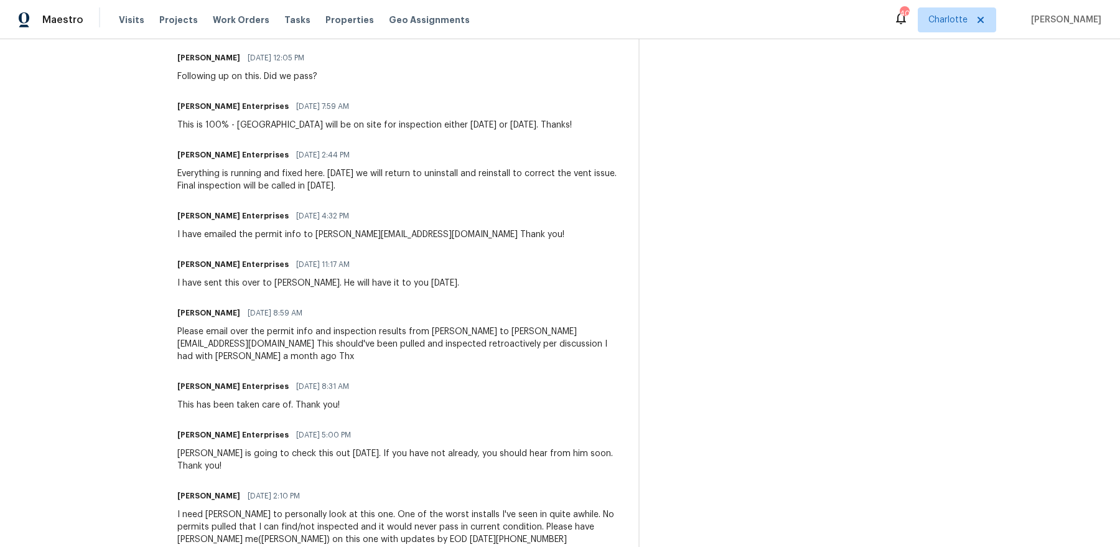
scroll to position [547, 0]
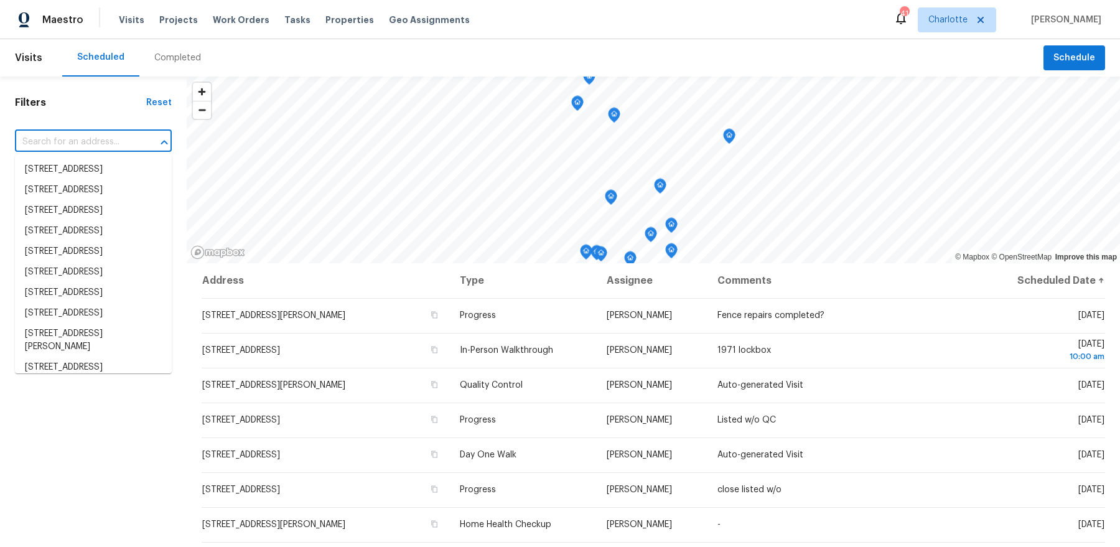
click at [66, 140] on input "text" at bounding box center [76, 141] width 122 height 19
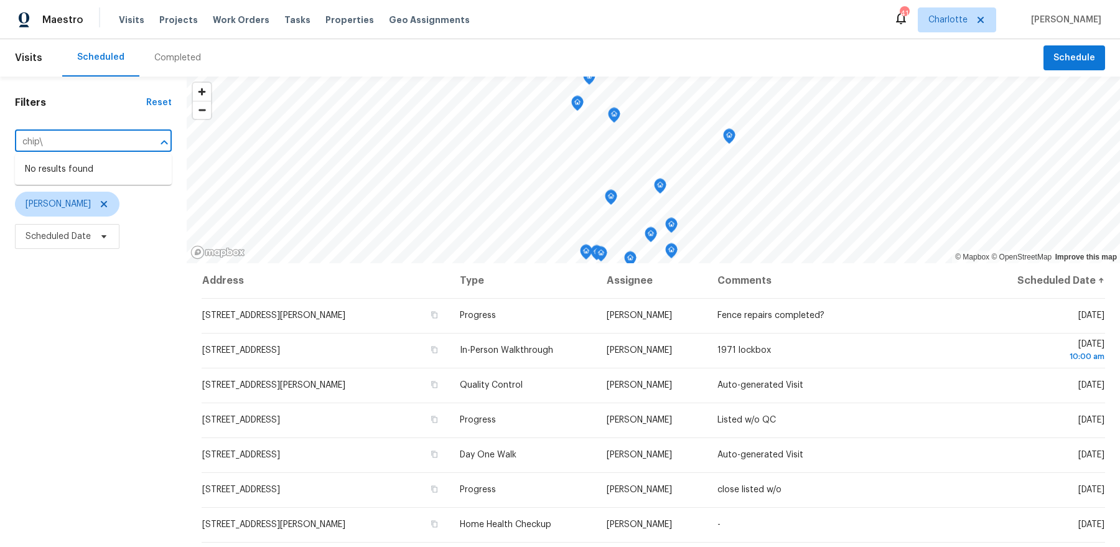
type input "chip"
click at [50, 450] on div "Filters Reset ​ Type [PERSON_NAME] Scheduled Date" at bounding box center [93, 389] width 187 height 624
click at [53, 235] on span "Scheduled Date" at bounding box center [58, 236] width 65 height 12
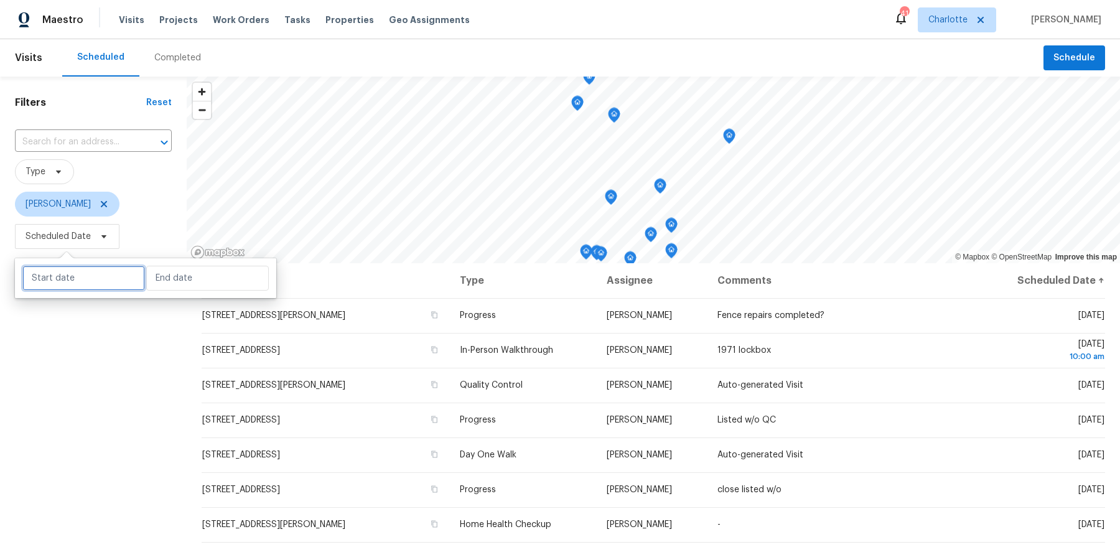
click at [90, 276] on input "text" at bounding box center [83, 278] width 123 height 25
select select "8"
select select "2025"
select select "9"
select select "2025"
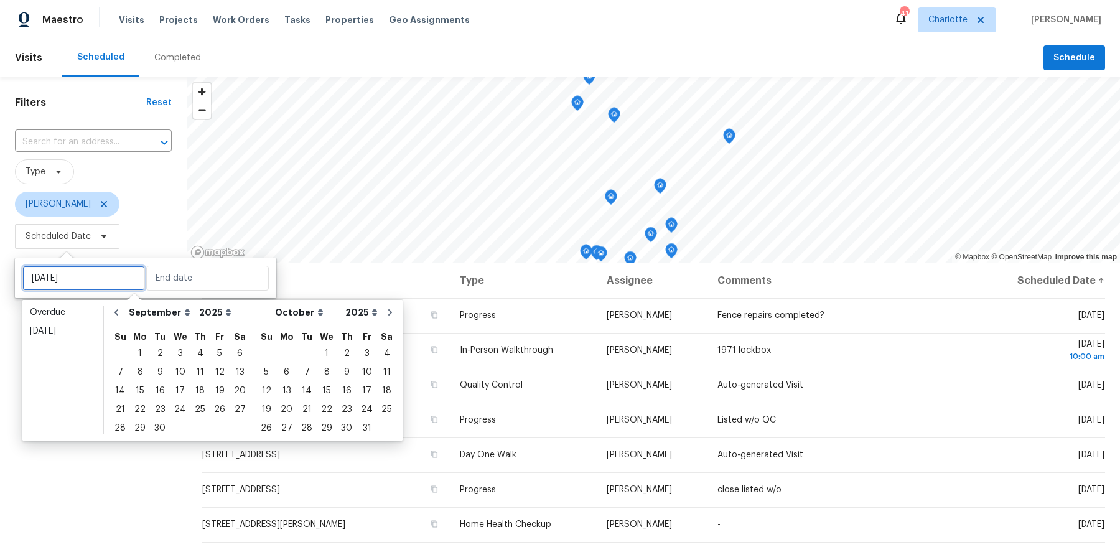
type input "[DATE]"
